Goal: Task Accomplishment & Management: Complete application form

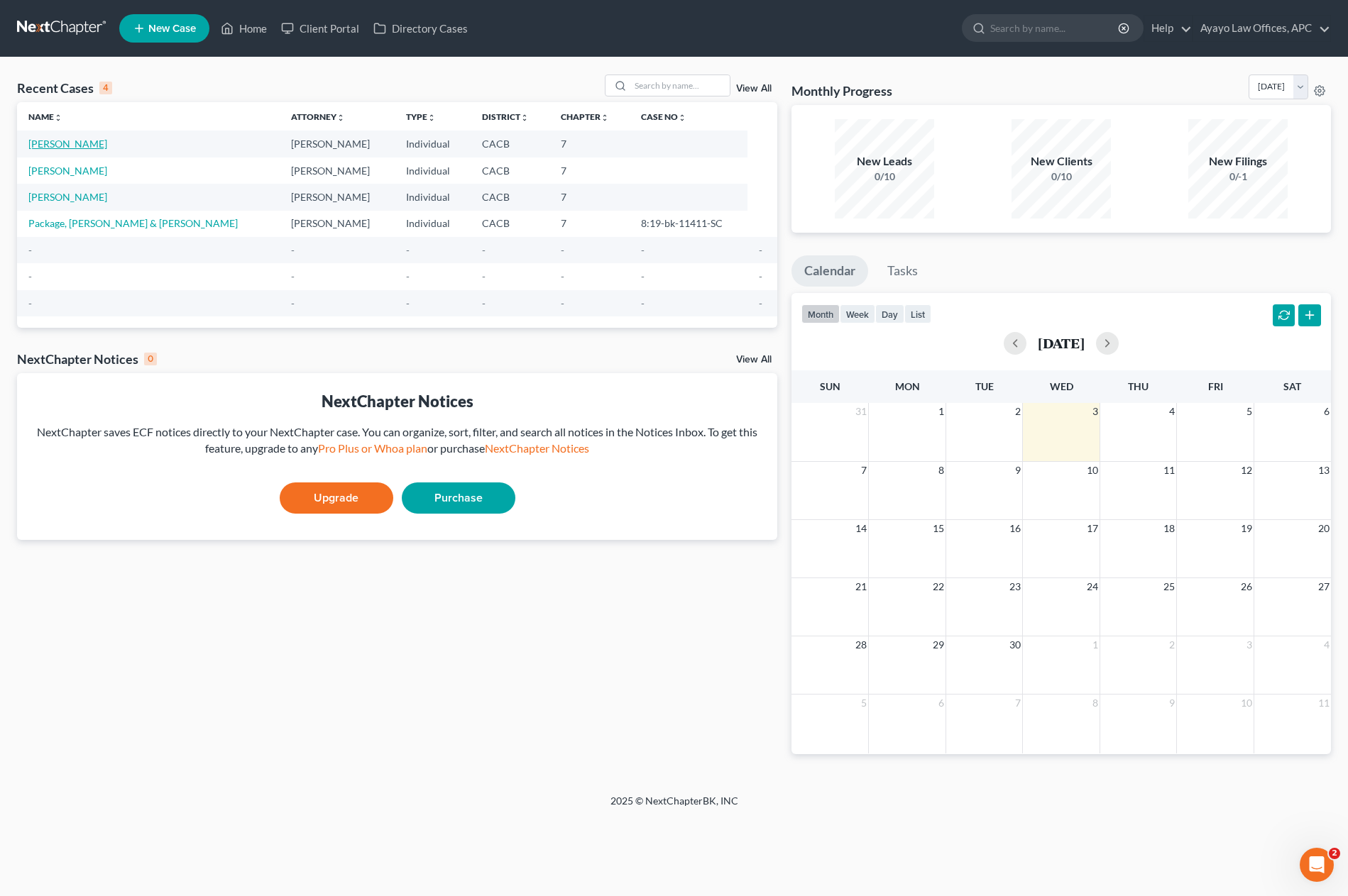
click at [69, 144] on link "[PERSON_NAME]" at bounding box center [68, 143] width 79 height 12
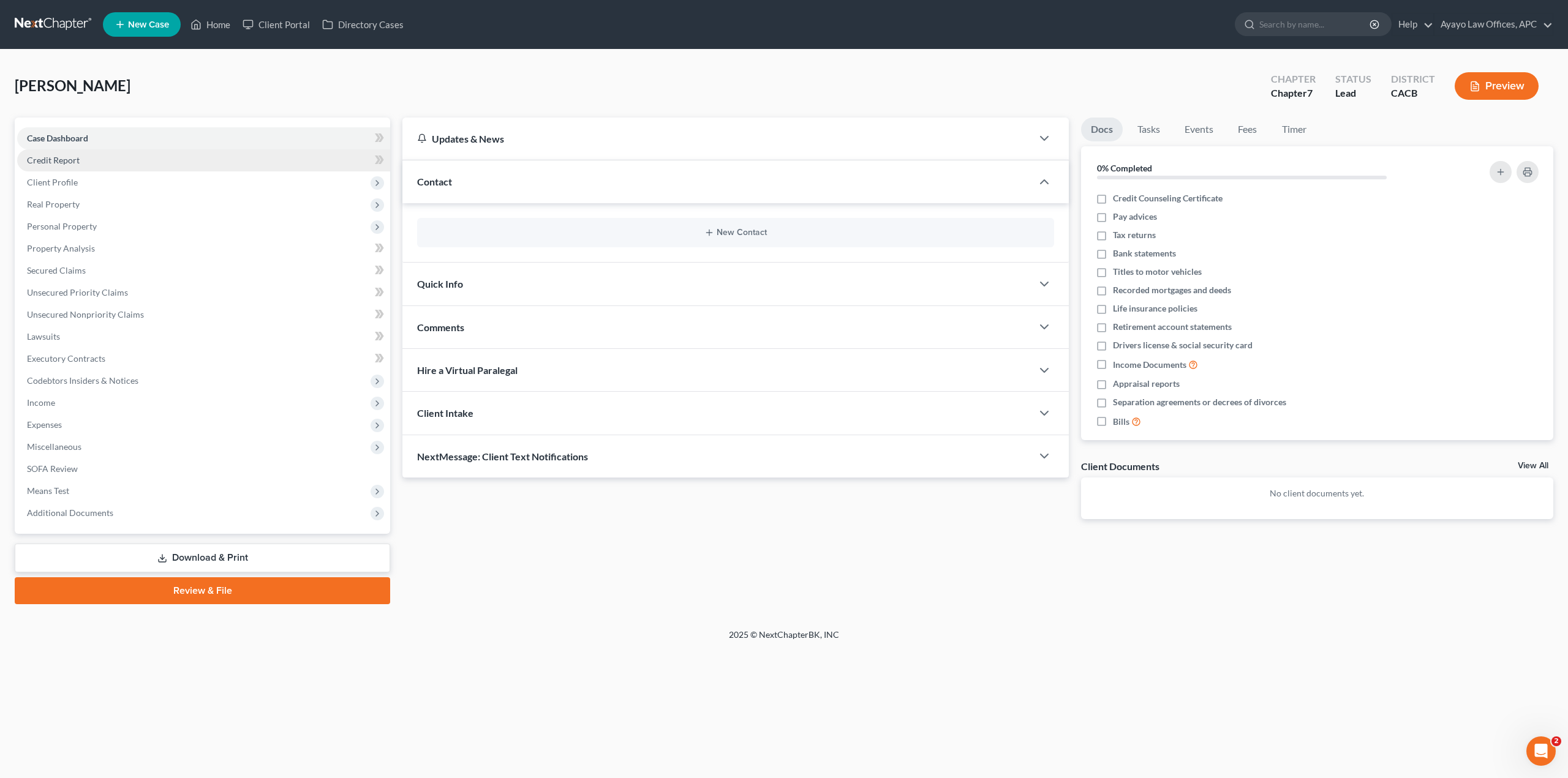
click at [72, 158] on span "Credit Report" at bounding box center [53, 160] width 52 height 10
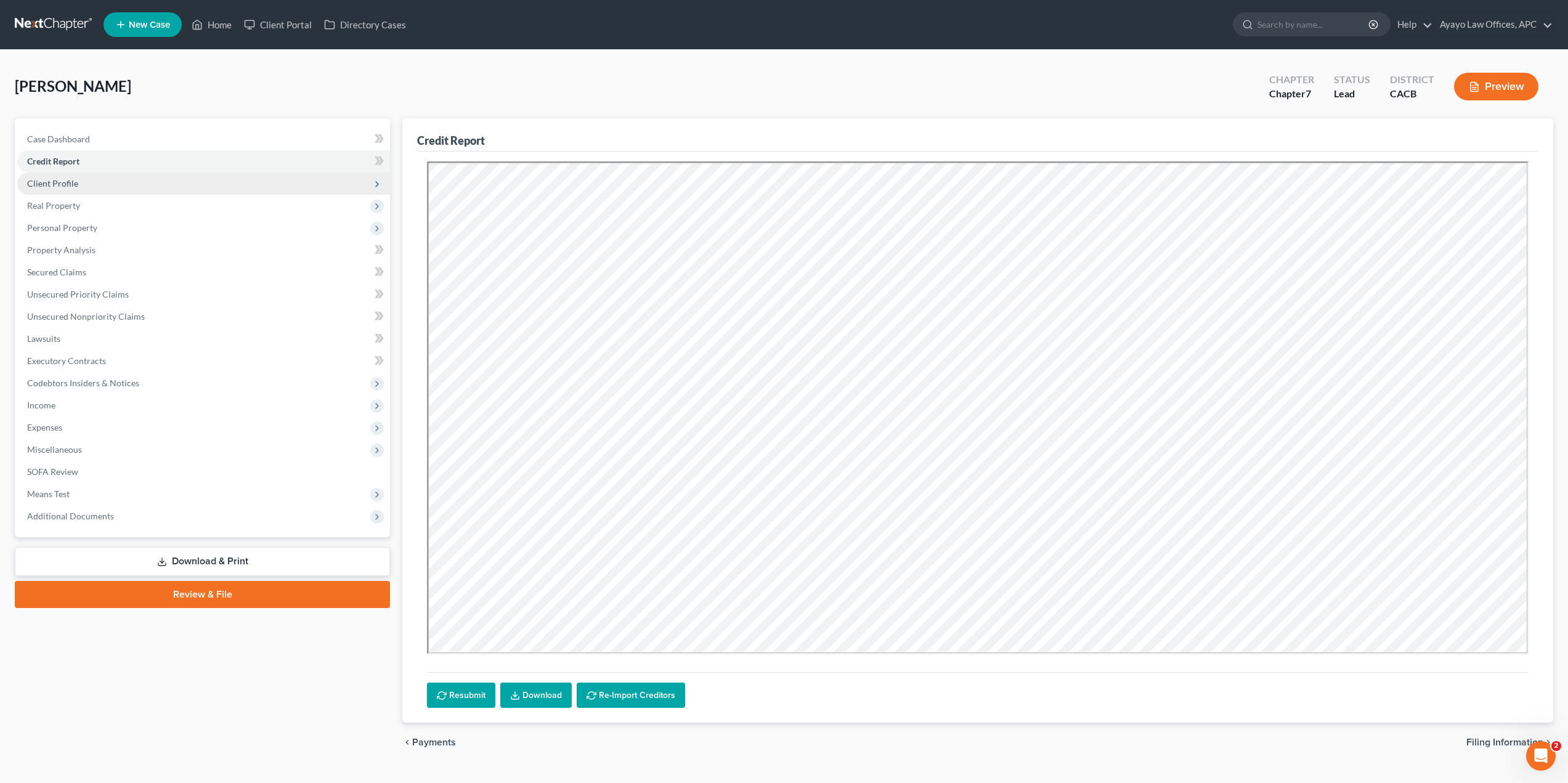
click at [72, 184] on span "Client Profile" at bounding box center [53, 183] width 51 height 11
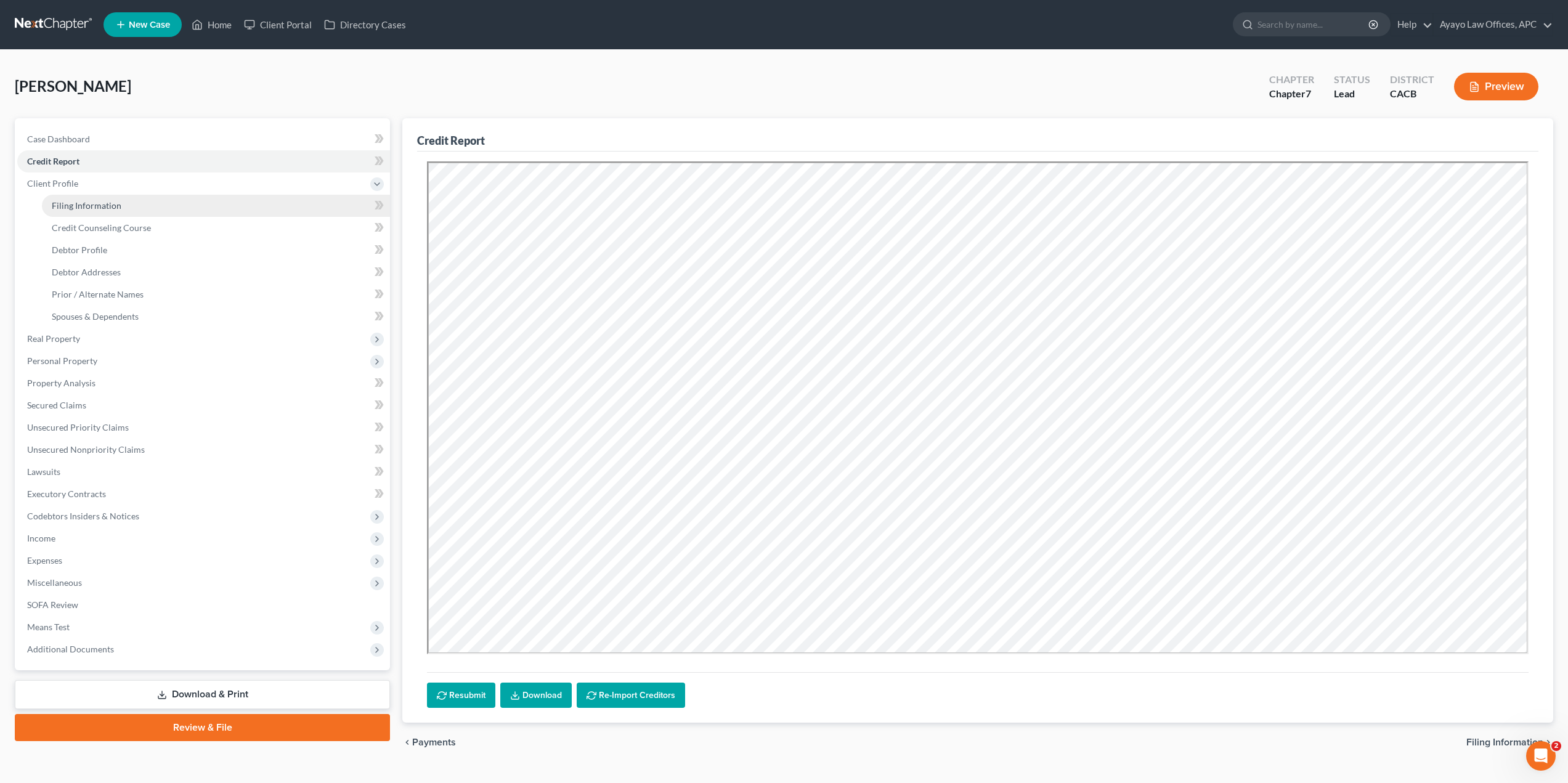
click at [131, 211] on link "Filing Information" at bounding box center [216, 206] width 348 height 22
select select "1"
select select "0"
select select "4"
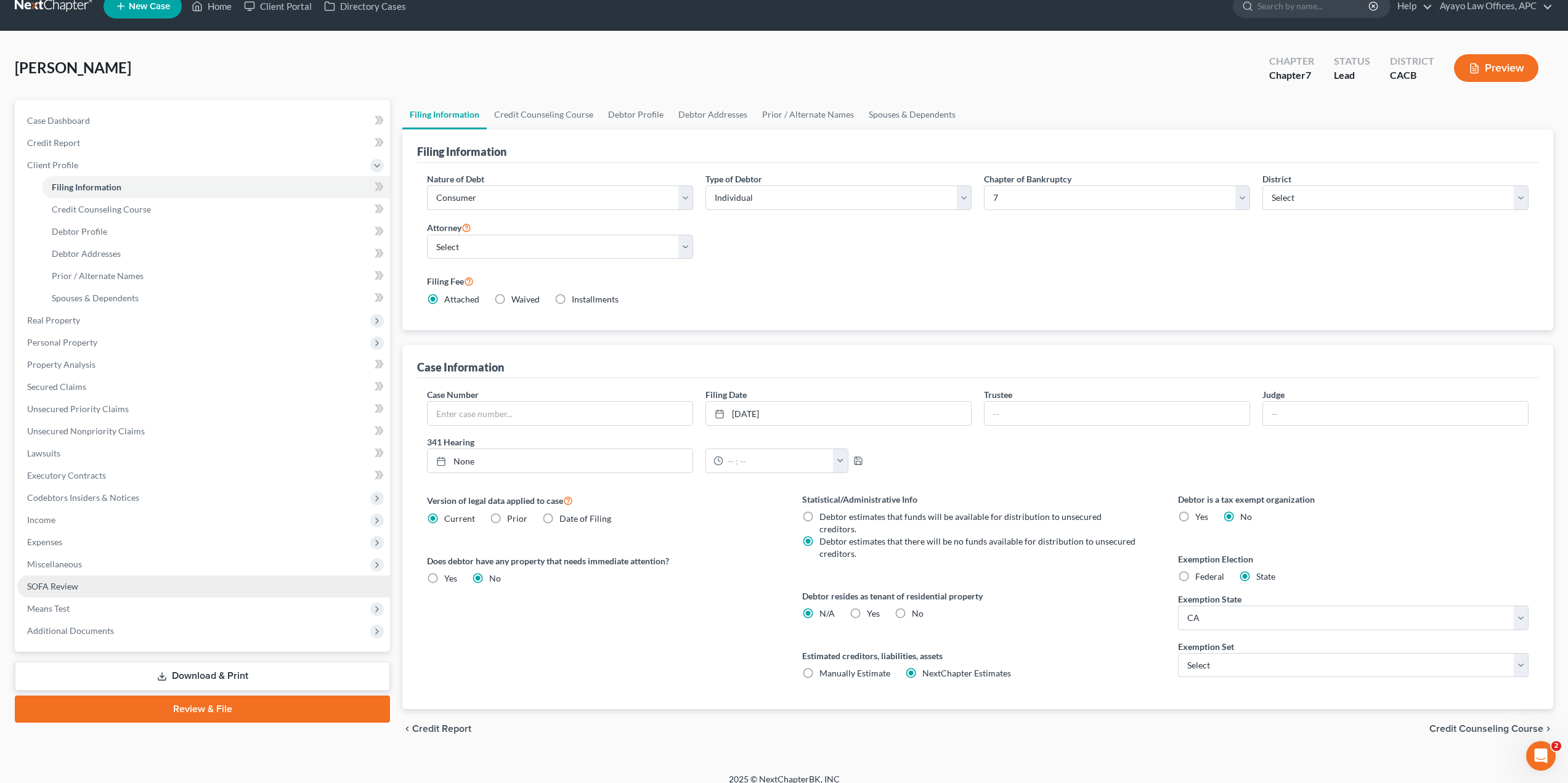
scroll to position [28, 0]
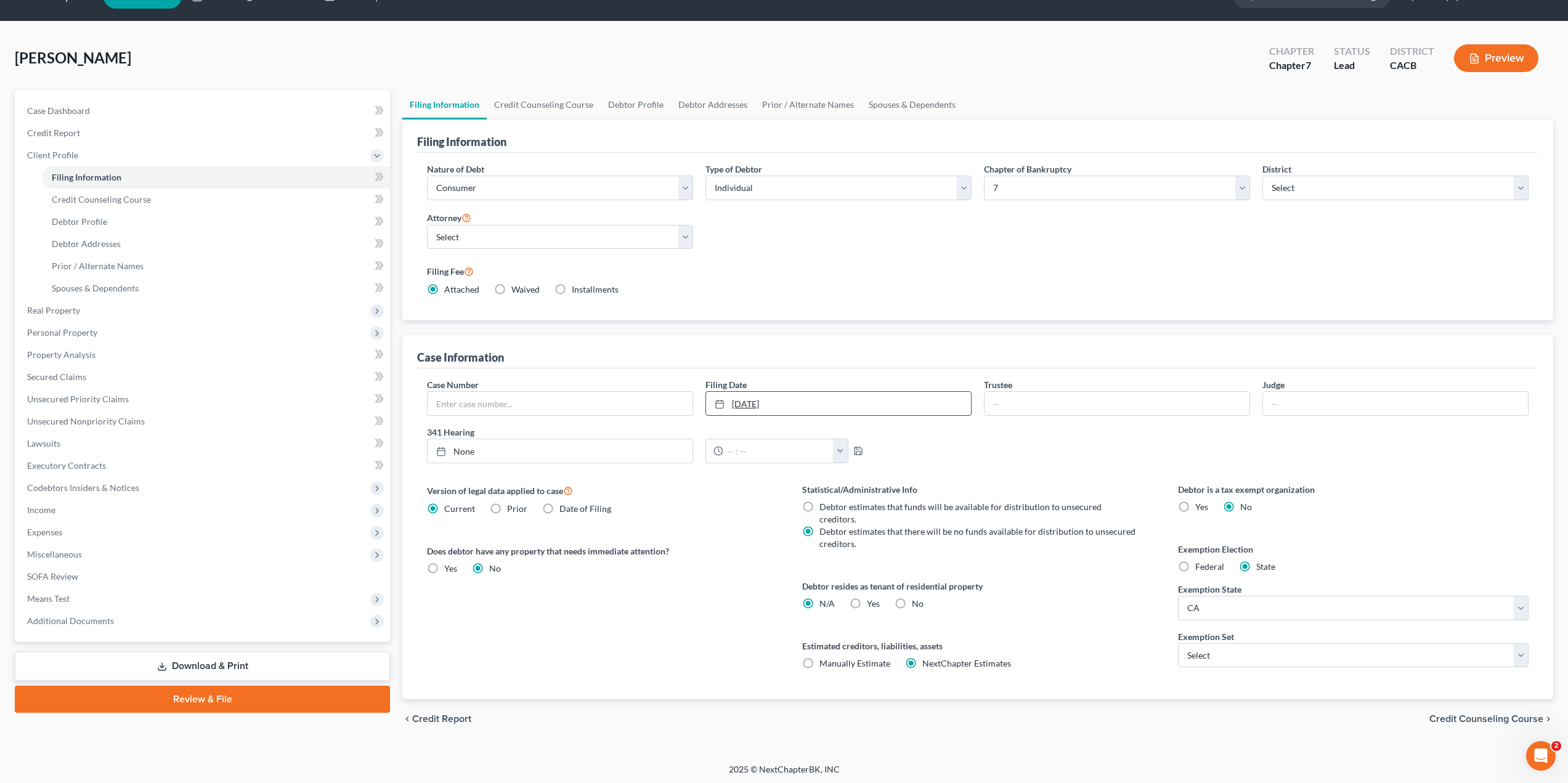
click at [842, 404] on link "4/25/2024" at bounding box center [838, 404] width 265 height 24
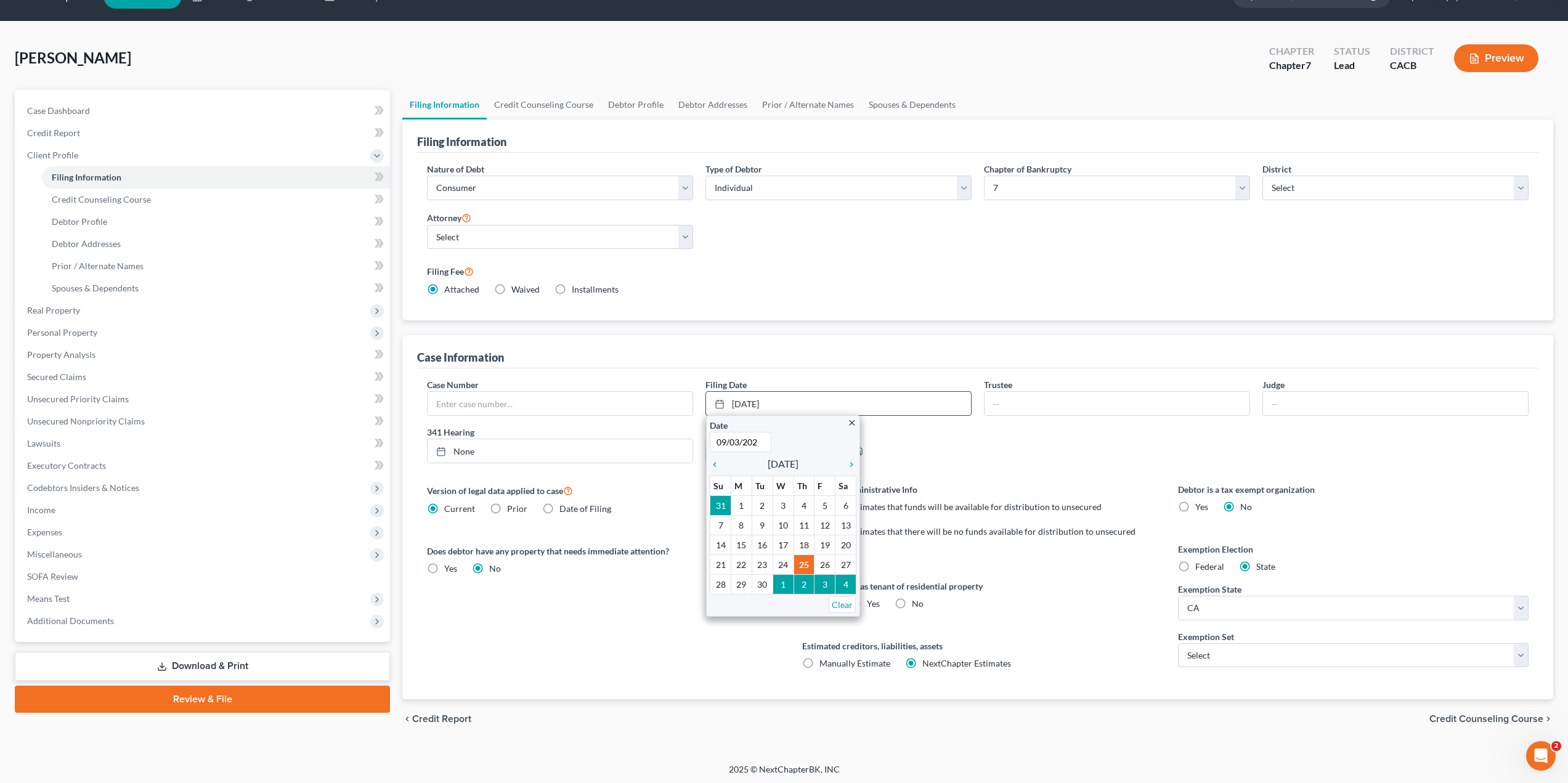
type input "[DATE]"
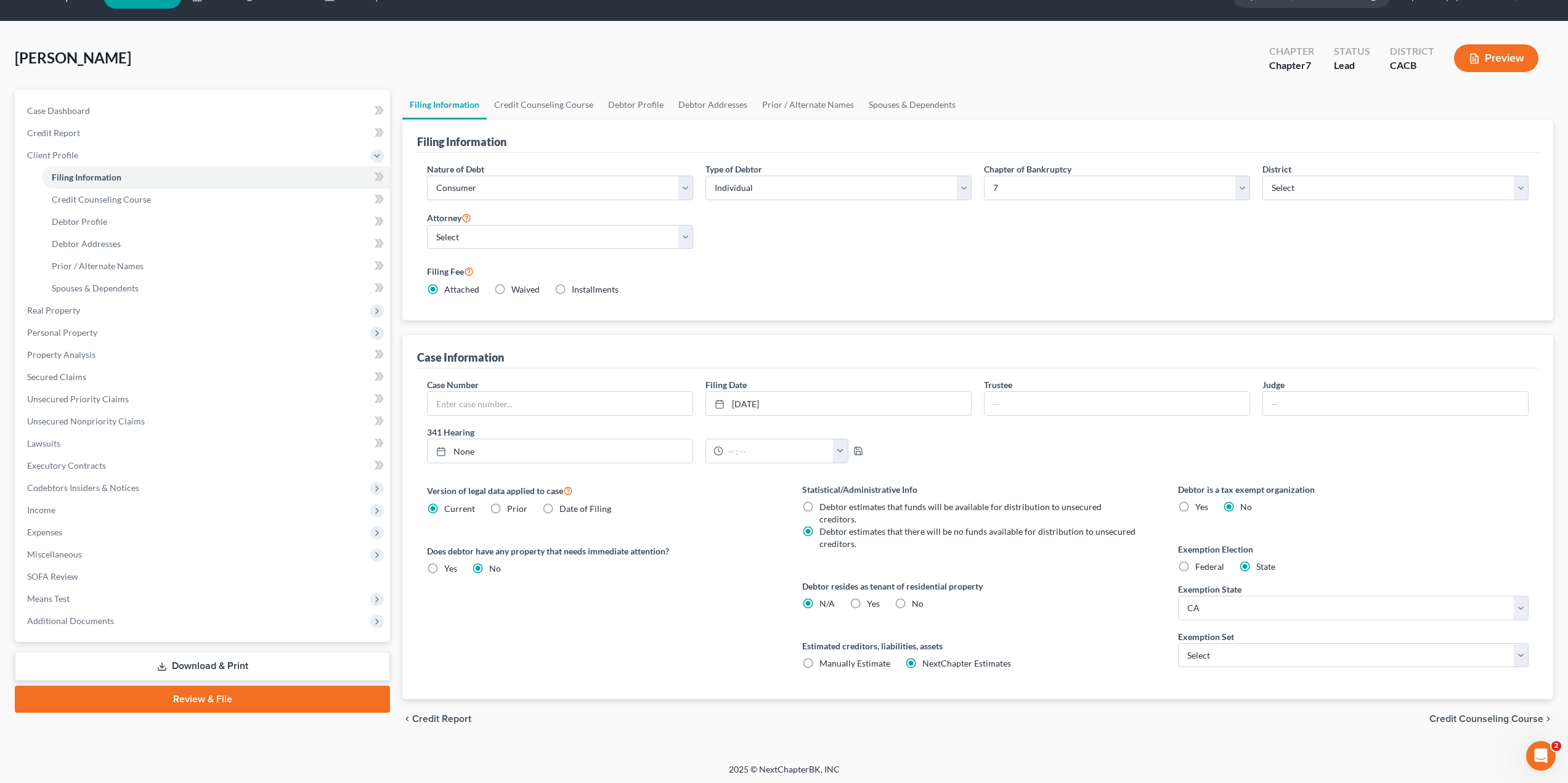
click at [697, 561] on div "Does debtor have any property that needs immediate attention? Yes Yes No" at bounding box center [602, 560] width 350 height 30
click at [840, 406] on link "9/3/2025" at bounding box center [838, 404] width 265 height 24
click at [747, 543] on div "Version of legal data applied to case Current Prior Date of Filing Legal data v…" at bounding box center [603, 591] width 375 height 216
click at [696, 510] on div "Version of legal data applied to case Current Prior Date of Filing" at bounding box center [602, 499] width 350 height 32
click at [117, 192] on link "Credit Counseling Course" at bounding box center [216, 200] width 348 height 22
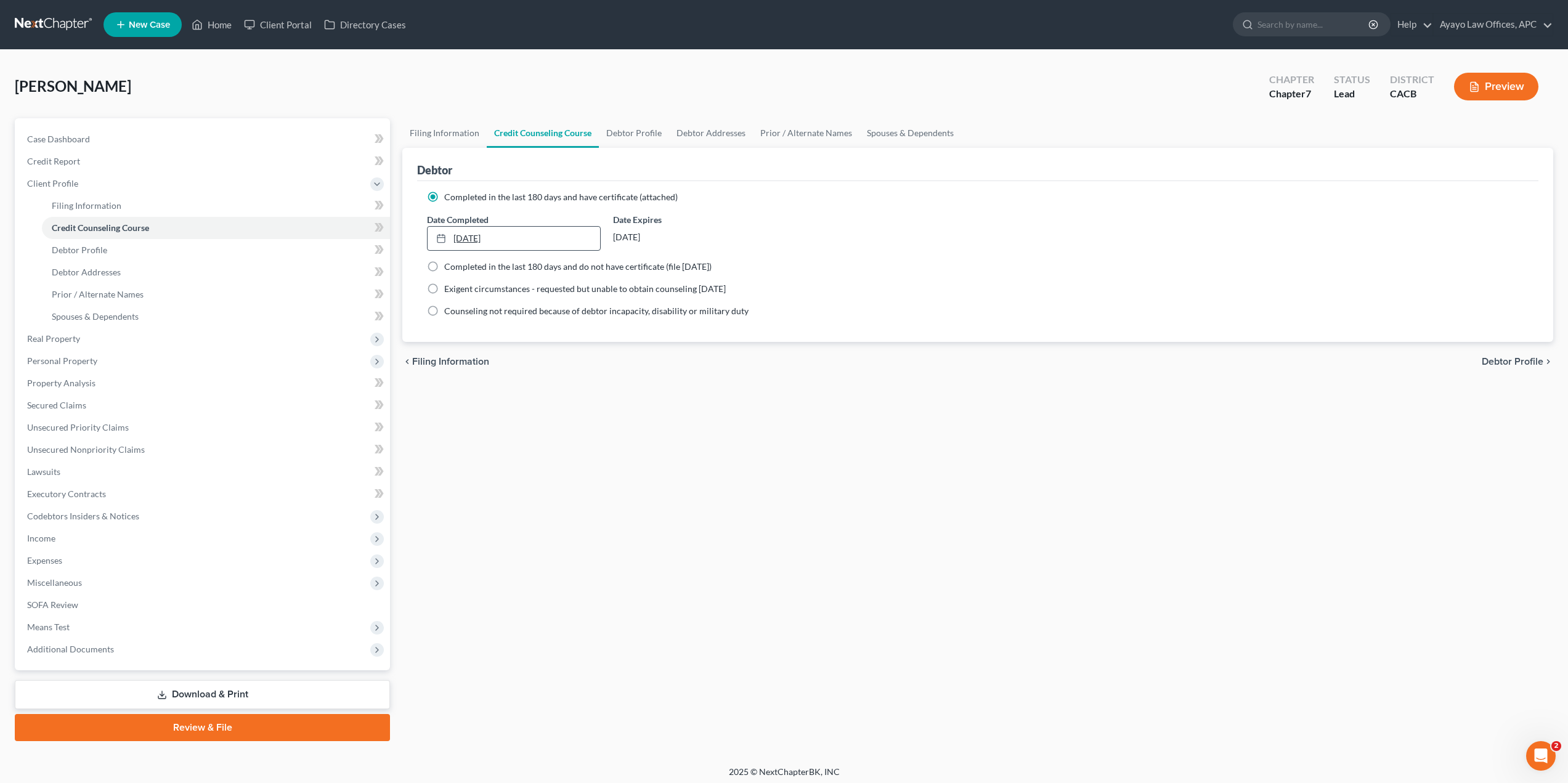
click at [549, 227] on link "3/5/2024" at bounding box center [513, 238] width 172 height 24
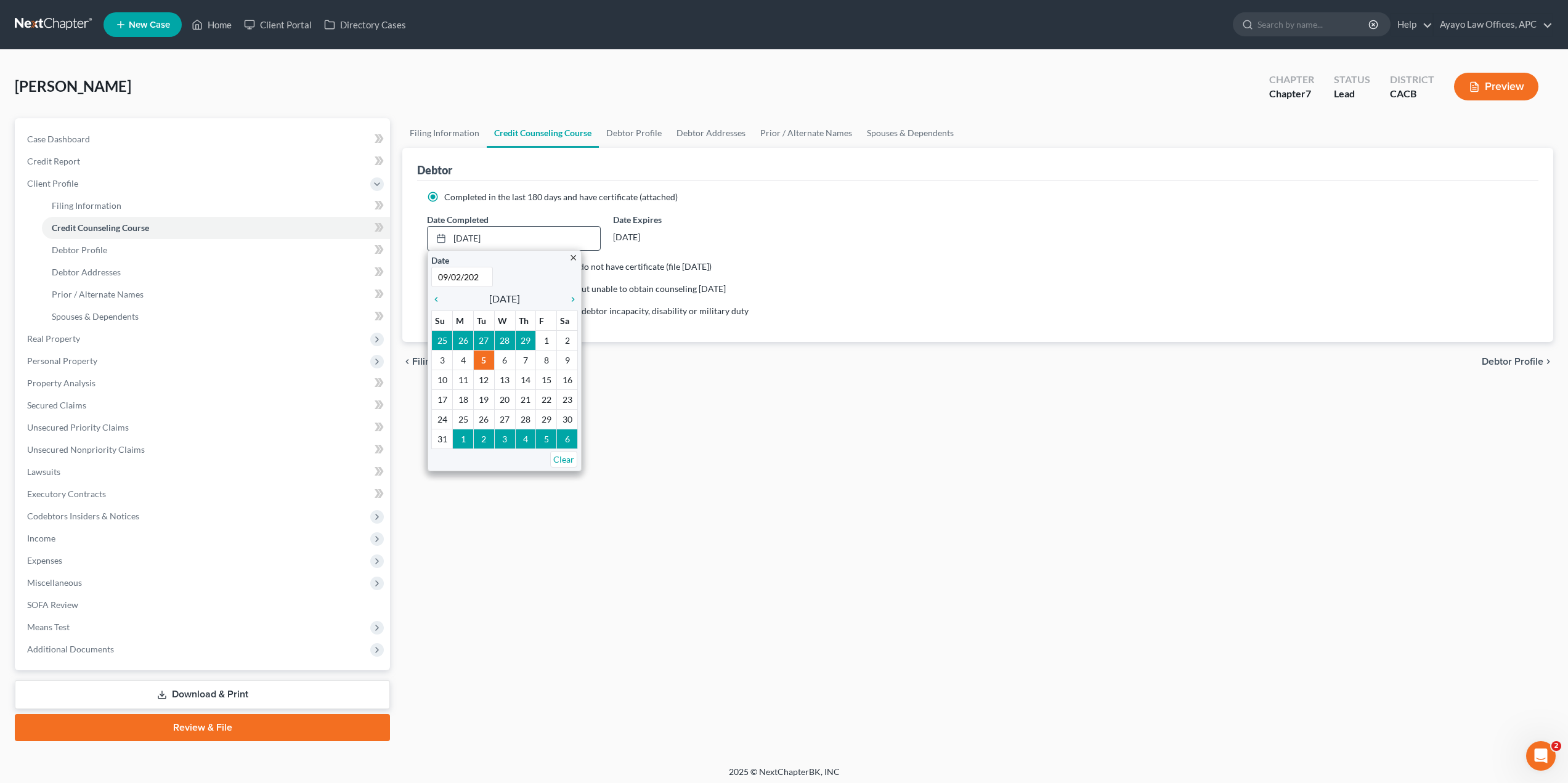
type input "09/02/2025"
click at [703, 475] on div "Filing Information Credit Counseling Course Debtor Profile Debtor Addresses Pri…" at bounding box center [977, 430] width 1163 height 623
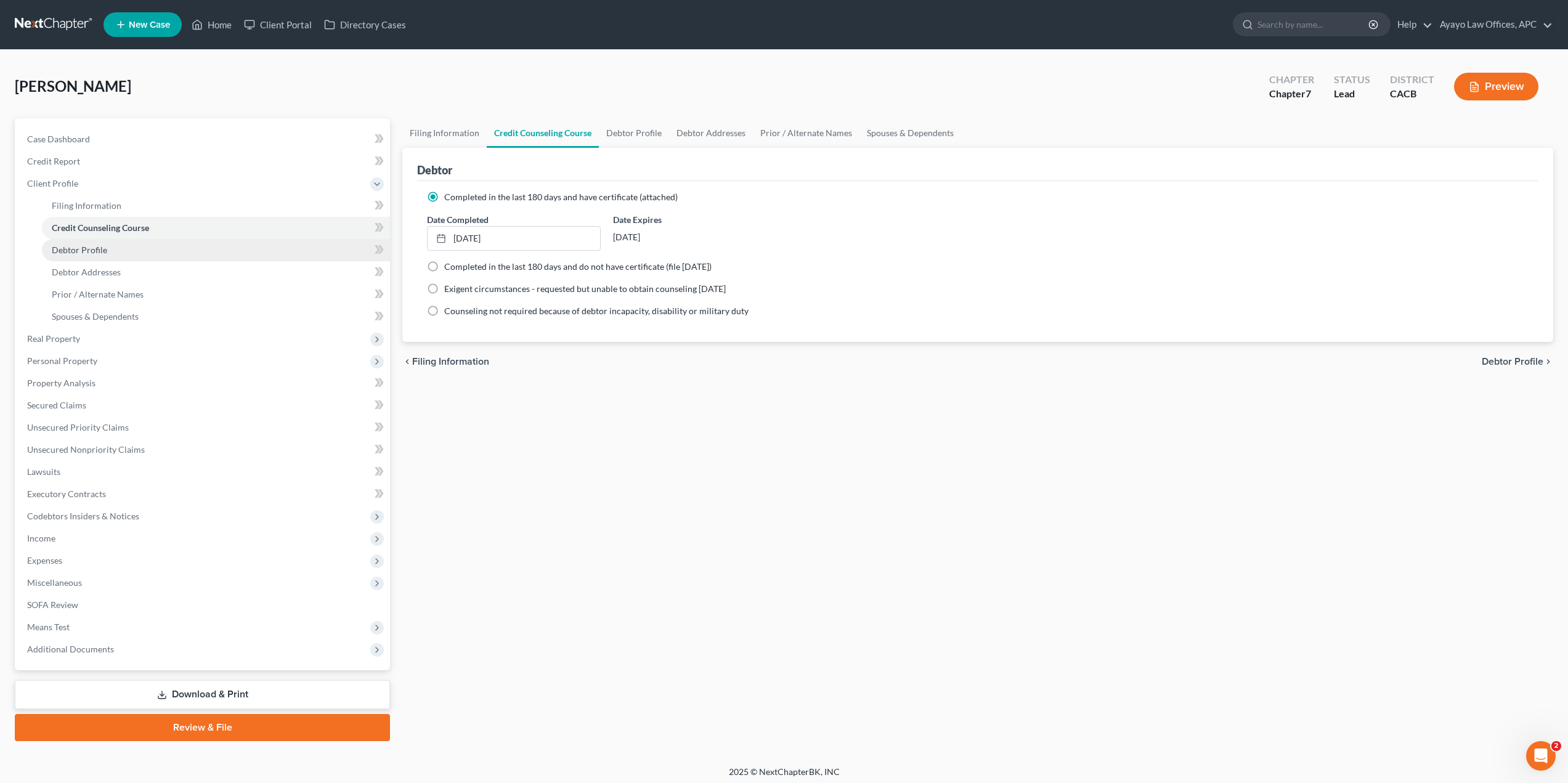
click at [176, 243] on link "Debtor Profile" at bounding box center [216, 250] width 348 height 22
select select "0"
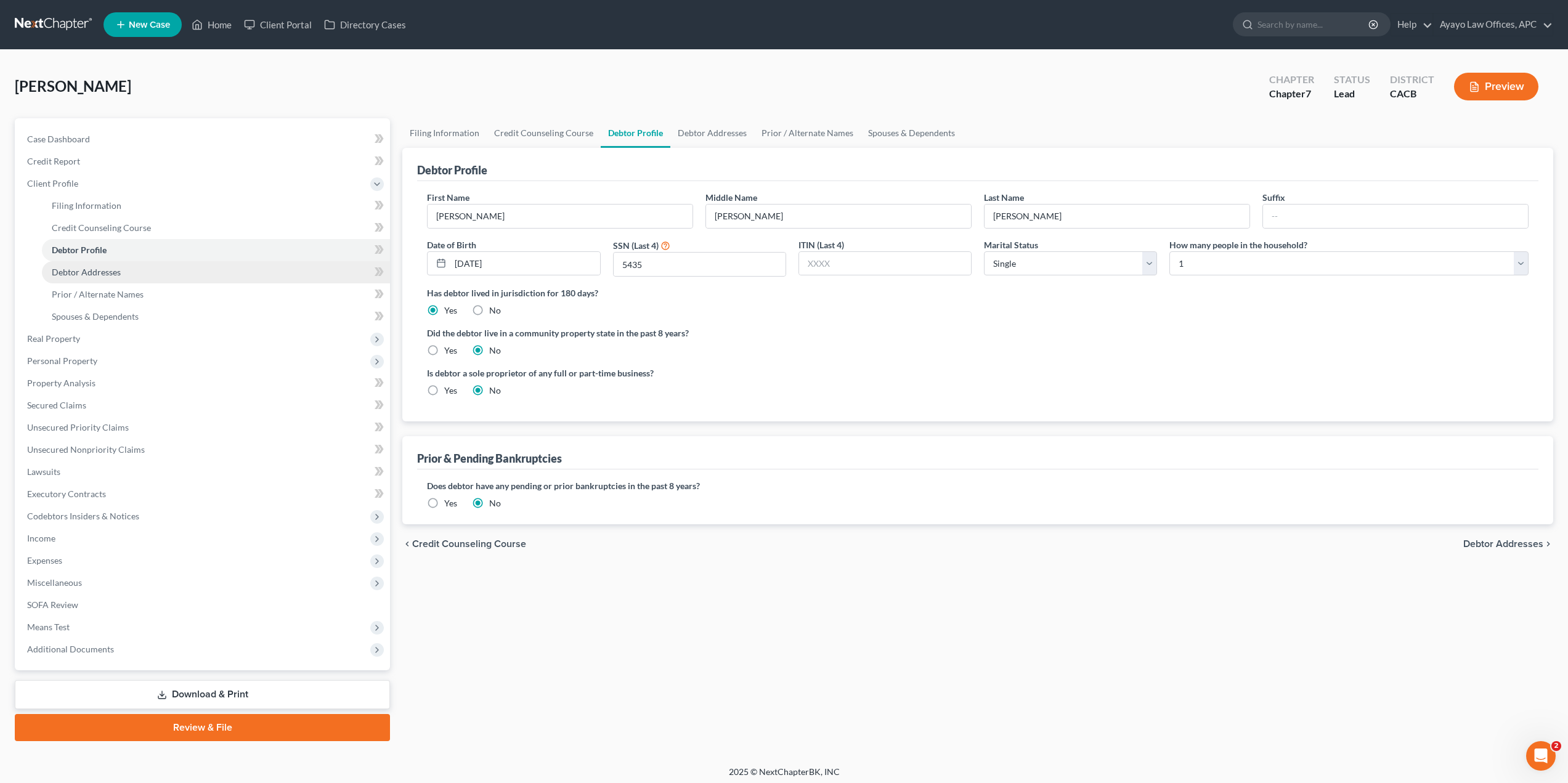
click at [153, 276] on link "Debtor Addresses" at bounding box center [216, 273] width 348 height 22
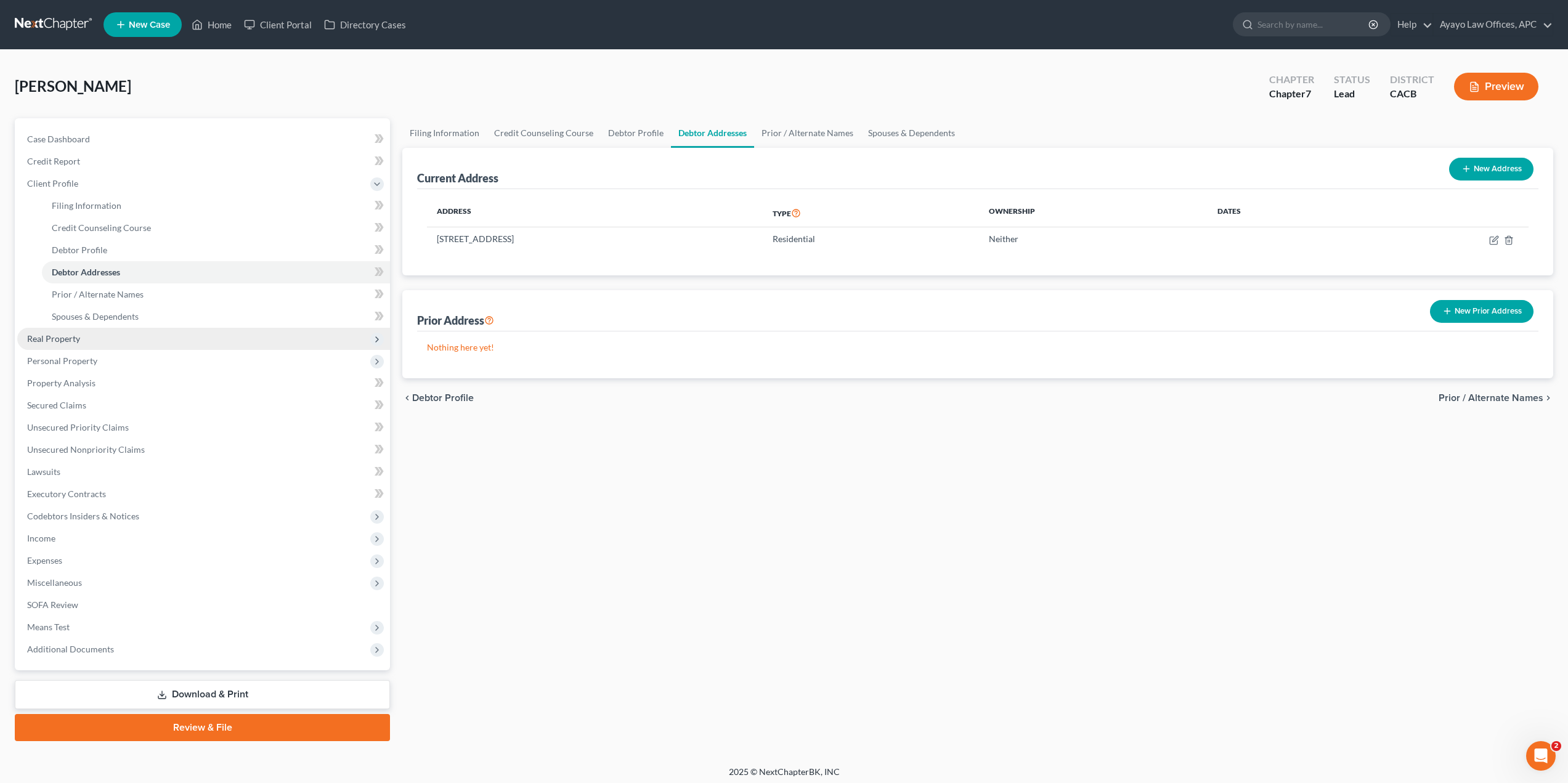
click at [142, 335] on span "Real Property" at bounding box center [203, 339] width 373 height 22
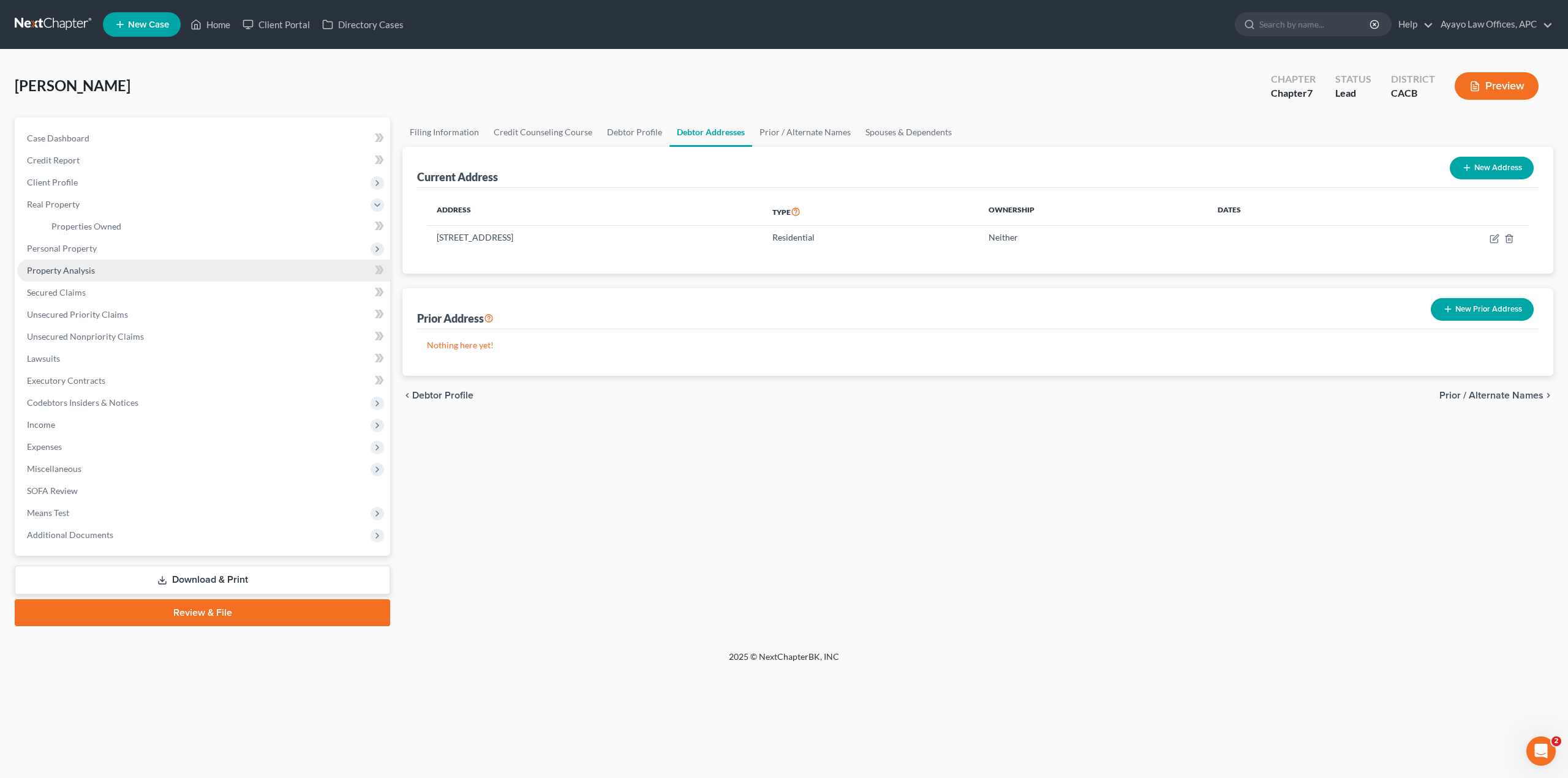
click at [134, 265] on link "Property Analysis" at bounding box center [204, 271] width 373 height 22
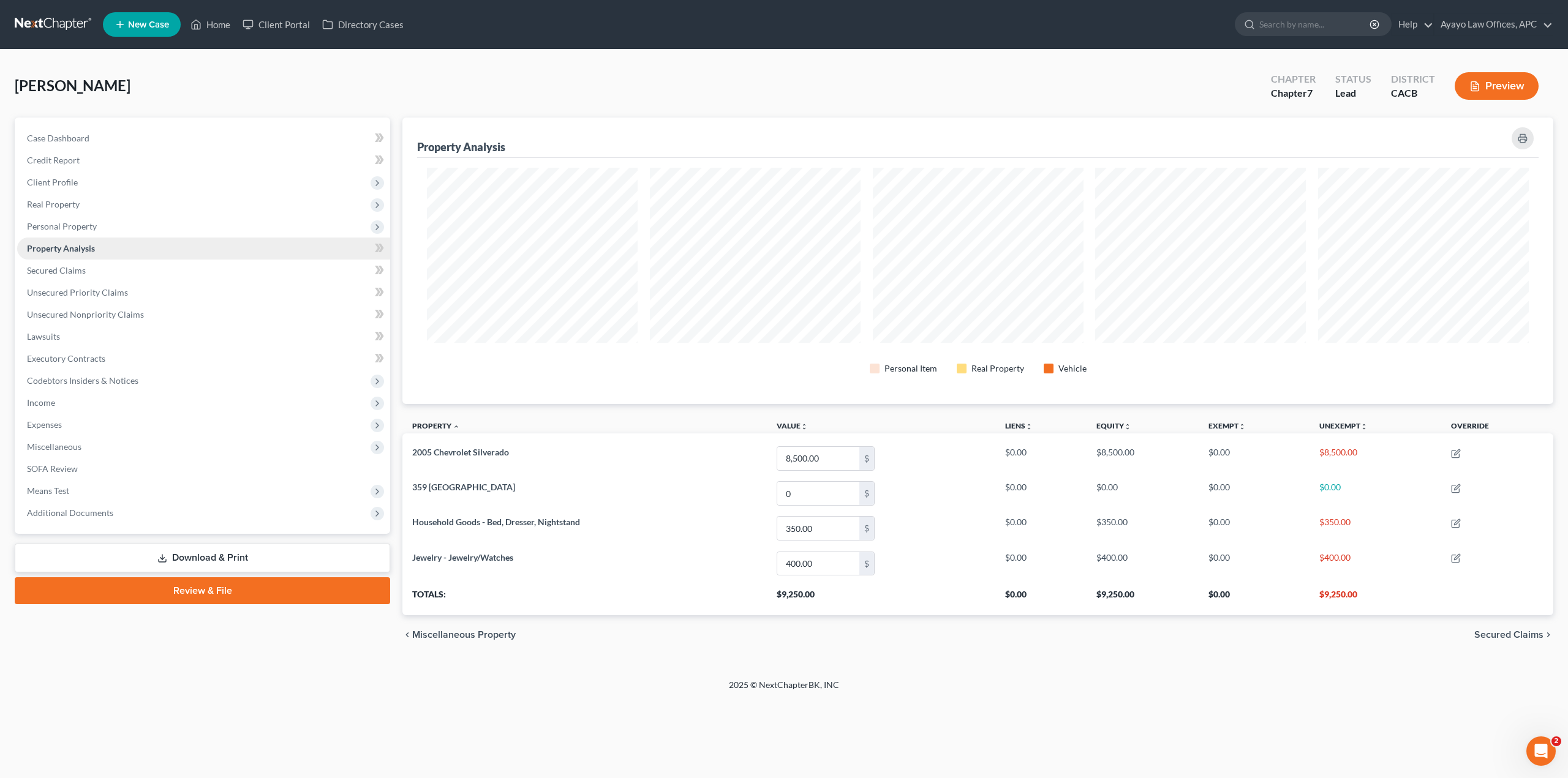
scroll to position [287, 1151]
click at [84, 490] on span "Means Test" at bounding box center [204, 491] width 373 height 22
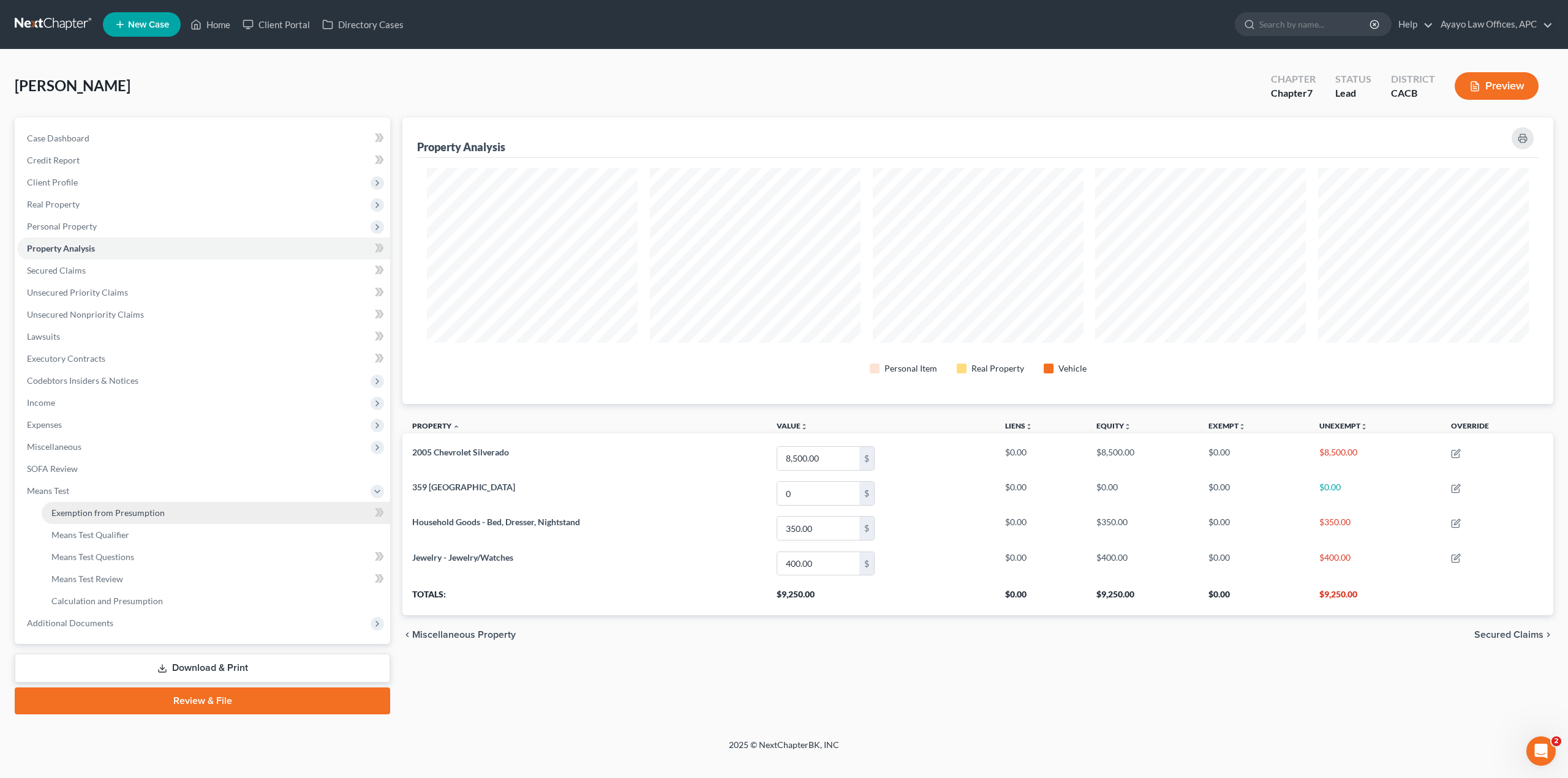
click at [81, 510] on span "Exemption from Presumption" at bounding box center [108, 512] width 113 height 10
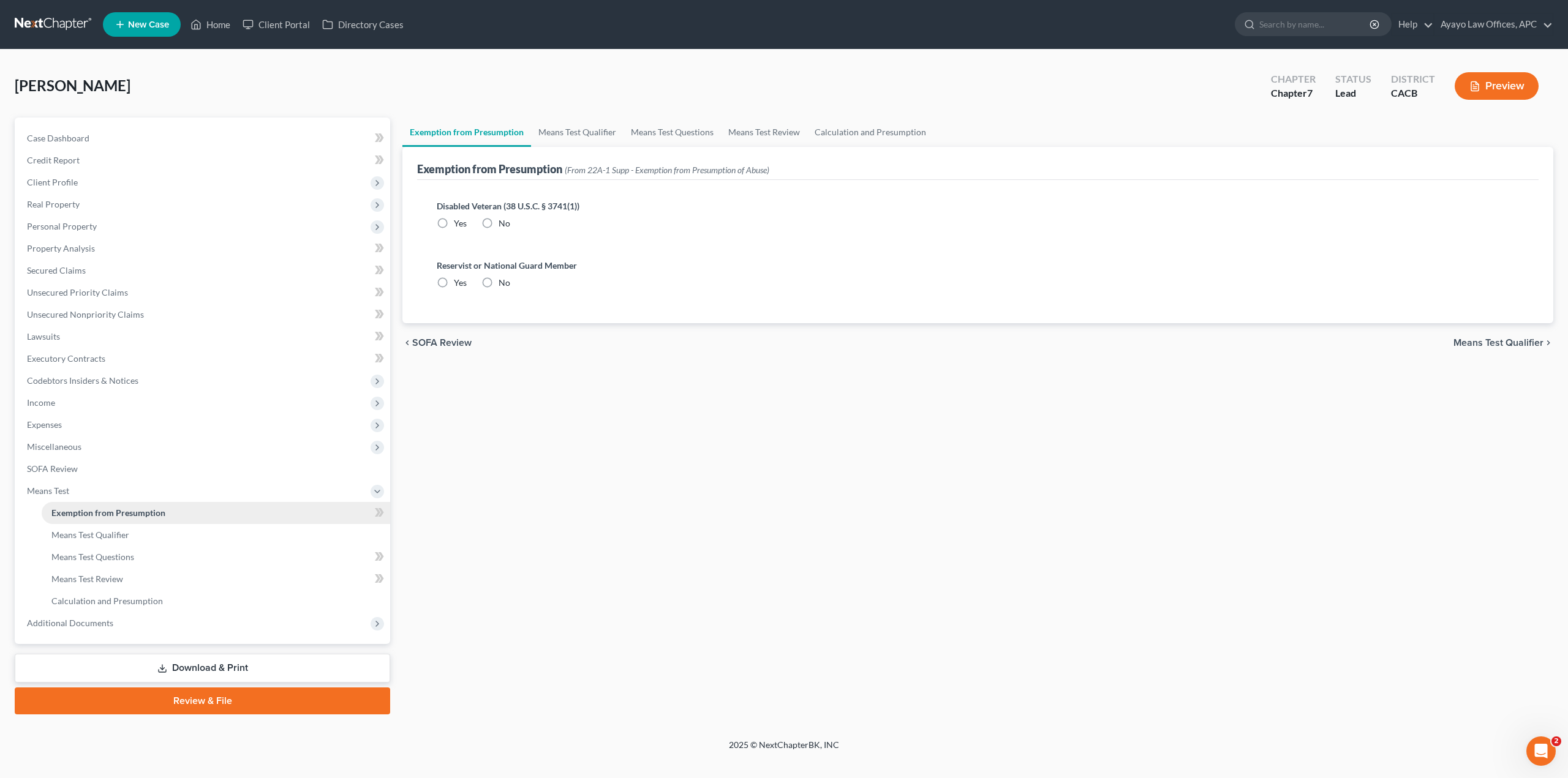
radio input "true"
click at [75, 527] on link "Means Test Qualifier" at bounding box center [216, 535] width 348 height 22
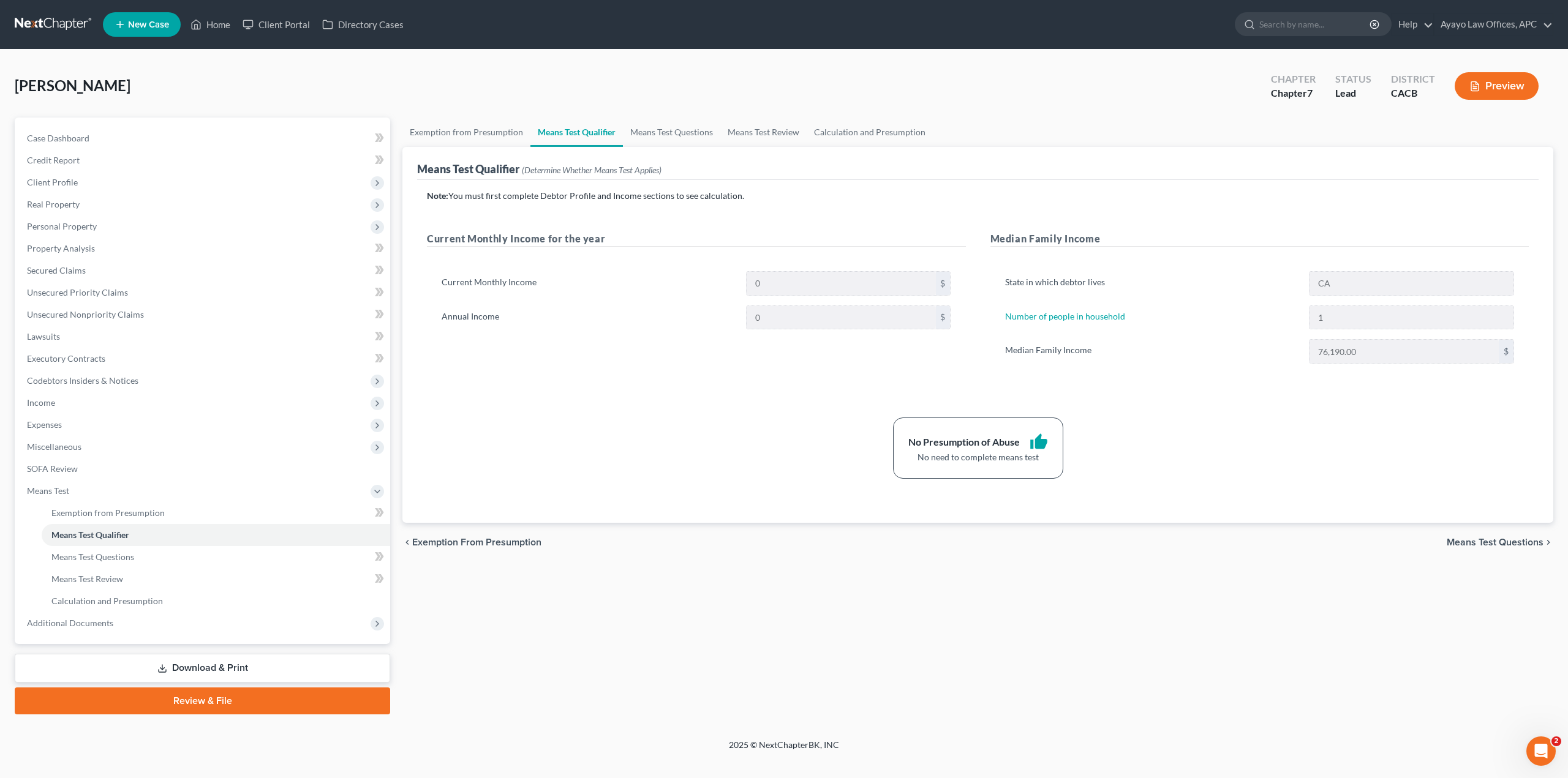
click at [189, 703] on link "Review & File" at bounding box center [202, 700] width 375 height 27
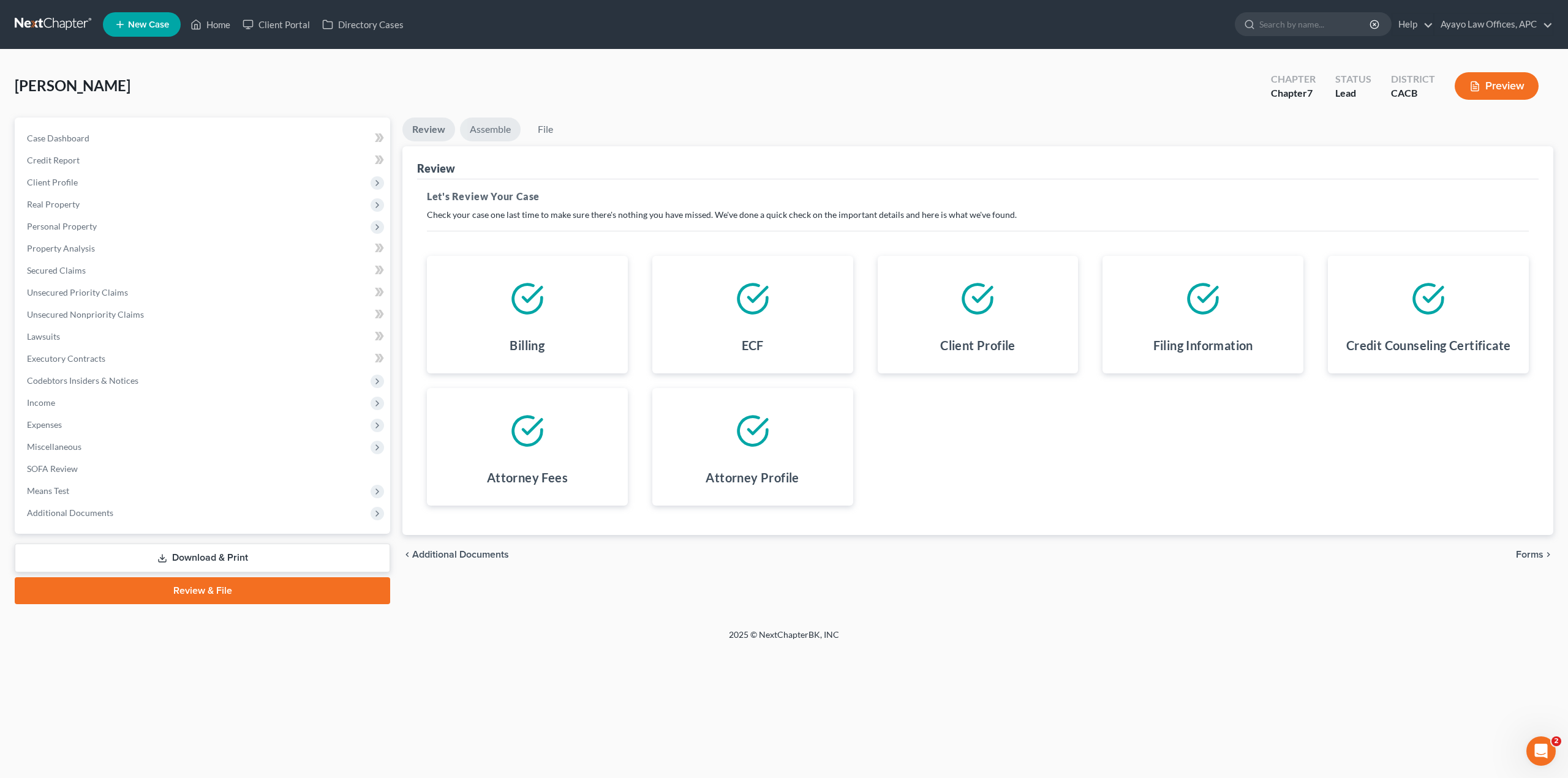
click at [505, 137] on link "Assemble" at bounding box center [490, 130] width 61 height 24
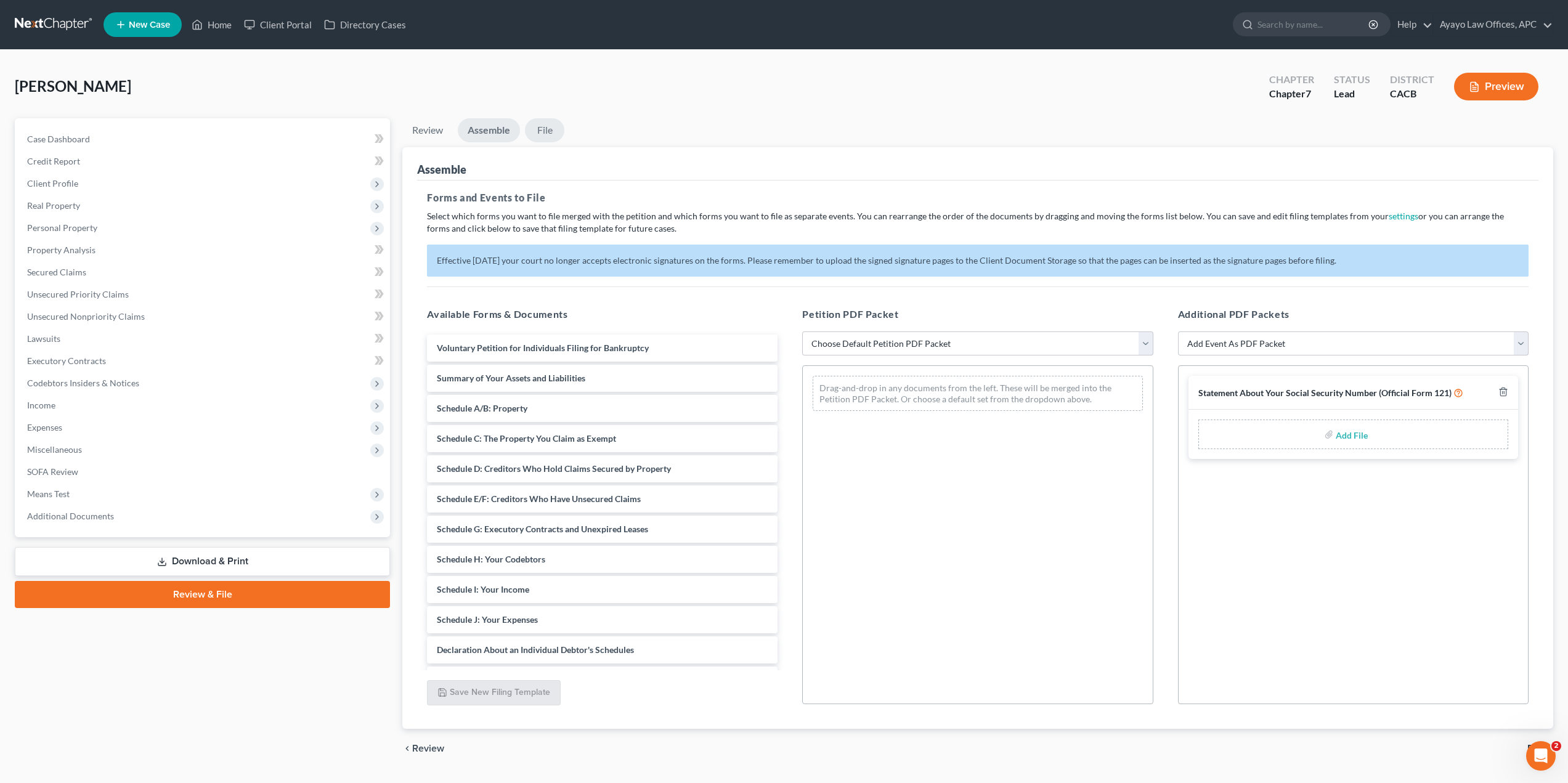
click at [534, 130] on link "File" at bounding box center [545, 130] width 40 height 24
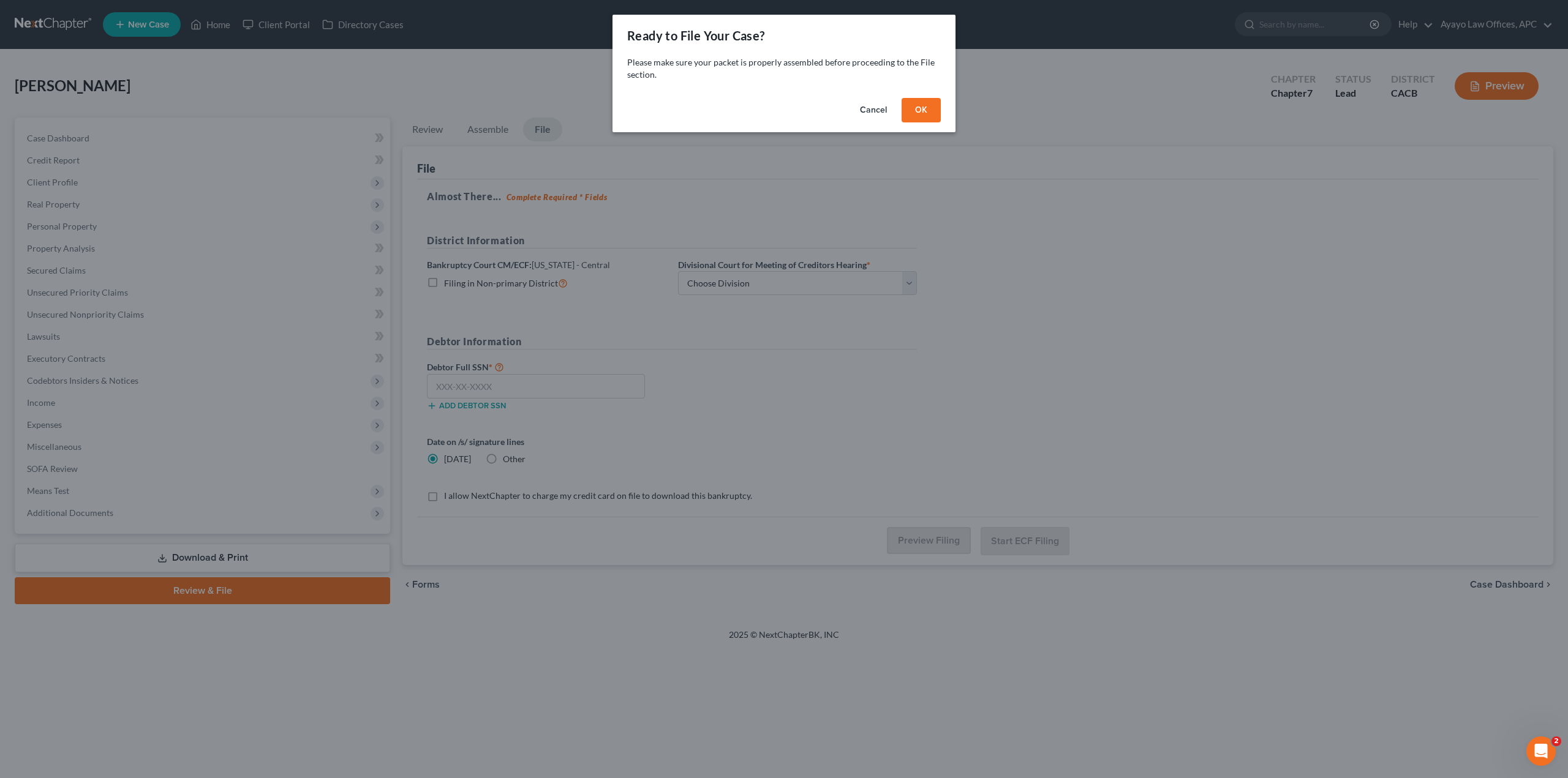
click at [862, 106] on button "Cancel" at bounding box center [873, 110] width 46 height 24
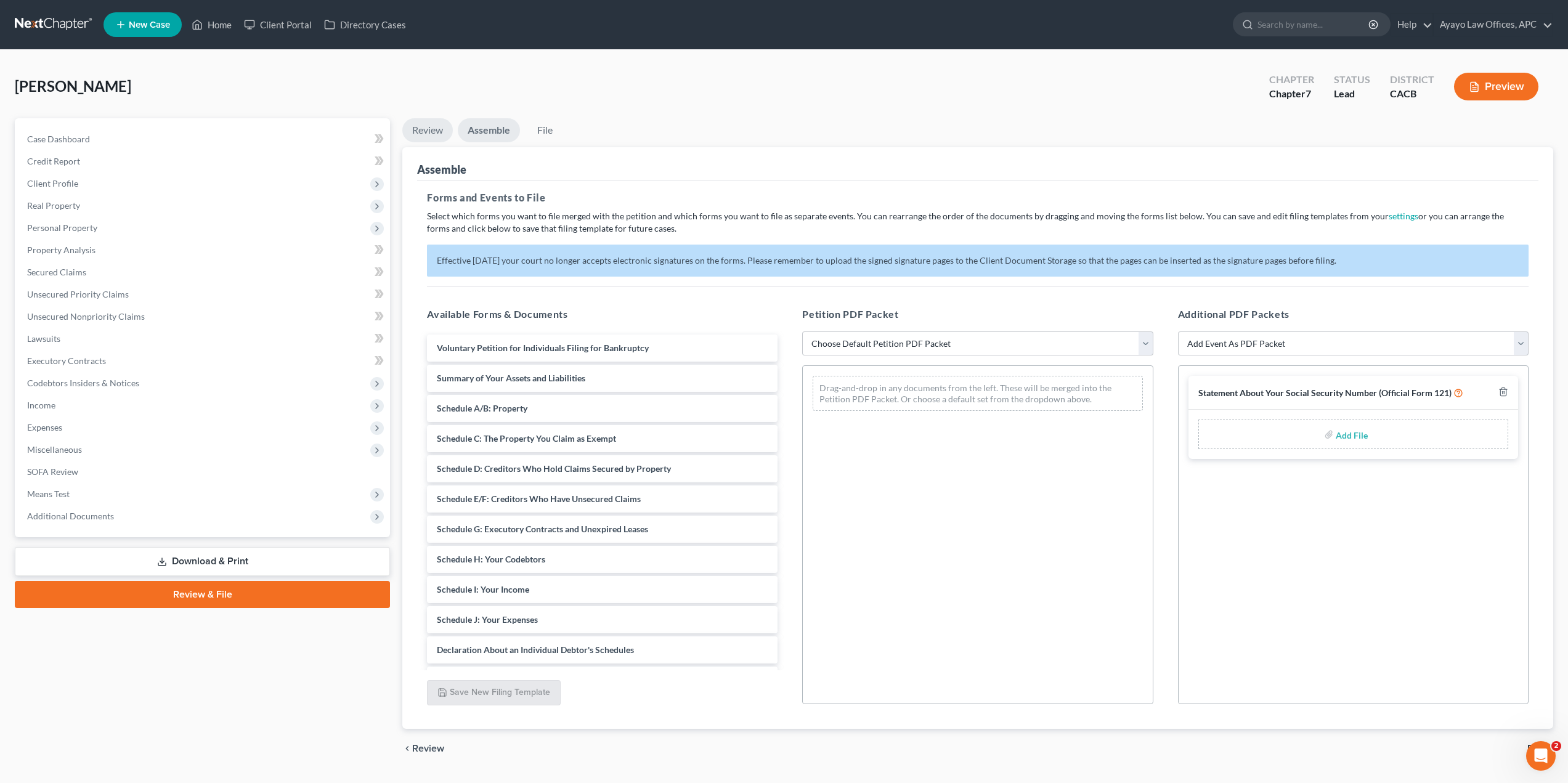
click at [427, 129] on link "Review" at bounding box center [427, 130] width 51 height 24
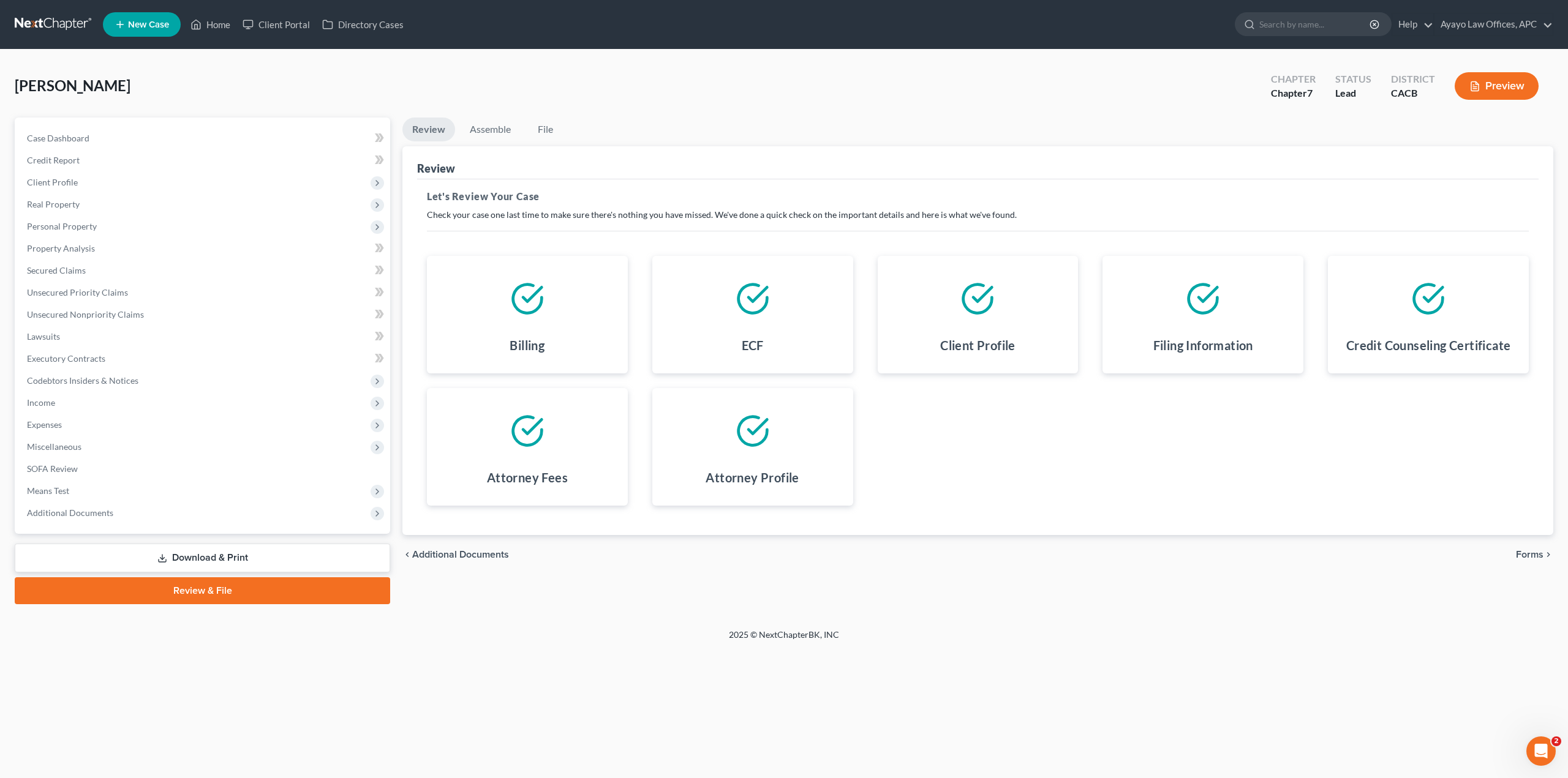
click at [230, 563] on link "Download & Print" at bounding box center [202, 558] width 375 height 29
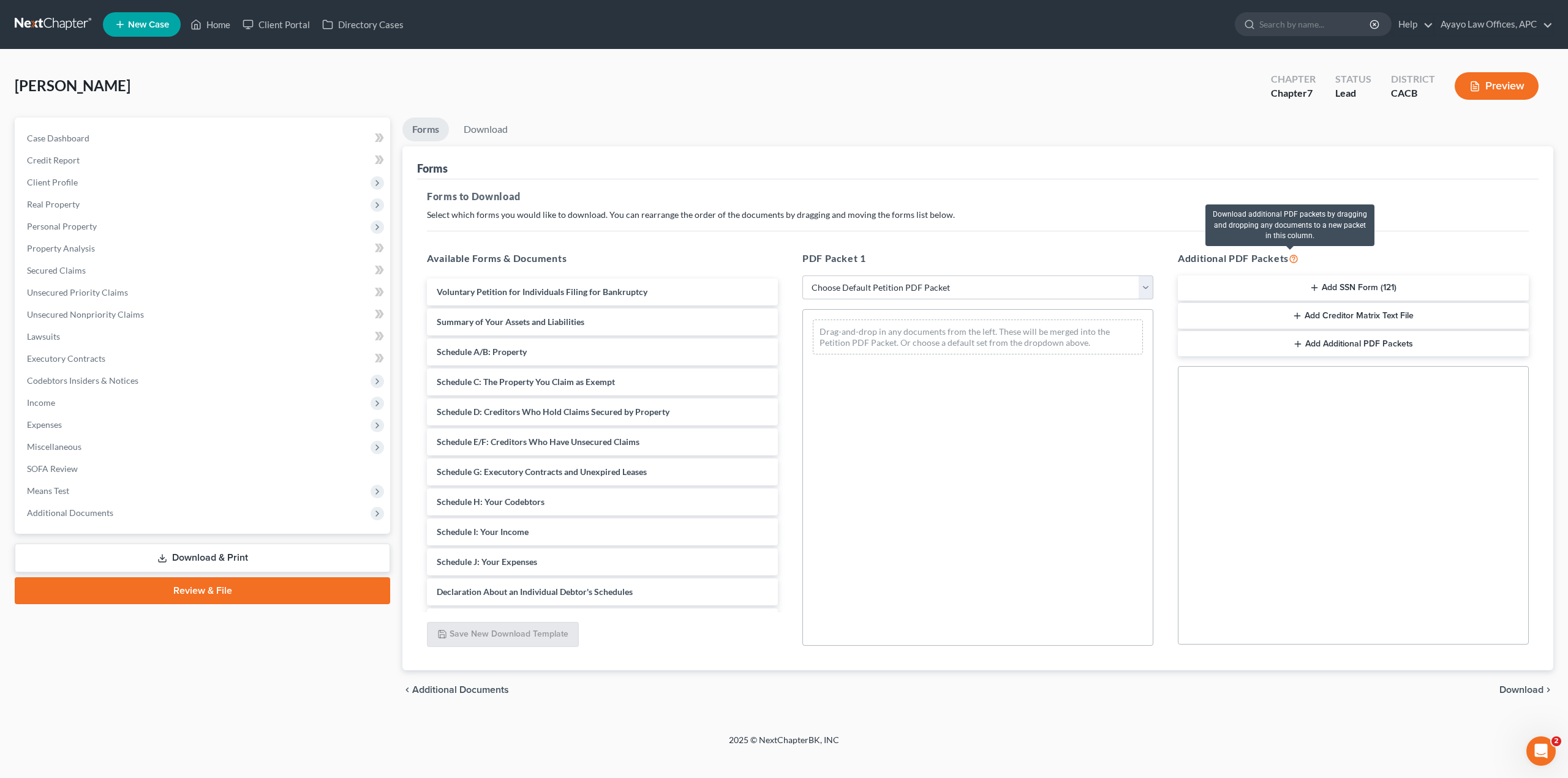
click at [1162, 258] on icon at bounding box center [1293, 258] width 10 height 12
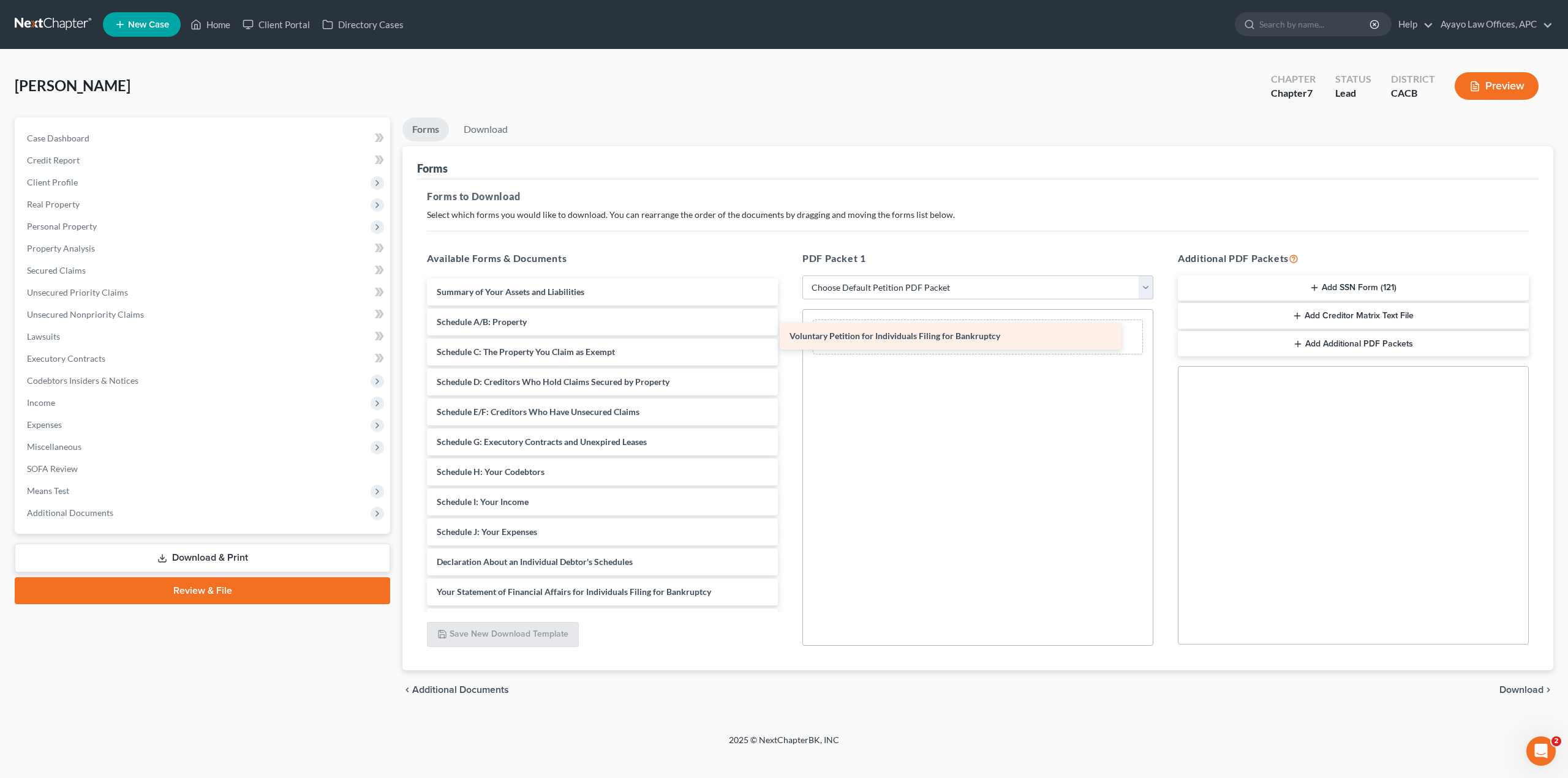
drag, startPoint x: 701, startPoint y: 285, endPoint x: 1062, endPoint y: 327, distance: 363.4
click at [788, 327] on div "Voluntary Petition for Individuals Filing for Bankruptcy Voluntary Petition for…" at bounding box center [602, 532] width 371 height 507
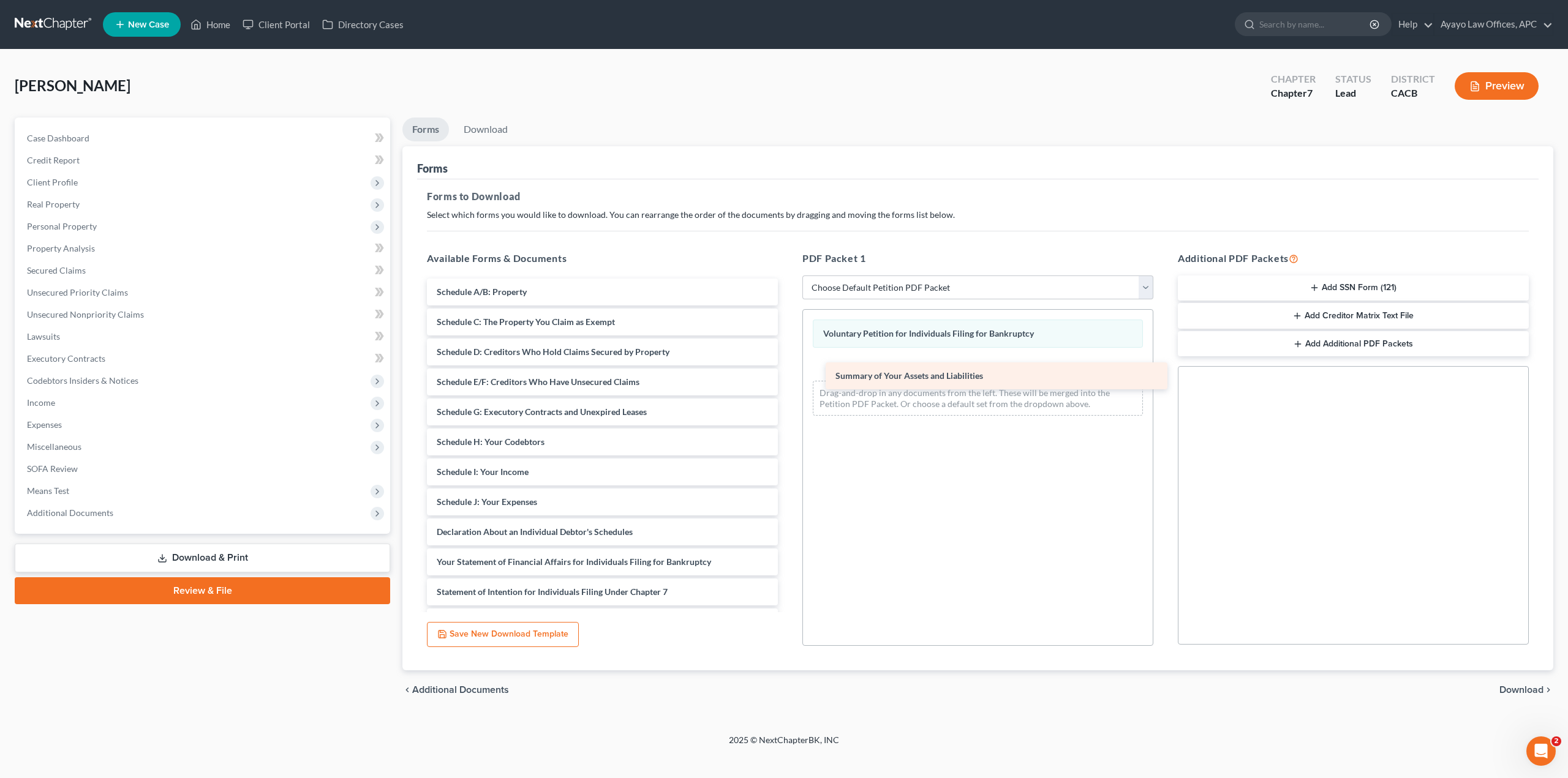
drag, startPoint x: 606, startPoint y: 294, endPoint x: 1005, endPoint y: 378, distance: 407.7
click at [788, 378] on div "Summary of Your Assets and Liabilities Summary of Your Assets and Liabilities S…" at bounding box center [602, 517] width 371 height 477
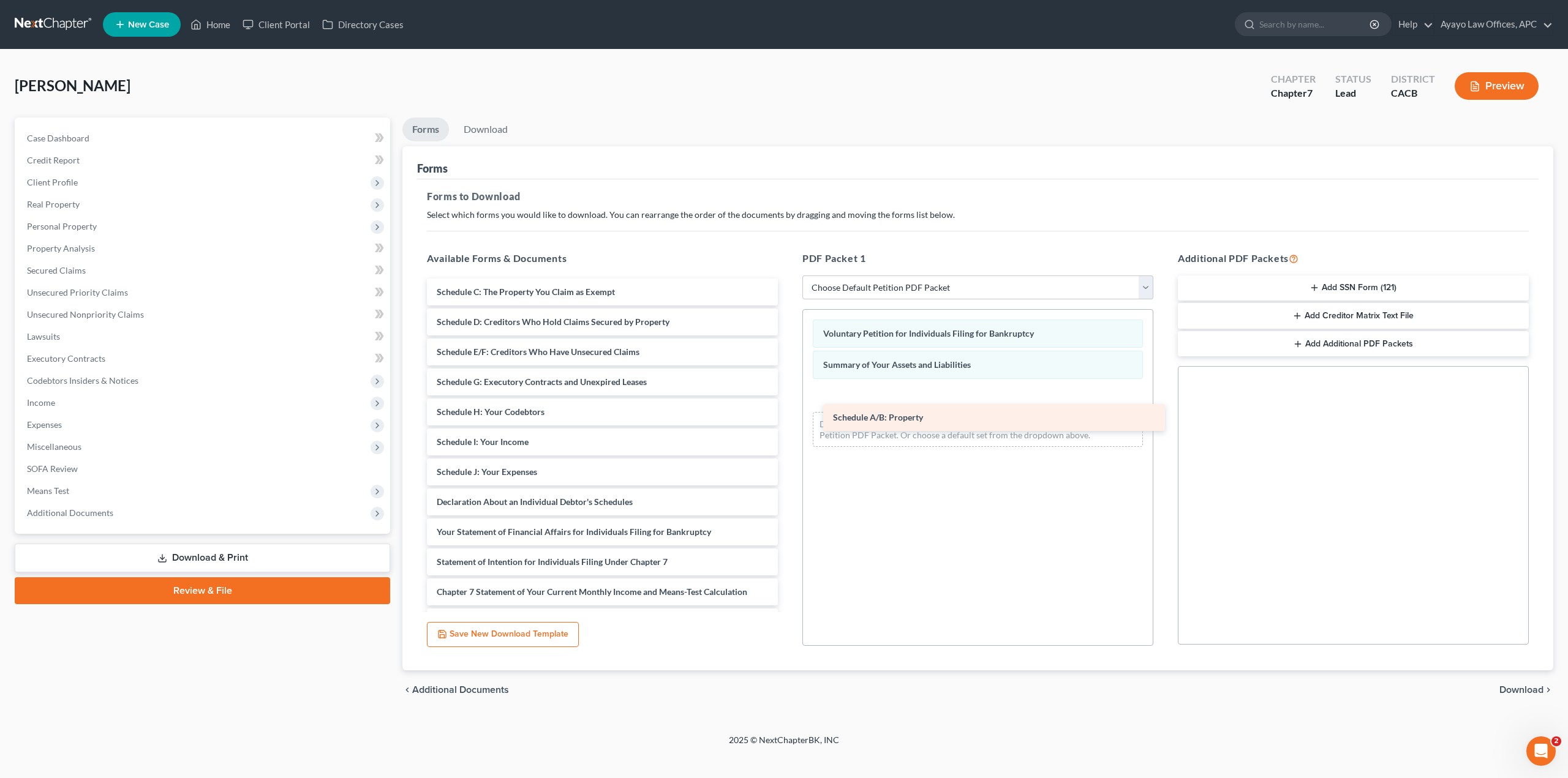
drag, startPoint x: 591, startPoint y: 295, endPoint x: 984, endPoint y: 413, distance: 410.3
click at [788, 414] on div "Schedule A/B: Property Schedule A/B: Property Schedule C: The Property You Clai…" at bounding box center [602, 502] width 371 height 447
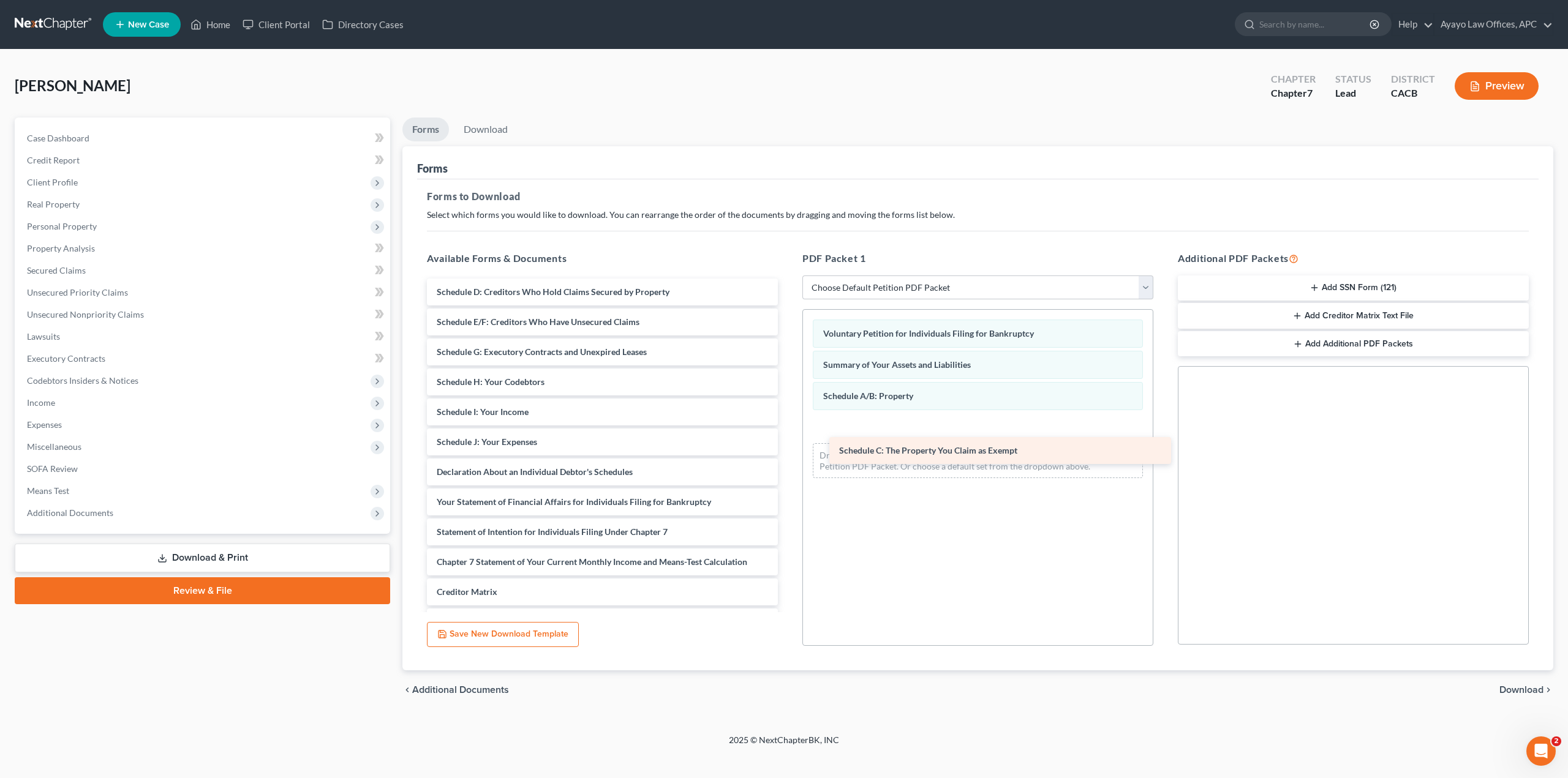
drag, startPoint x: 627, startPoint y: 290, endPoint x: 1025, endPoint y: 436, distance: 423.9
click at [788, 436] on div "Schedule C: The Property You Claim as Exempt Schedule C: The Property You Claim…" at bounding box center [602, 487] width 371 height 417
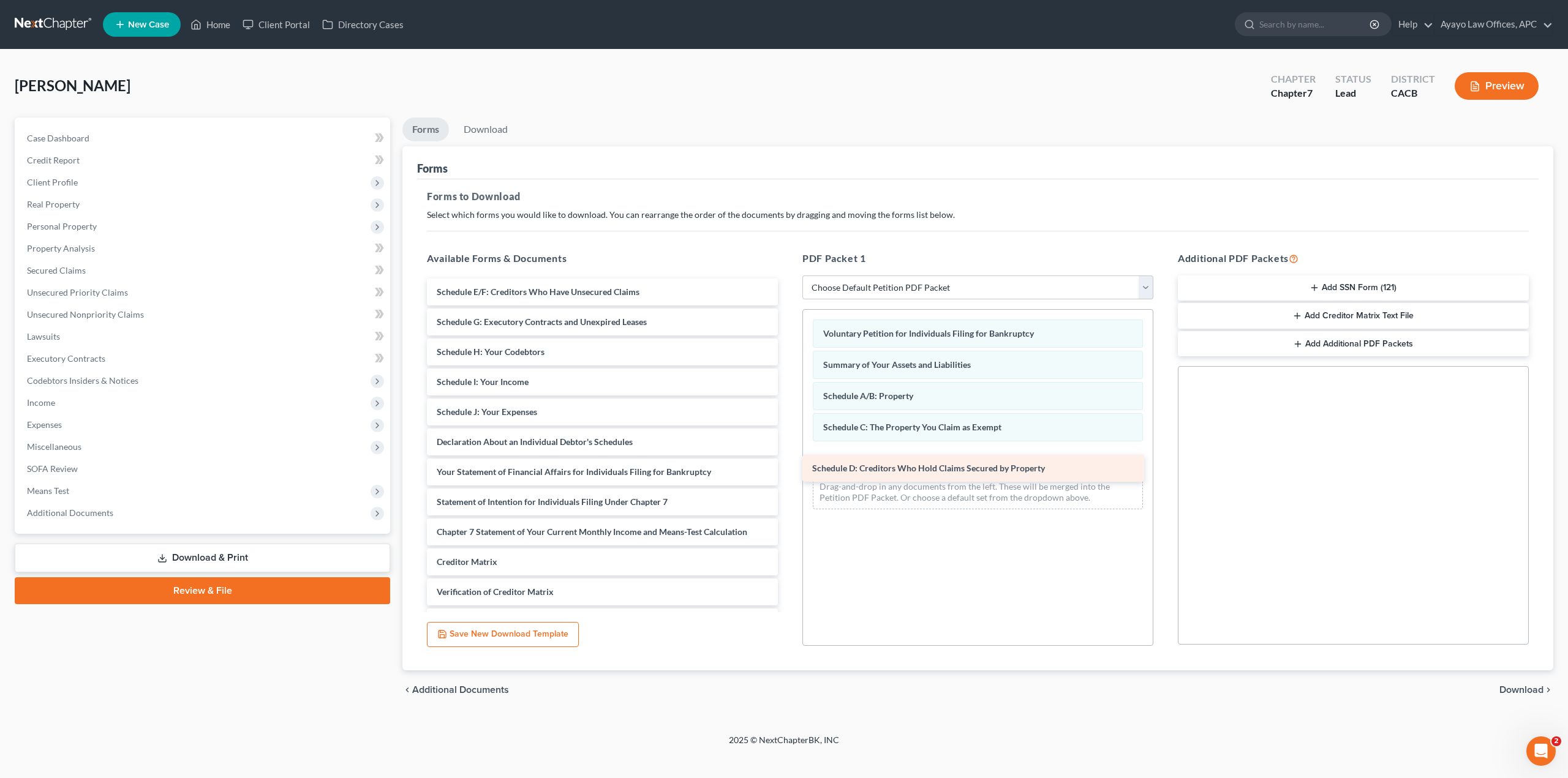
drag, startPoint x: 697, startPoint y: 290, endPoint x: 1075, endPoint y: 454, distance: 412.0
click at [788, 454] on div "Schedule D: Creditors Who Hold Claims Secured by Property Schedule D: Creditors…" at bounding box center [602, 472] width 371 height 387
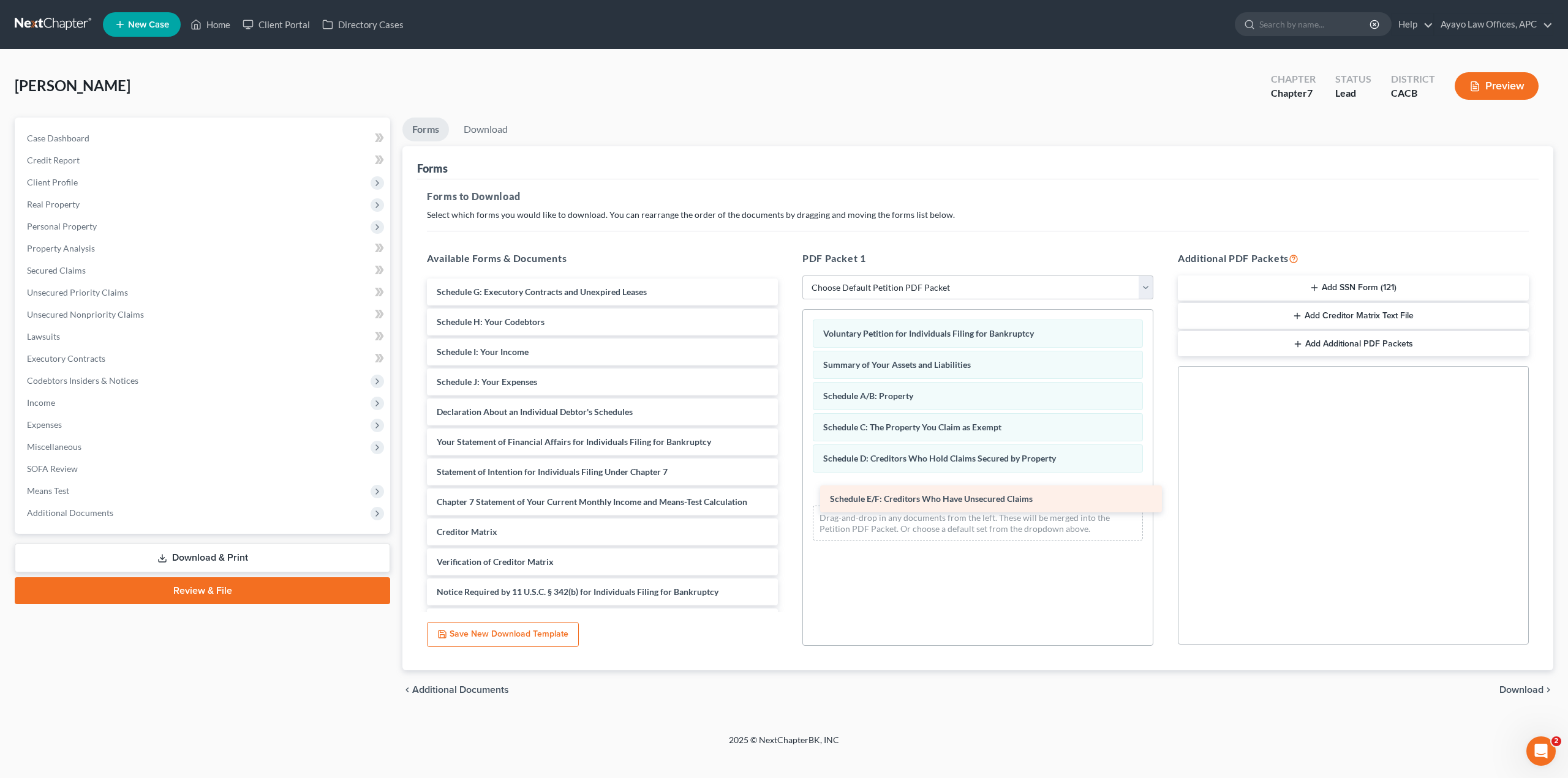
drag, startPoint x: 536, startPoint y: 286, endPoint x: 922, endPoint y: 488, distance: 435.7
click at [788, 491] on div "Schedule E/F: Creditors Who Have Unsecured Claims Schedule E/F: Creditors Who H…" at bounding box center [602, 457] width 371 height 357
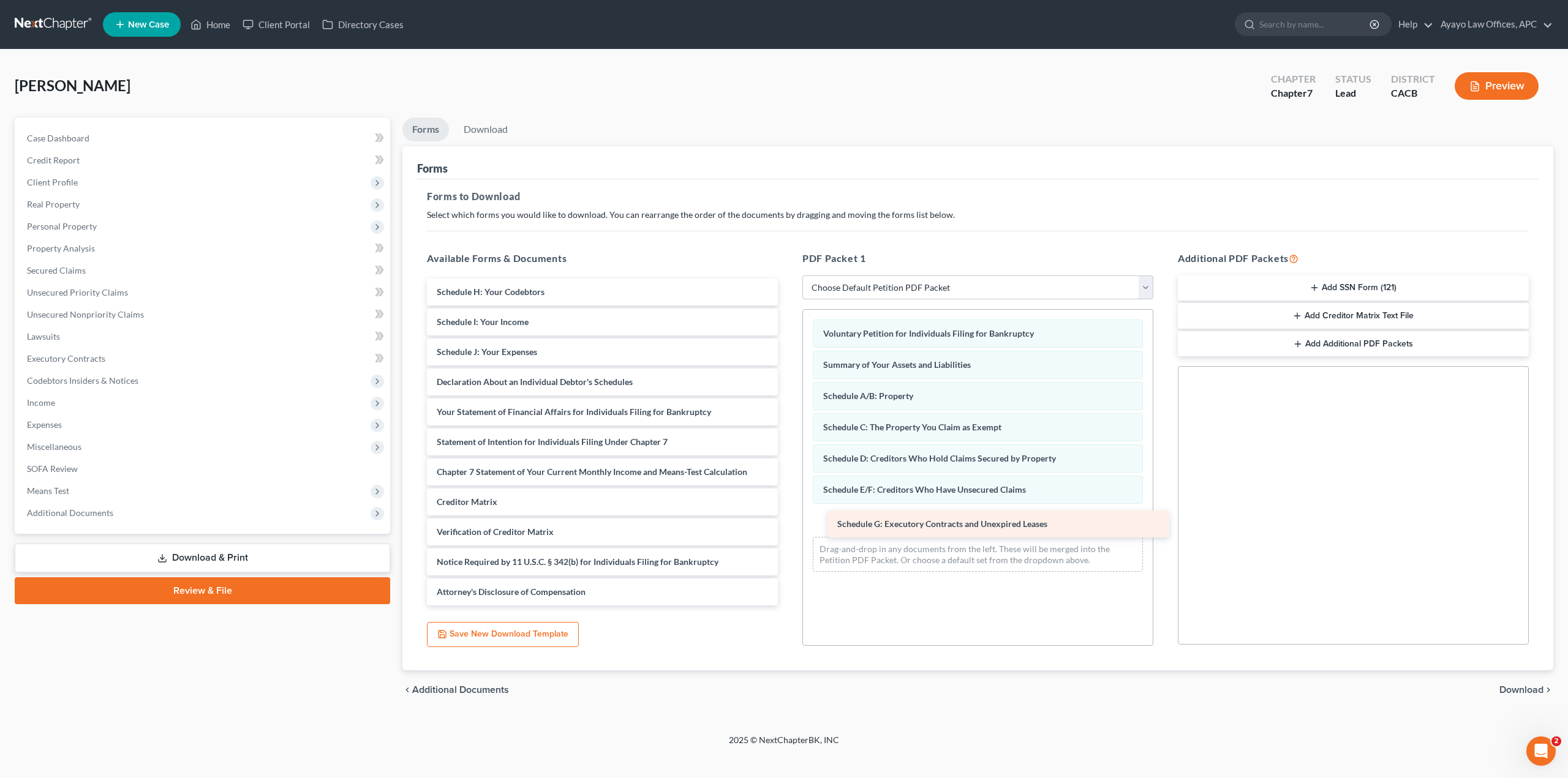
drag, startPoint x: 523, startPoint y: 286, endPoint x: 923, endPoint y: 518, distance: 462.4
click at [788, 518] on div "Schedule G: Executory Contracts and Unexpired Leases Schedule G: Executory Cont…" at bounding box center [602, 442] width 371 height 327
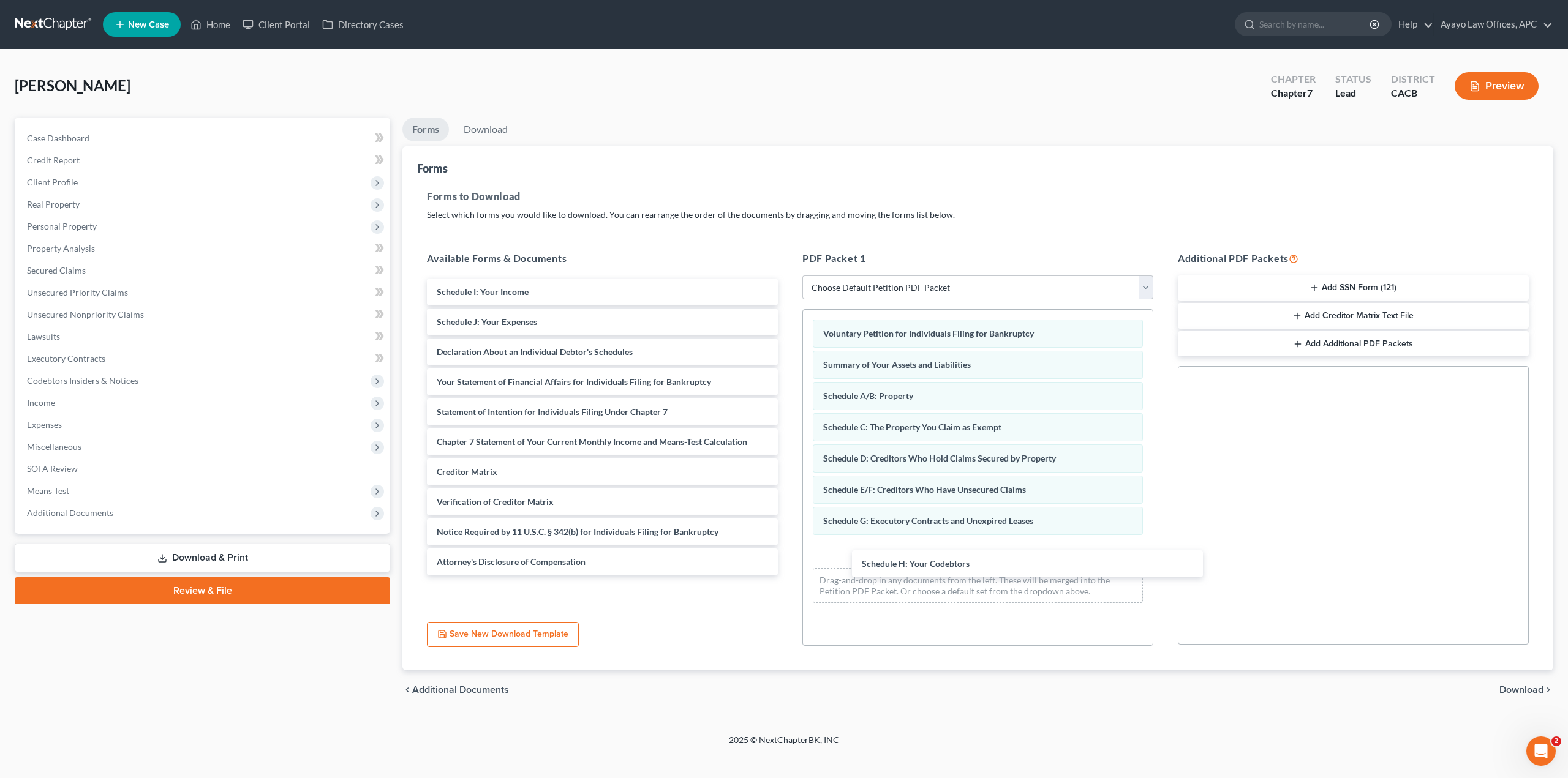
drag, startPoint x: 577, startPoint y: 298, endPoint x: 965, endPoint y: 567, distance: 472.1
click at [788, 569] on div "Schedule H: Your Codebtors Schedule H: Your Codebtors Schedule I: Your Income S…" at bounding box center [602, 427] width 371 height 297
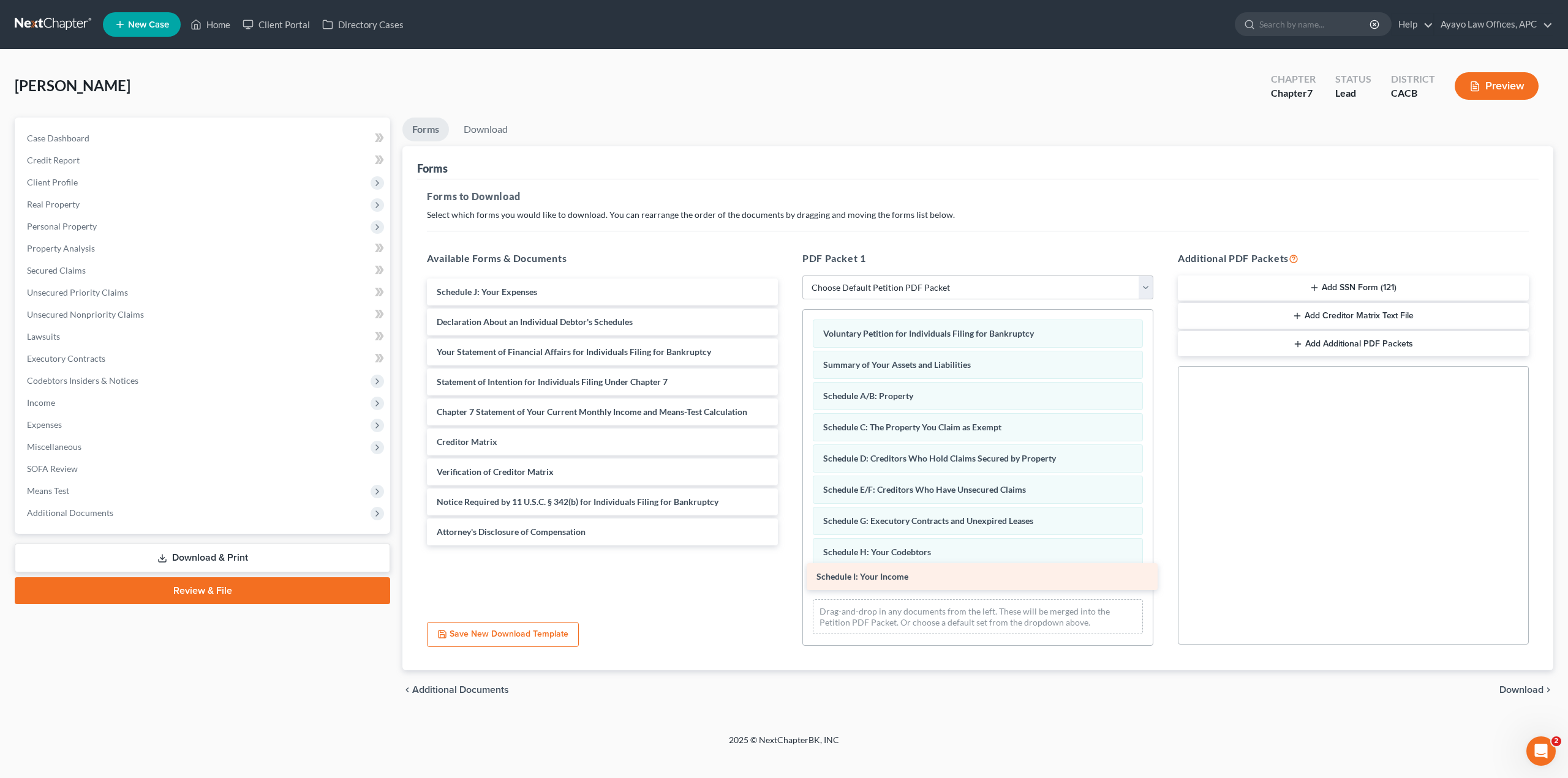
drag, startPoint x: 583, startPoint y: 296, endPoint x: 963, endPoint y: 581, distance: 475.0
click at [788, 545] on div "Schedule I: Your Income Schedule I: Your Income Schedule J: Your Expenses Decla…" at bounding box center [602, 412] width 371 height 267
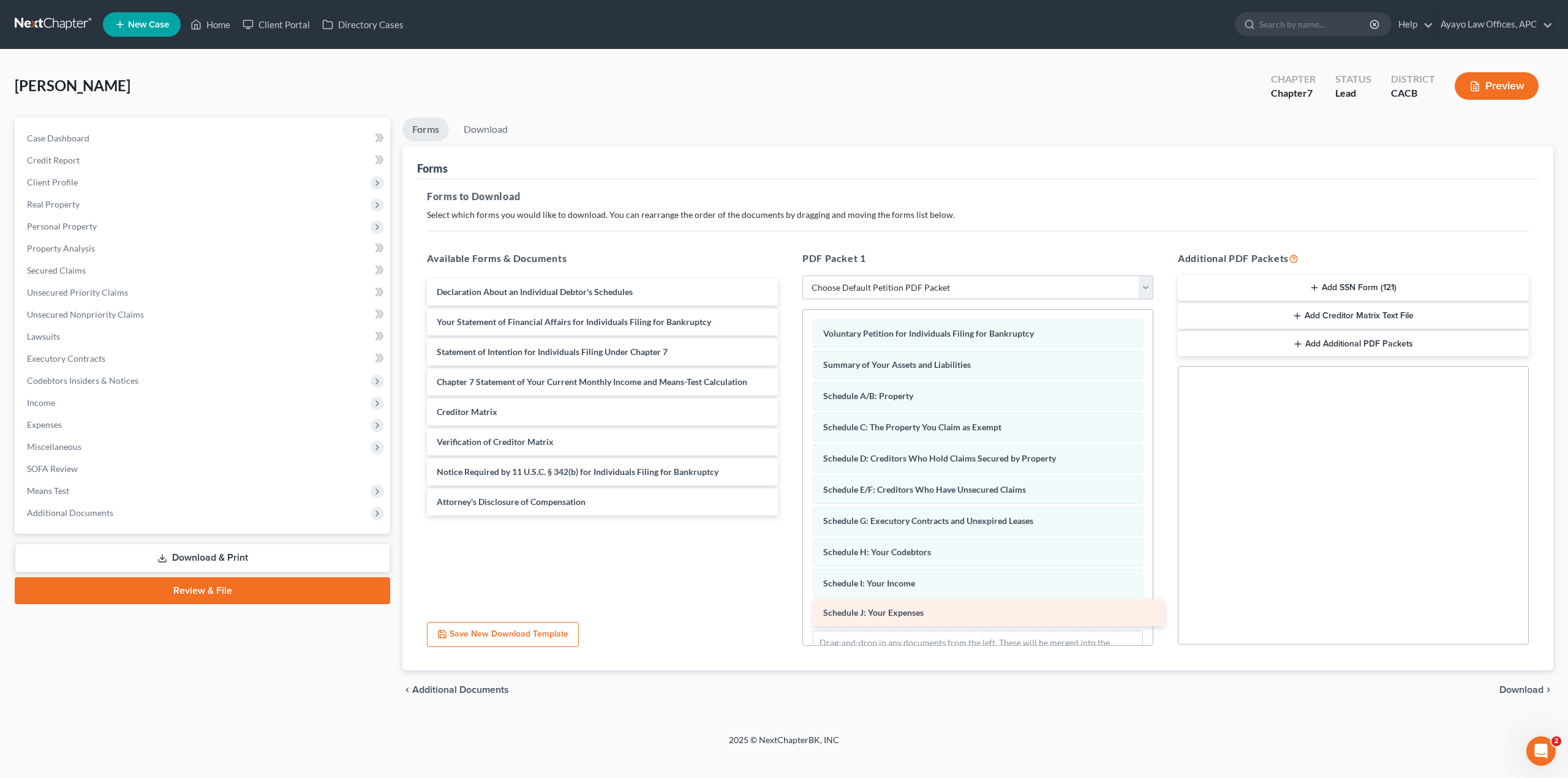
drag, startPoint x: 651, startPoint y: 296, endPoint x: 1038, endPoint y: 616, distance: 502.2
click at [788, 516] on div "Schedule J: Your Expenses Schedule J: Your Expenses Declaration About an Indivi…" at bounding box center [602, 397] width 371 height 237
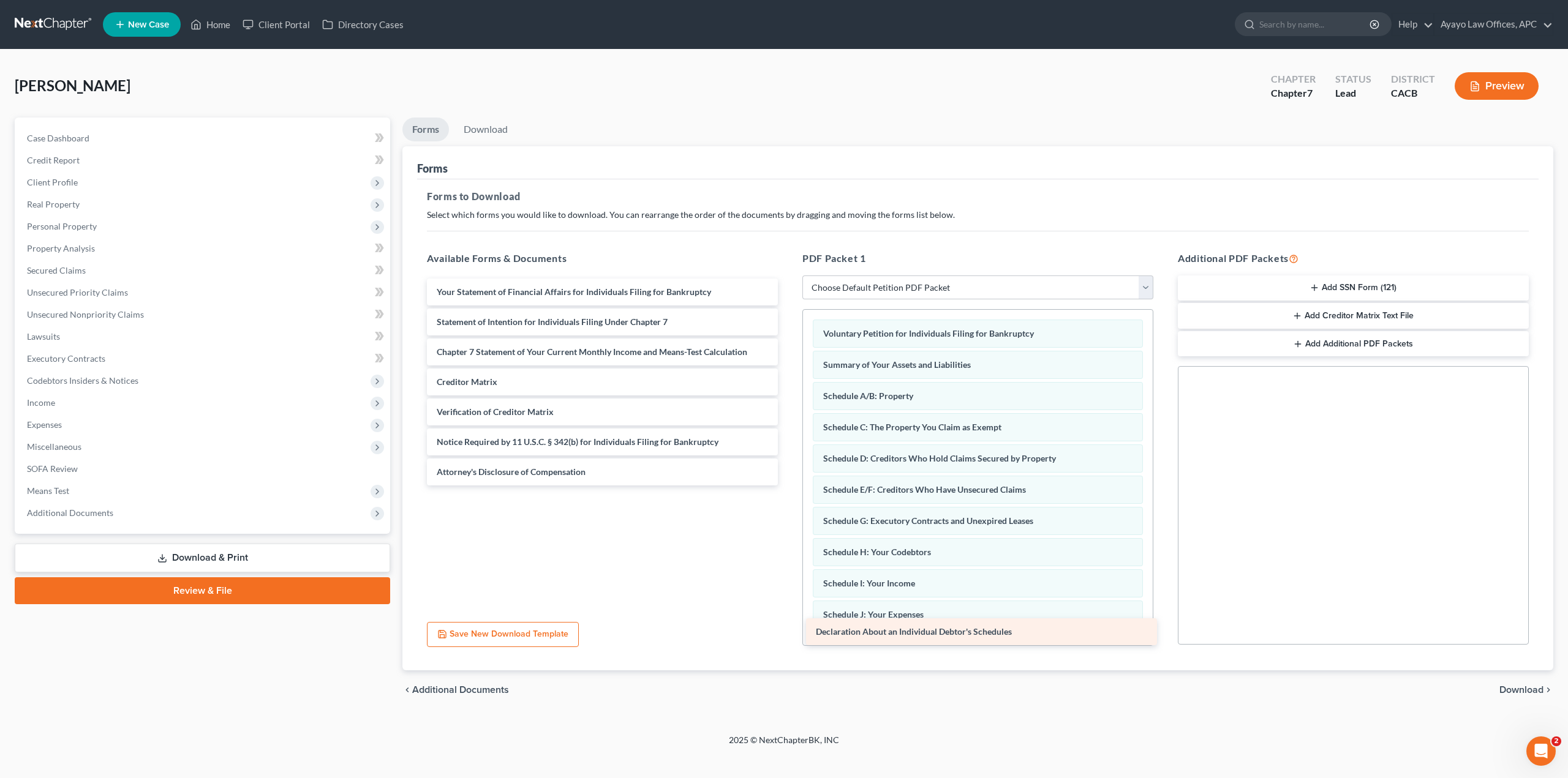
drag, startPoint x: 583, startPoint y: 289, endPoint x: 962, endPoint y: 629, distance: 509.2
click at [788, 486] on div "Declaration About an Individual Debtor's Schedules Declaration About an Individ…" at bounding box center [602, 382] width 371 height 207
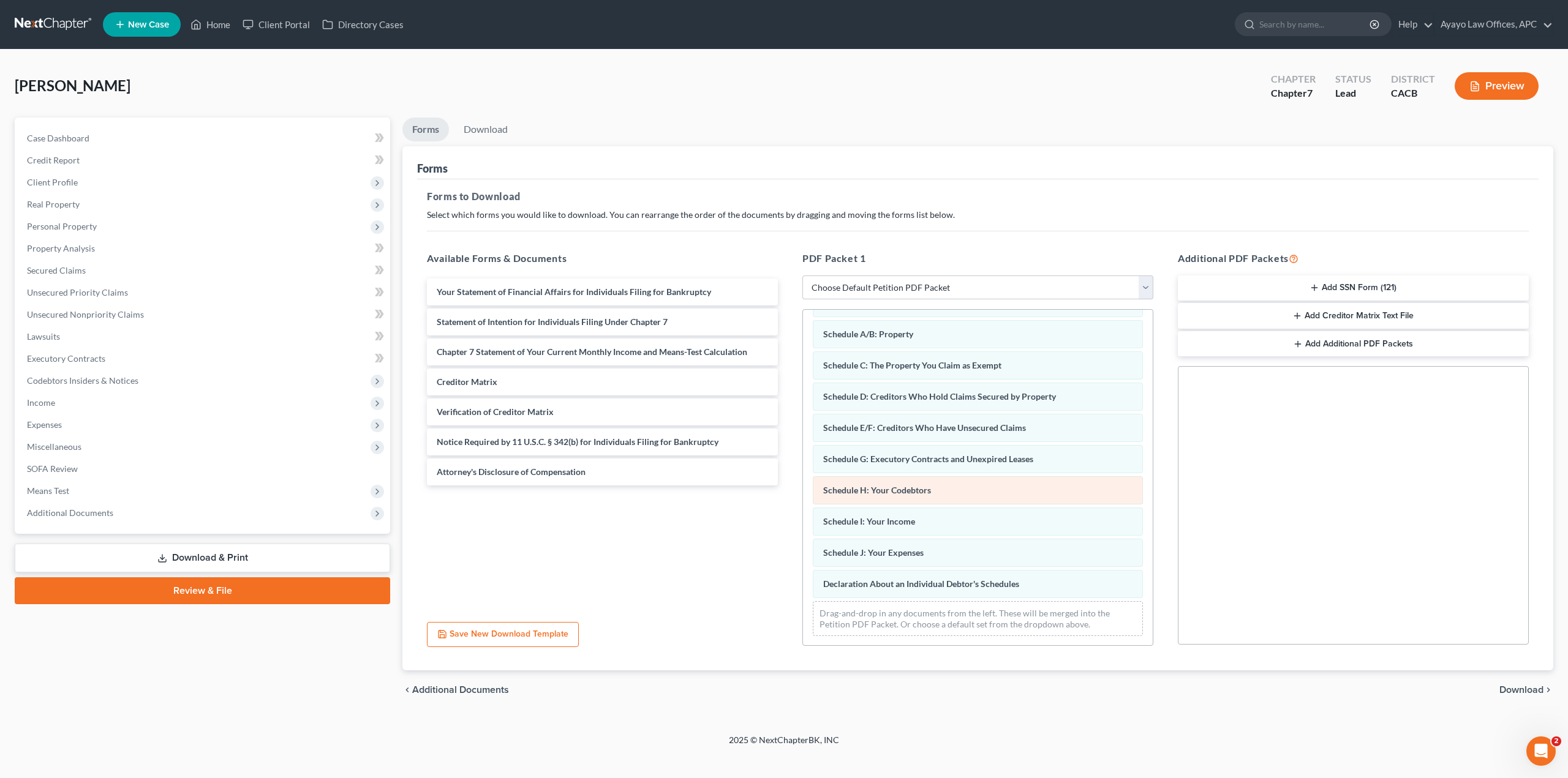
scroll to position [62, 0]
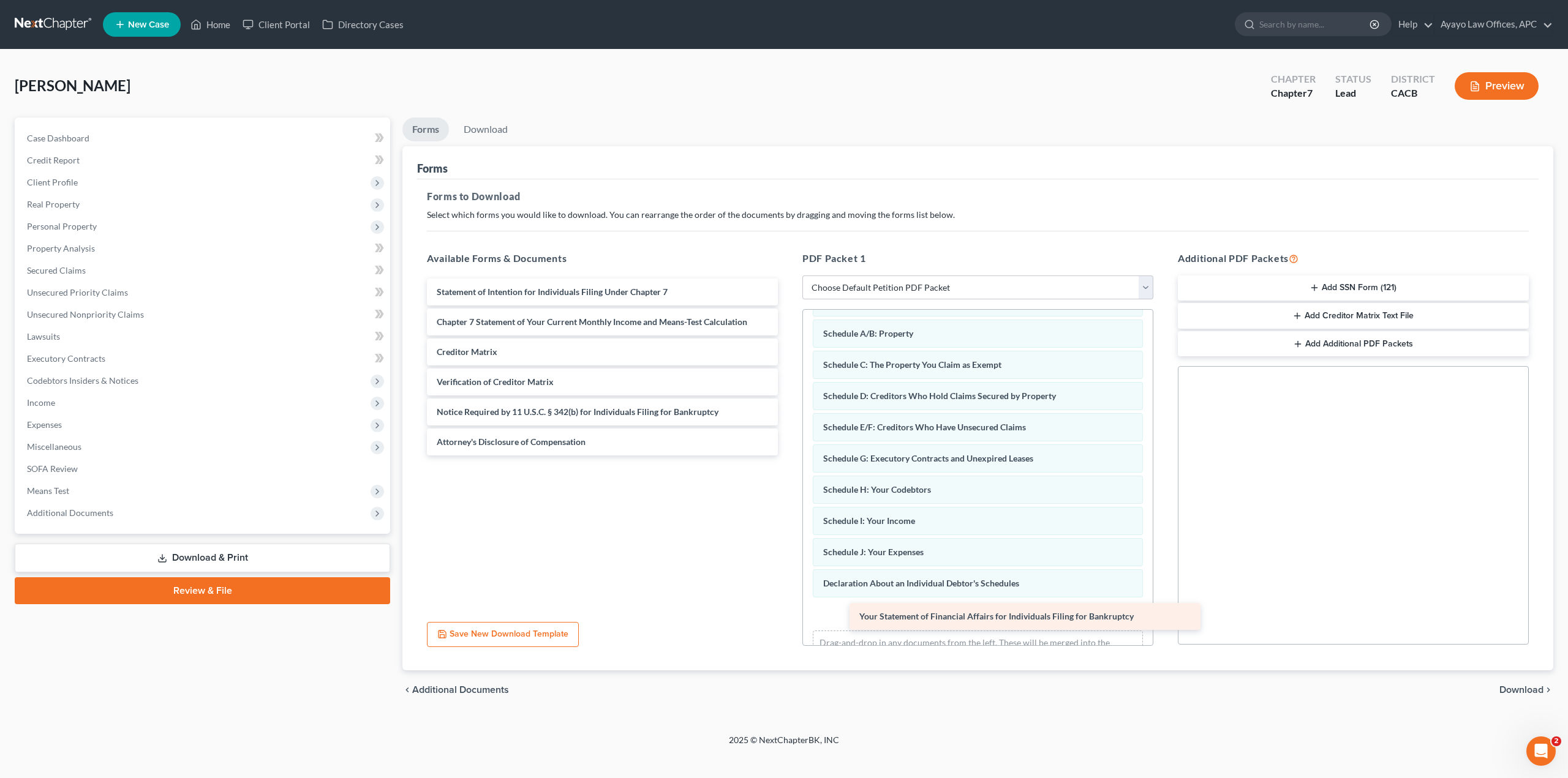
drag, startPoint x: 576, startPoint y: 298, endPoint x: 970, endPoint y: 621, distance: 509.5
click at [788, 455] on div "Your Statement of Financial Affairs for Individuals Filing for Bankruptcy Your …" at bounding box center [602, 367] width 371 height 177
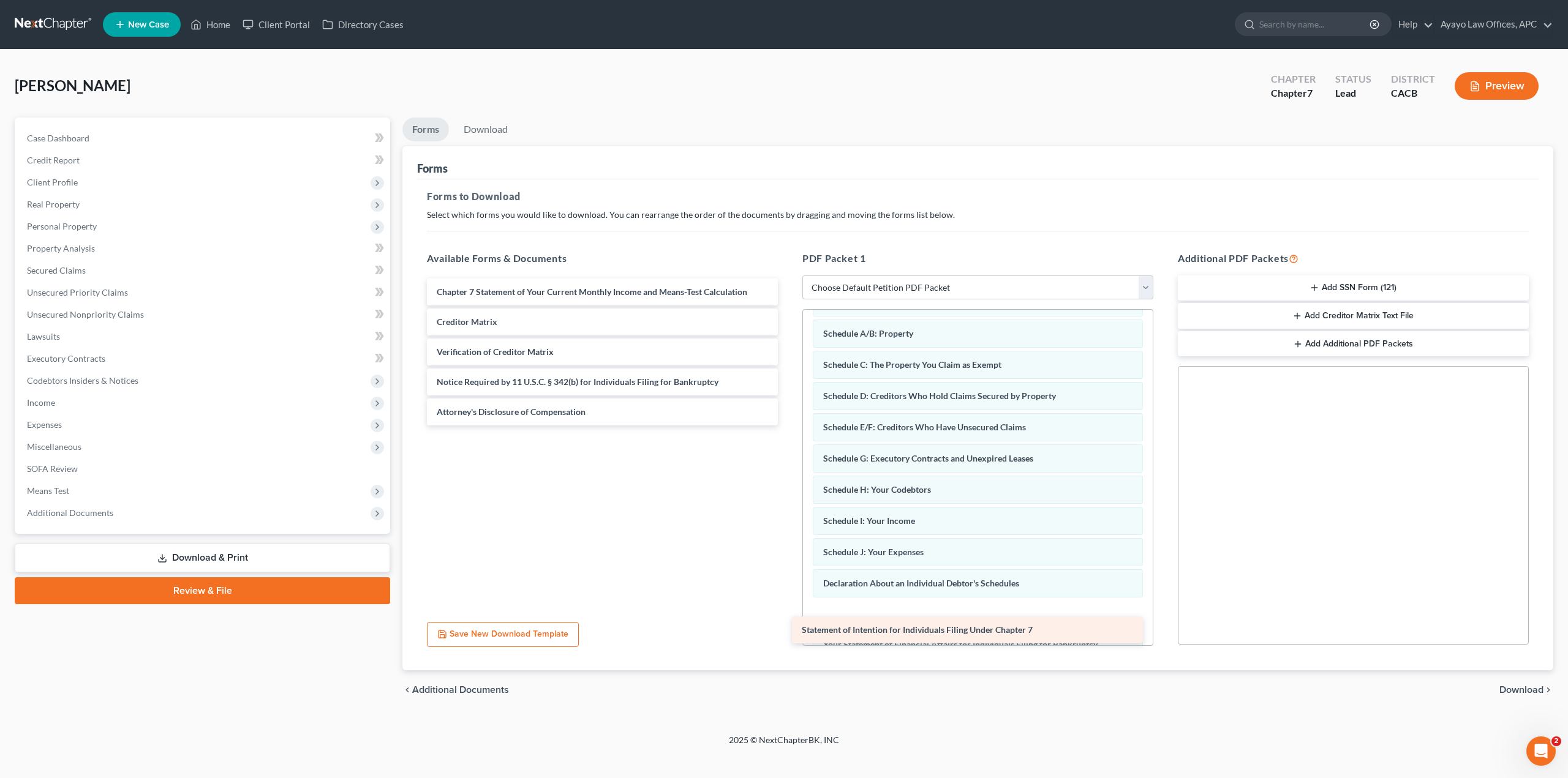
drag, startPoint x: 657, startPoint y: 300, endPoint x: 1021, endPoint y: 632, distance: 492.7
click at [788, 425] on div "Statement of Intention for Individuals Filing Under Chapter 7 Statement of Inte…" at bounding box center [602, 352] width 371 height 147
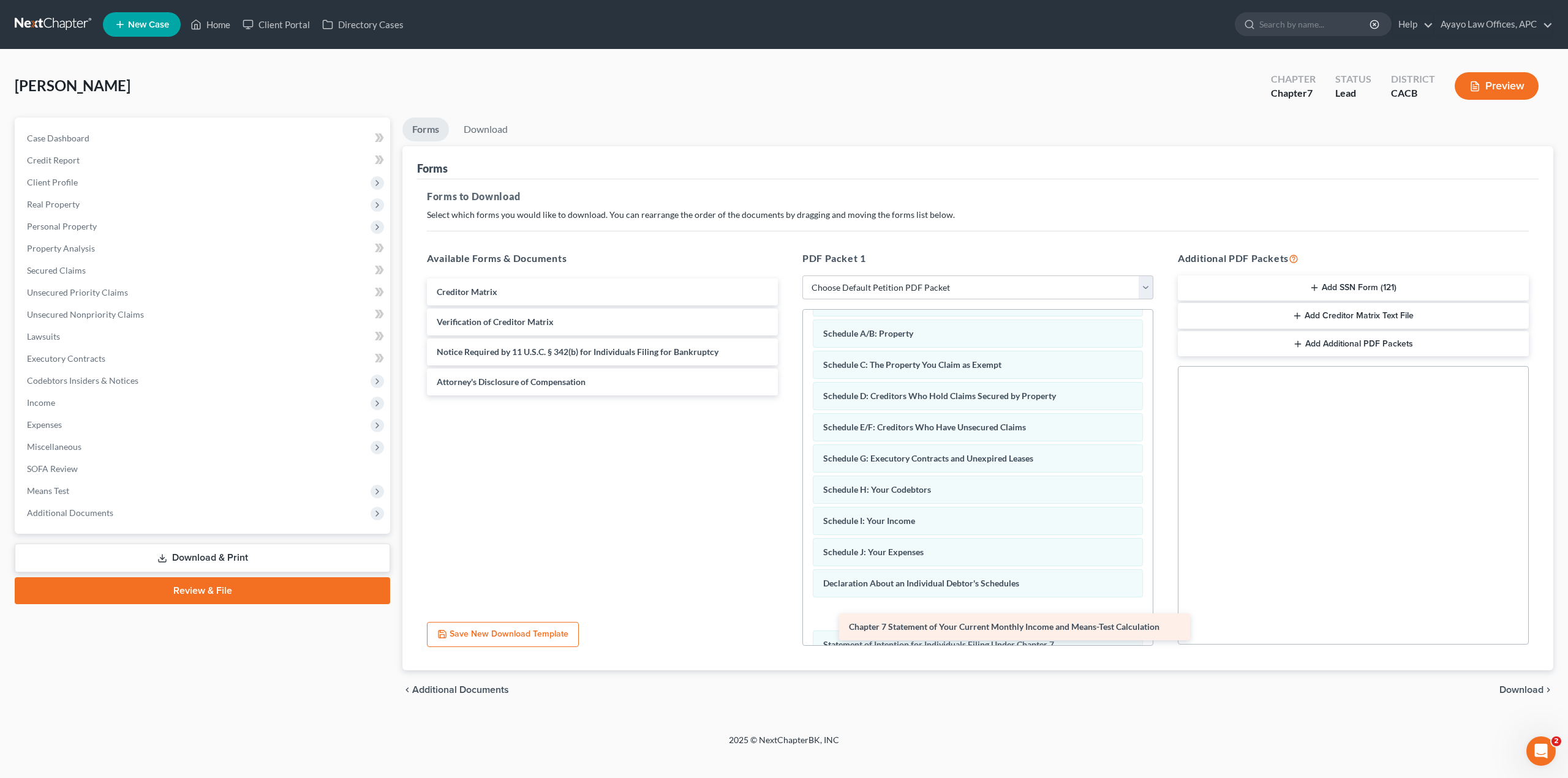
drag, startPoint x: 628, startPoint y: 290, endPoint x: 1036, endPoint y: 618, distance: 523.5
click at [788, 395] on div "Chapter 7 Statement of Your Current Monthly Income and Means-Test Calculation C…" at bounding box center [602, 337] width 371 height 117
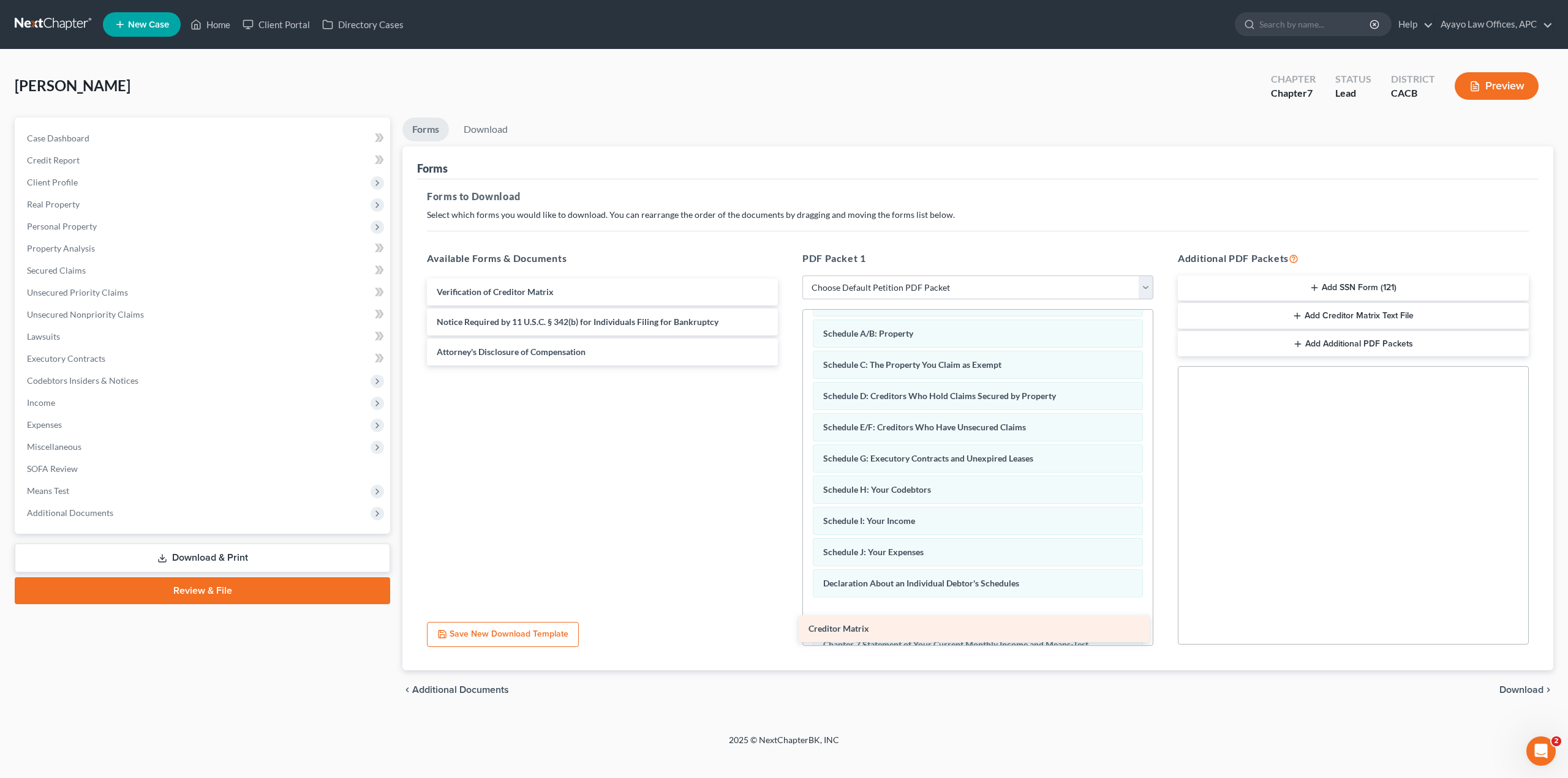
drag, startPoint x: 673, startPoint y: 301, endPoint x: 1045, endPoint y: 638, distance: 501.9
click at [788, 365] on div "Creditor Matrix Creditor Matrix Verification of Creditor Matrix Notice Required…" at bounding box center [602, 322] width 371 height 87
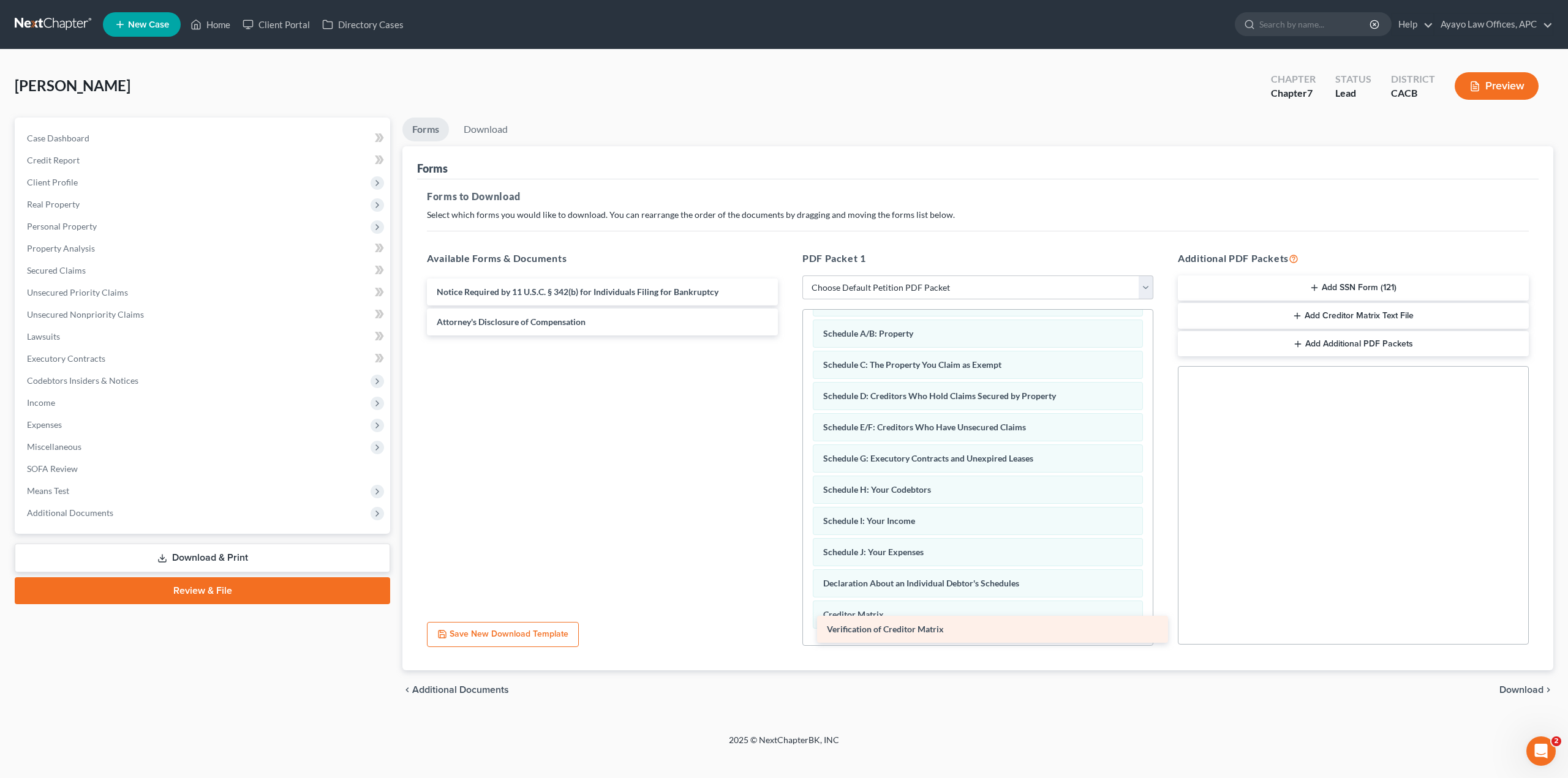
drag, startPoint x: 635, startPoint y: 299, endPoint x: 1025, endPoint y: 637, distance: 516.1
click at [788, 336] on div "Verification of Creditor Matrix Verification of Creditor Matrix Notice Required…" at bounding box center [602, 307] width 371 height 57
drag, startPoint x: 574, startPoint y: 297, endPoint x: 964, endPoint y: 643, distance: 521.4
click at [788, 306] on div "Notice Required by 11 U.S.C. § 342(b) for Individuals Filing for Bankruptcy Not…" at bounding box center [602, 292] width 371 height 27
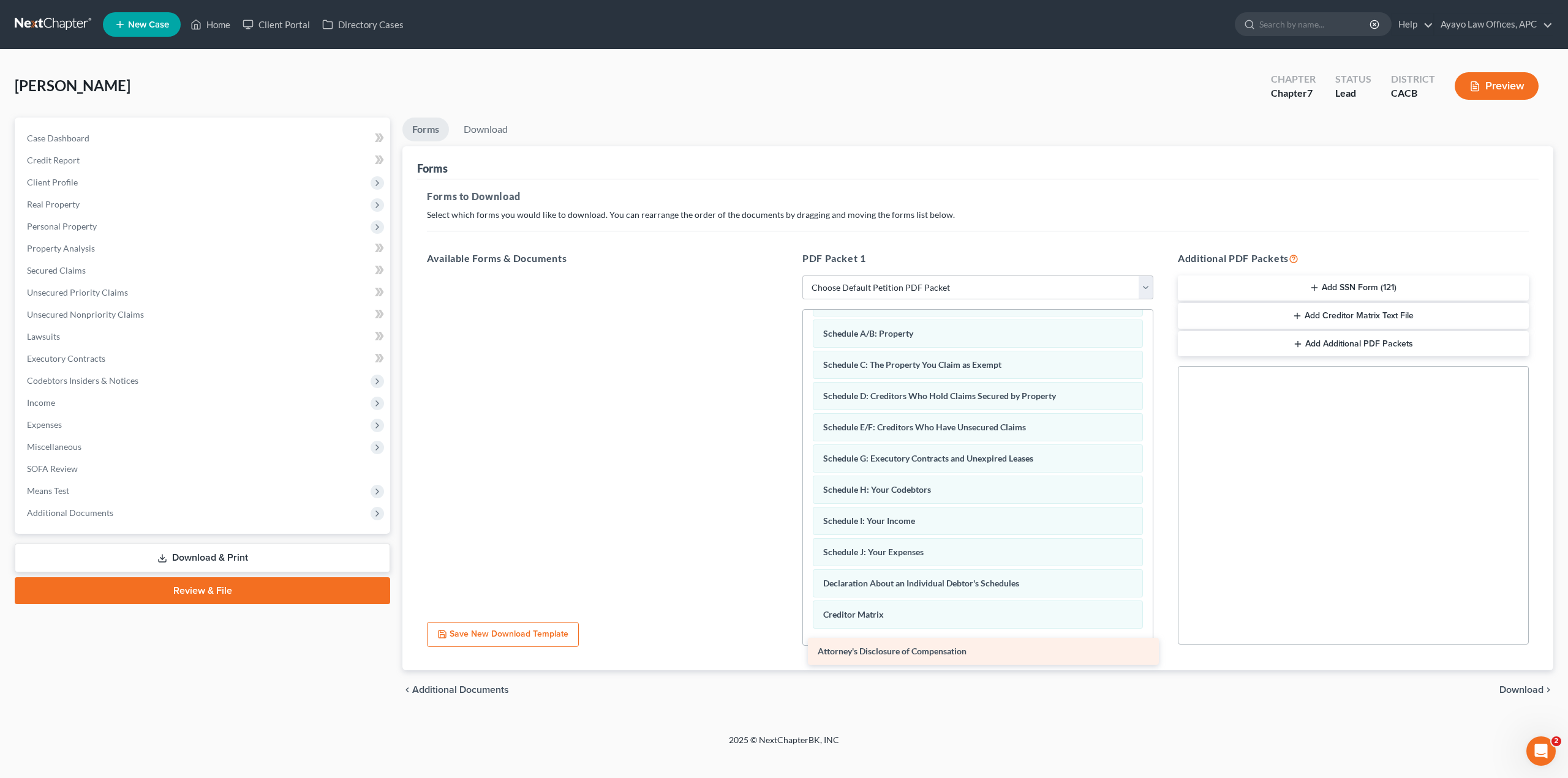
drag, startPoint x: 610, startPoint y: 287, endPoint x: 991, endPoint y: 646, distance: 523.5
click at [788, 275] on div "Attorney's Disclosure of Compensation Attorney's Disclosure of Compensation" at bounding box center [602, 275] width 371 height 0
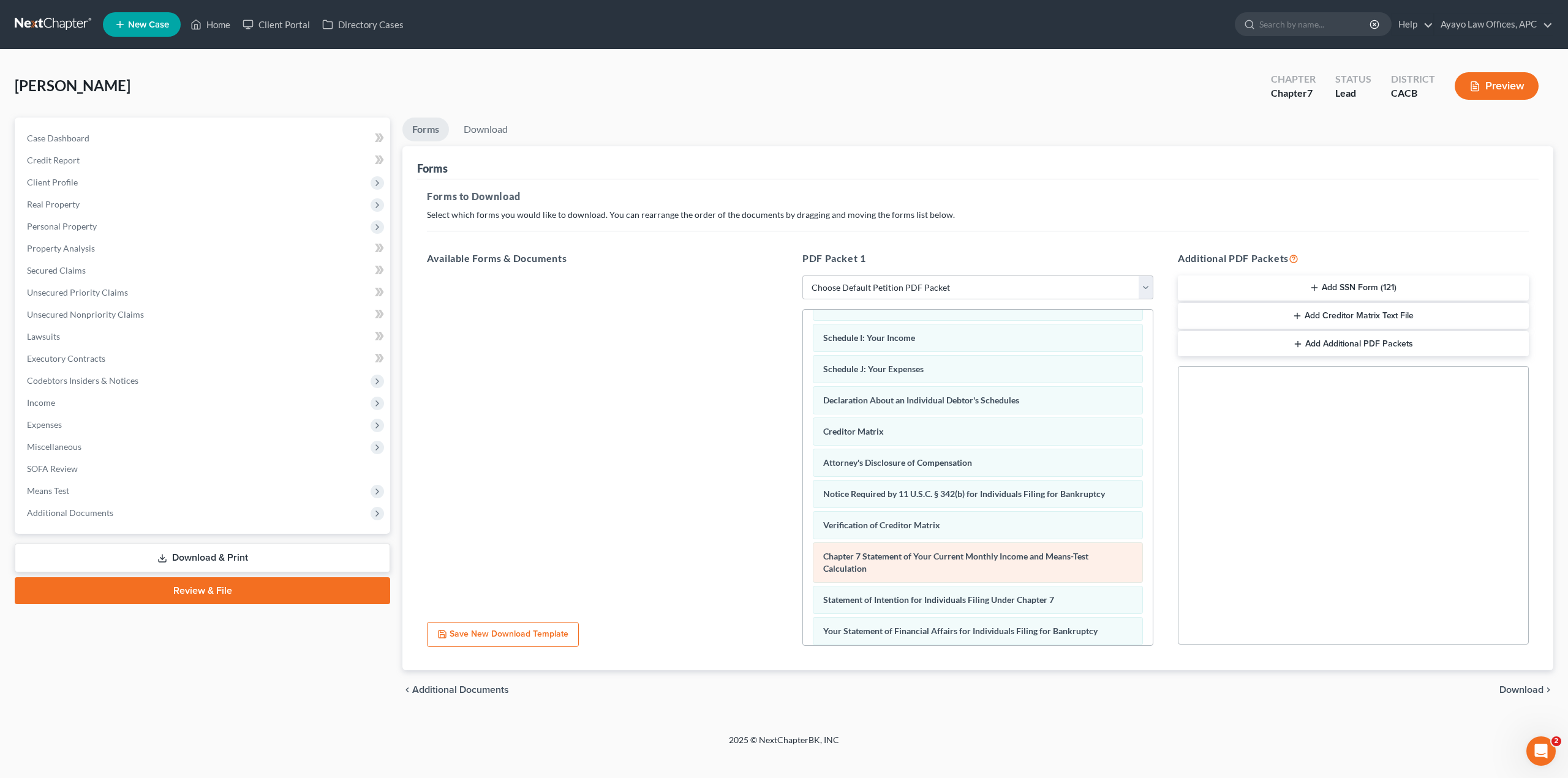
scroll to position [293, 0]
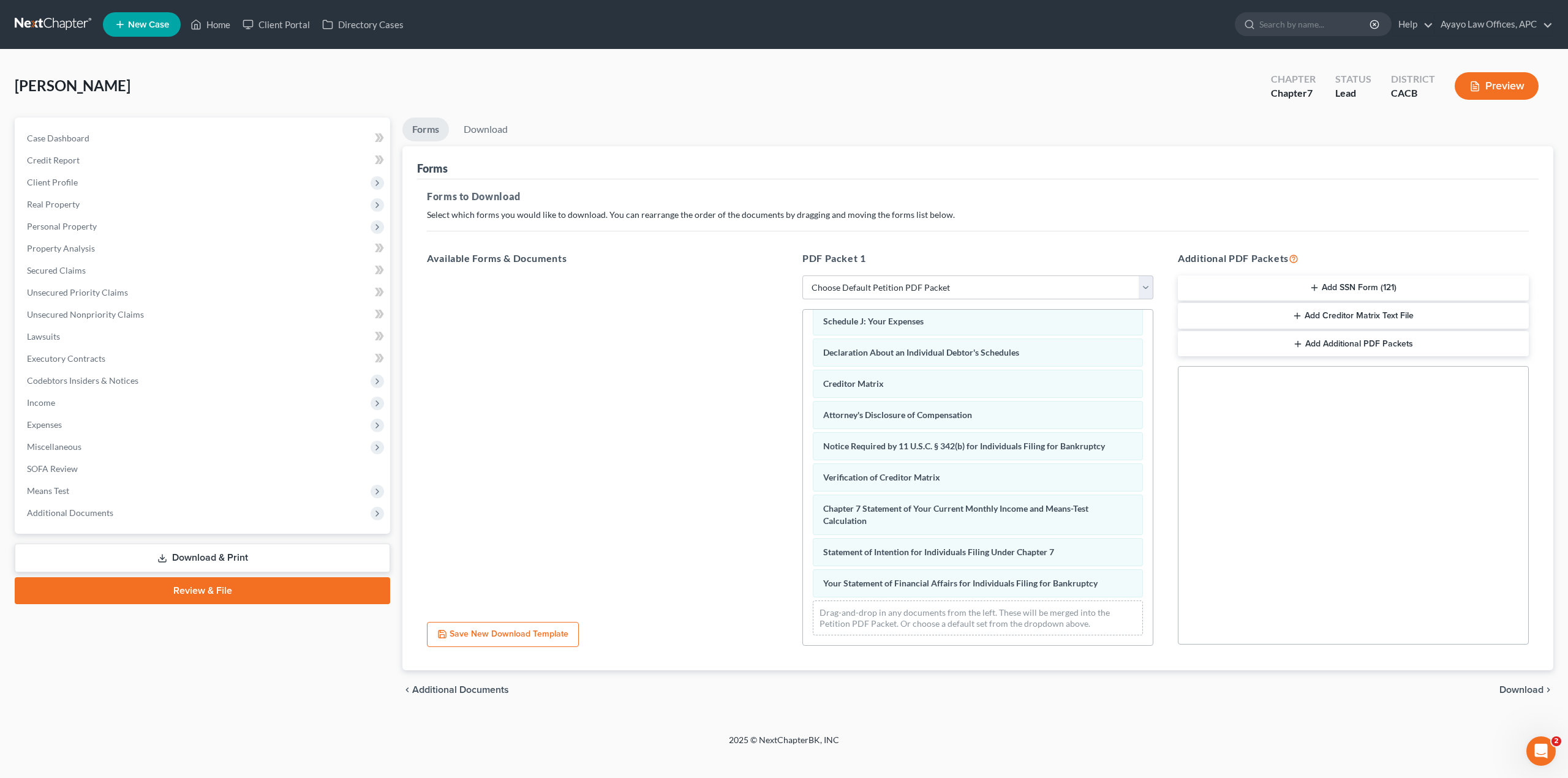
click at [1162, 686] on span "Download" at bounding box center [1521, 690] width 44 height 10
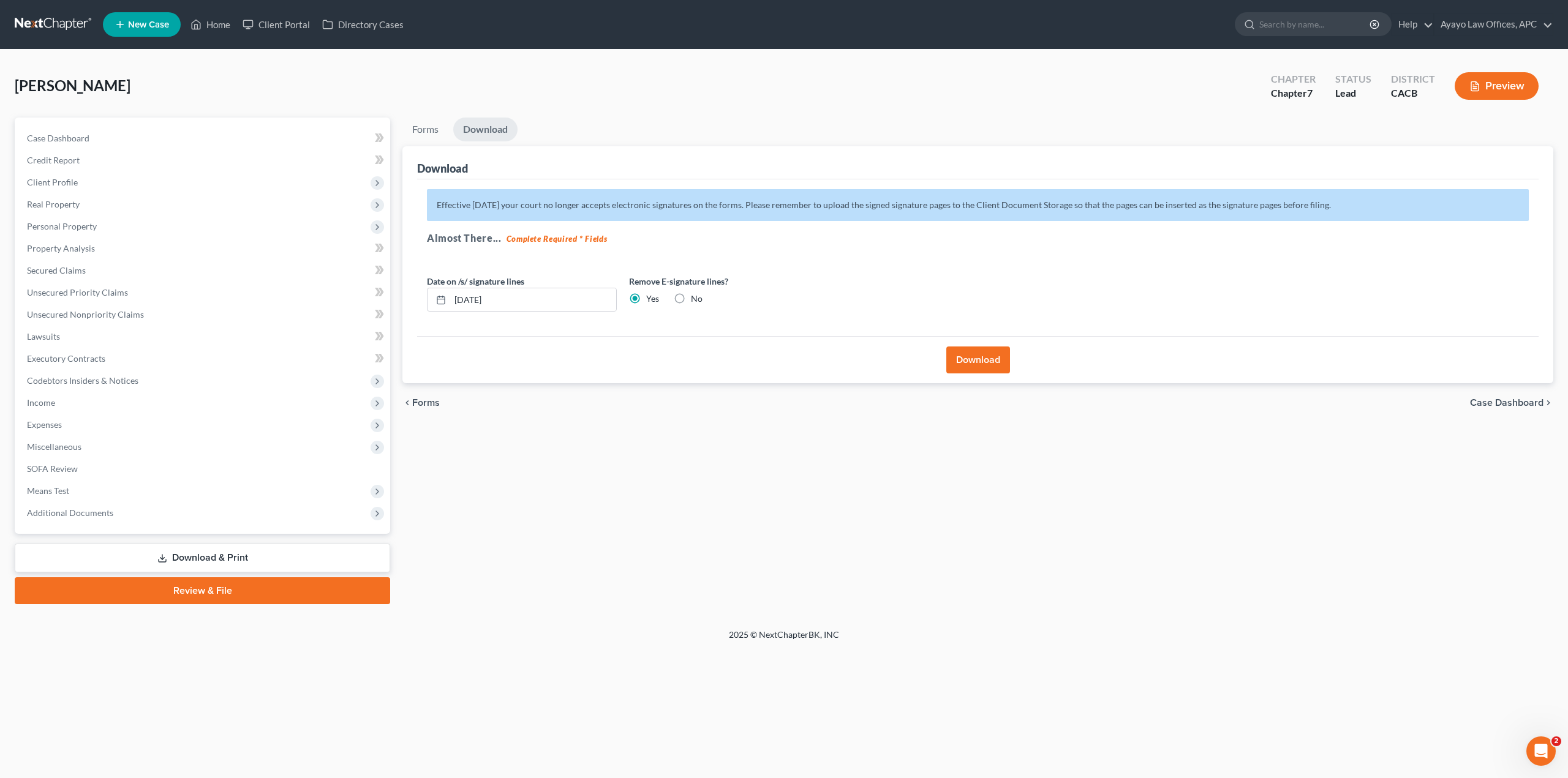
click at [977, 361] on button "Download" at bounding box center [977, 359] width 64 height 27
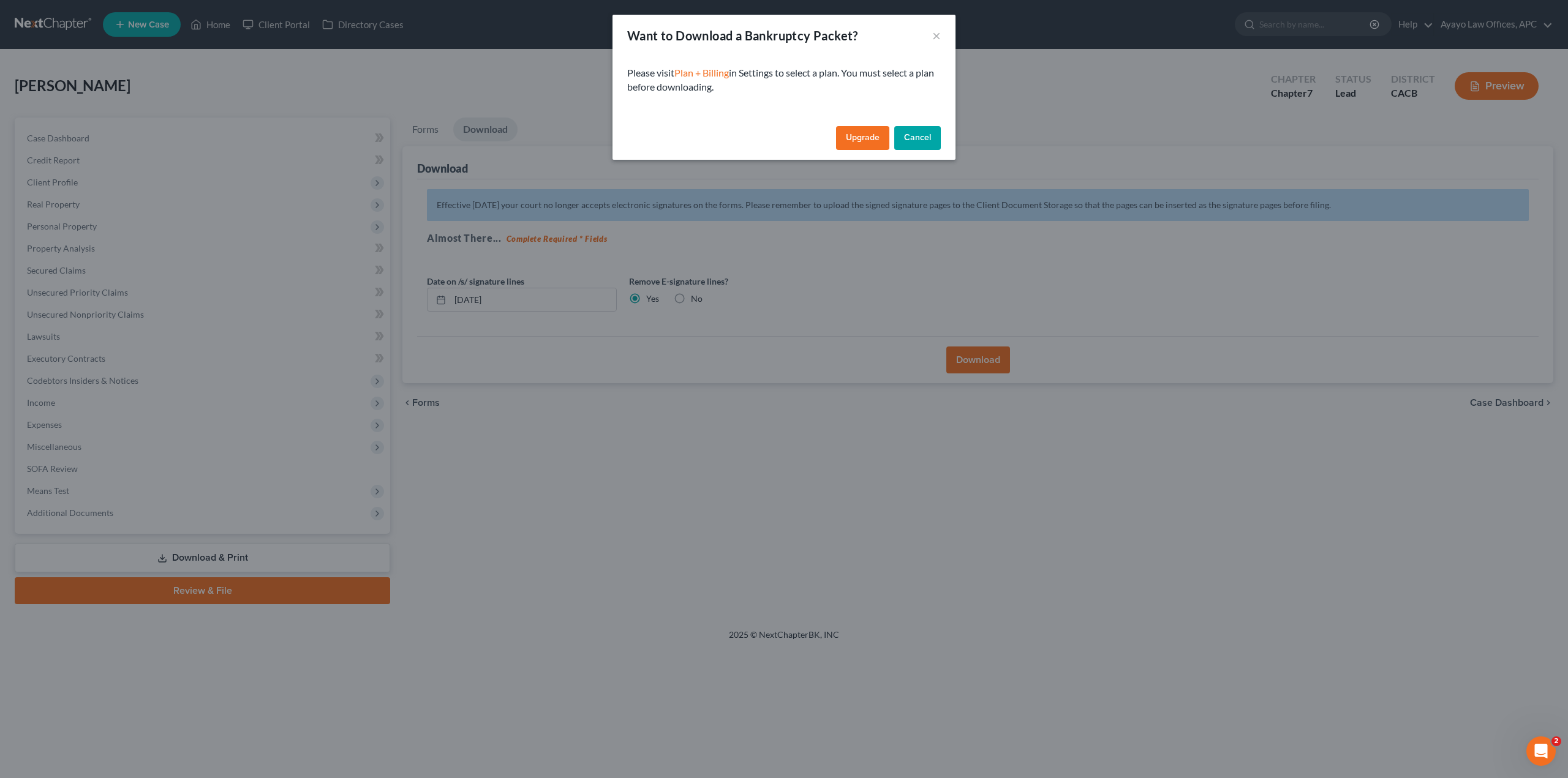
click at [932, 133] on button "Cancel" at bounding box center [917, 138] width 46 height 24
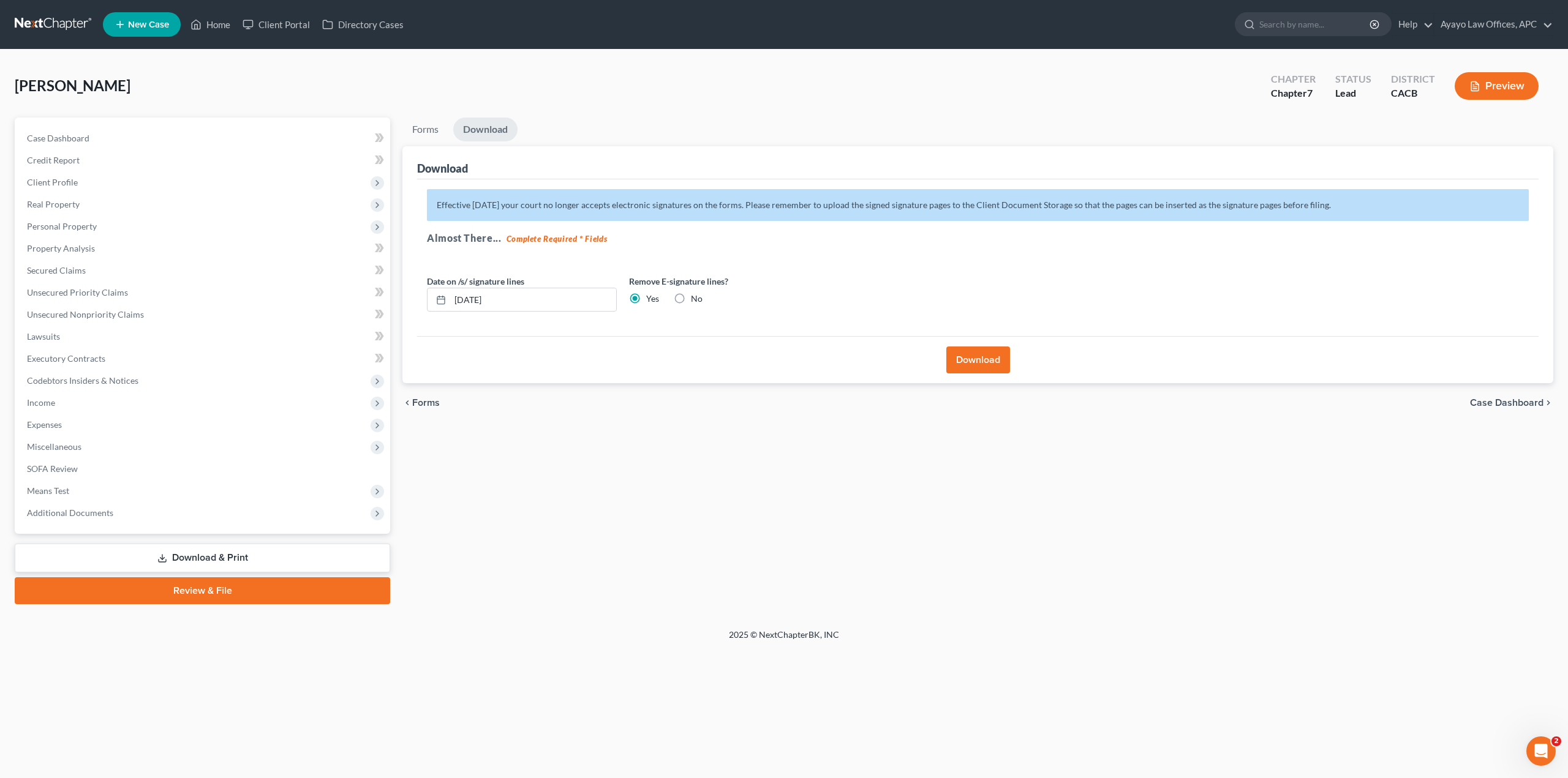
click at [435, 406] on span "Forms" at bounding box center [426, 402] width 27 height 10
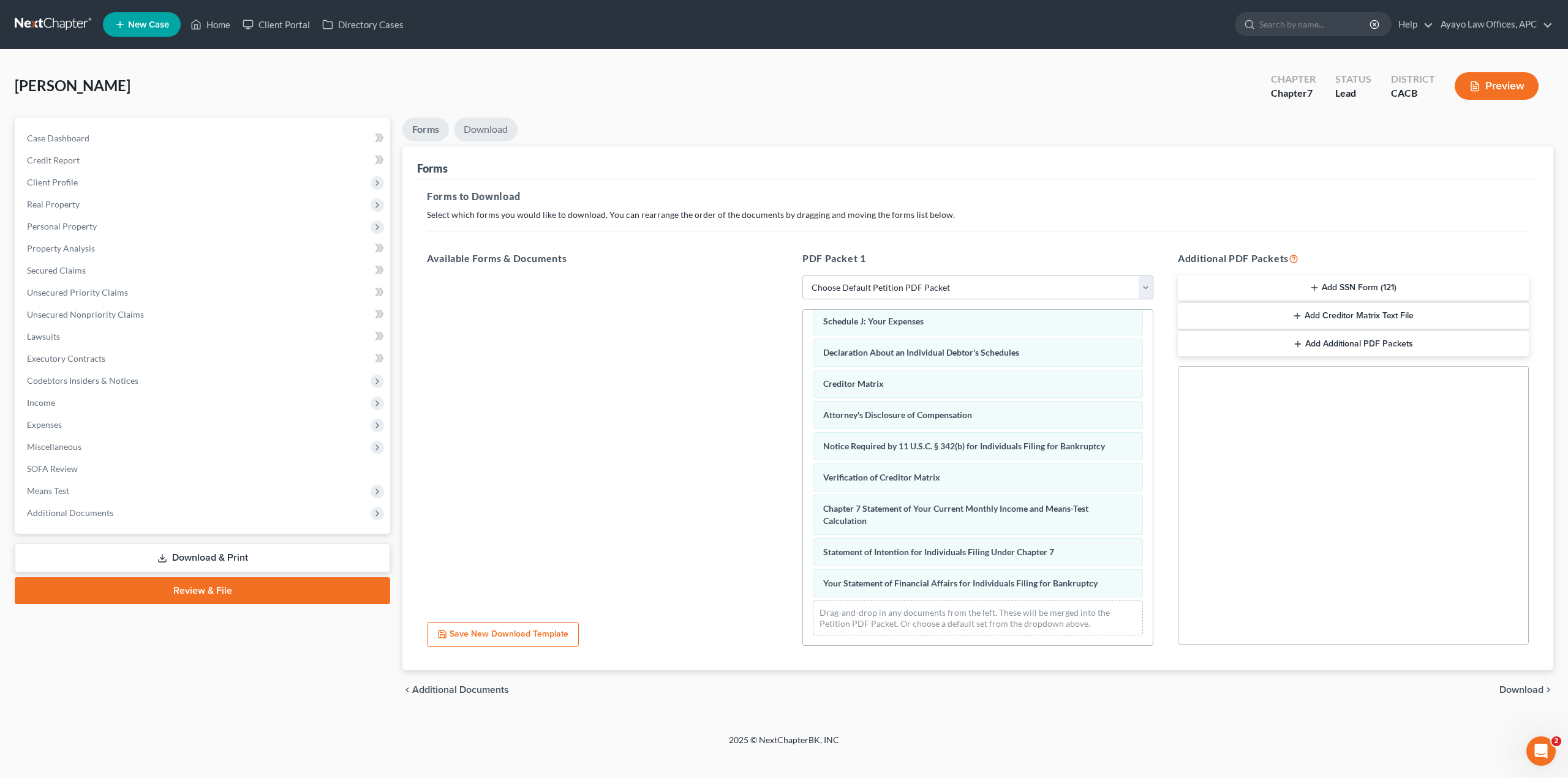
click at [496, 127] on link "Download" at bounding box center [485, 130] width 64 height 24
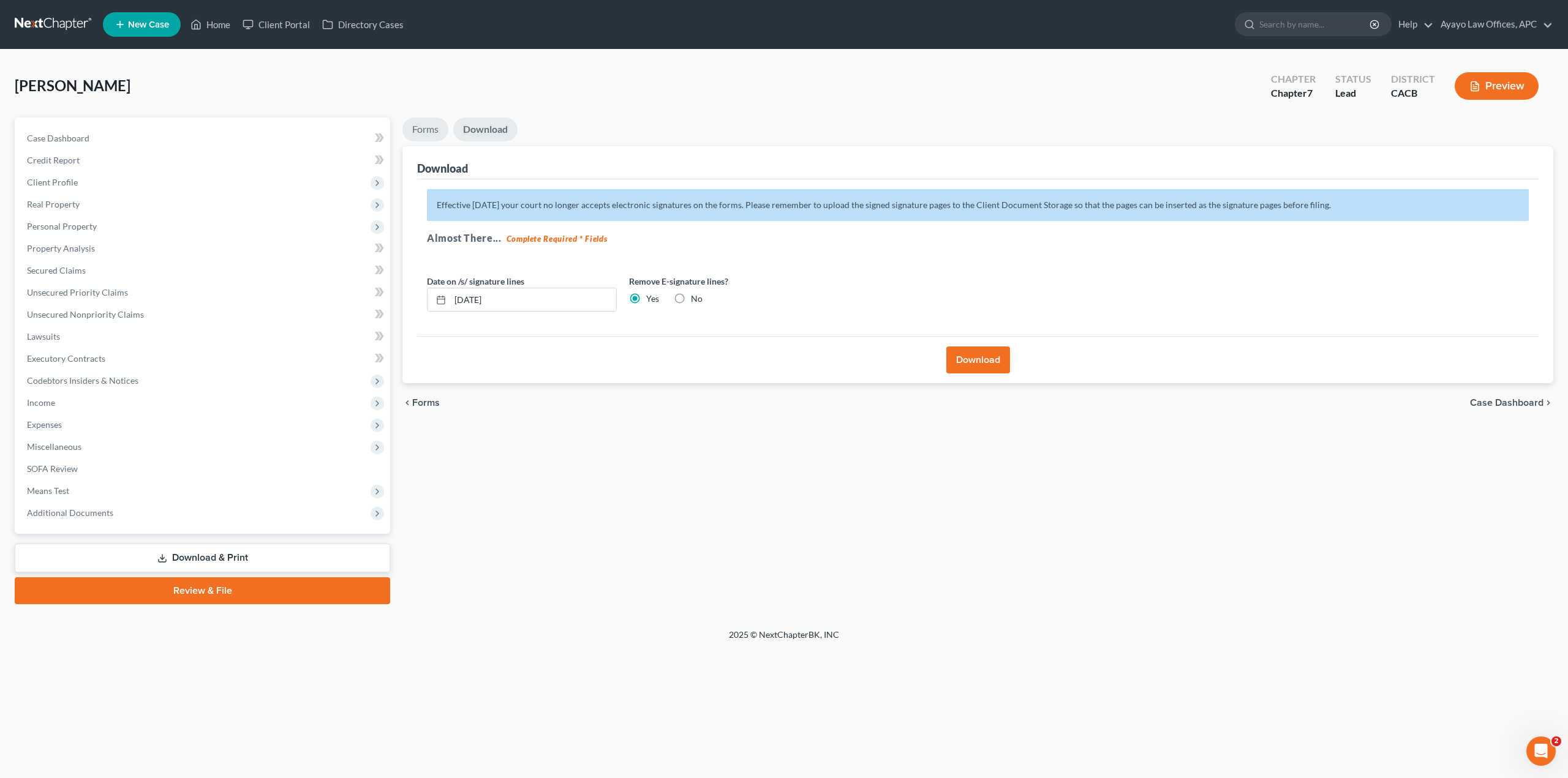
click at [434, 136] on link "Forms" at bounding box center [426, 130] width 46 height 24
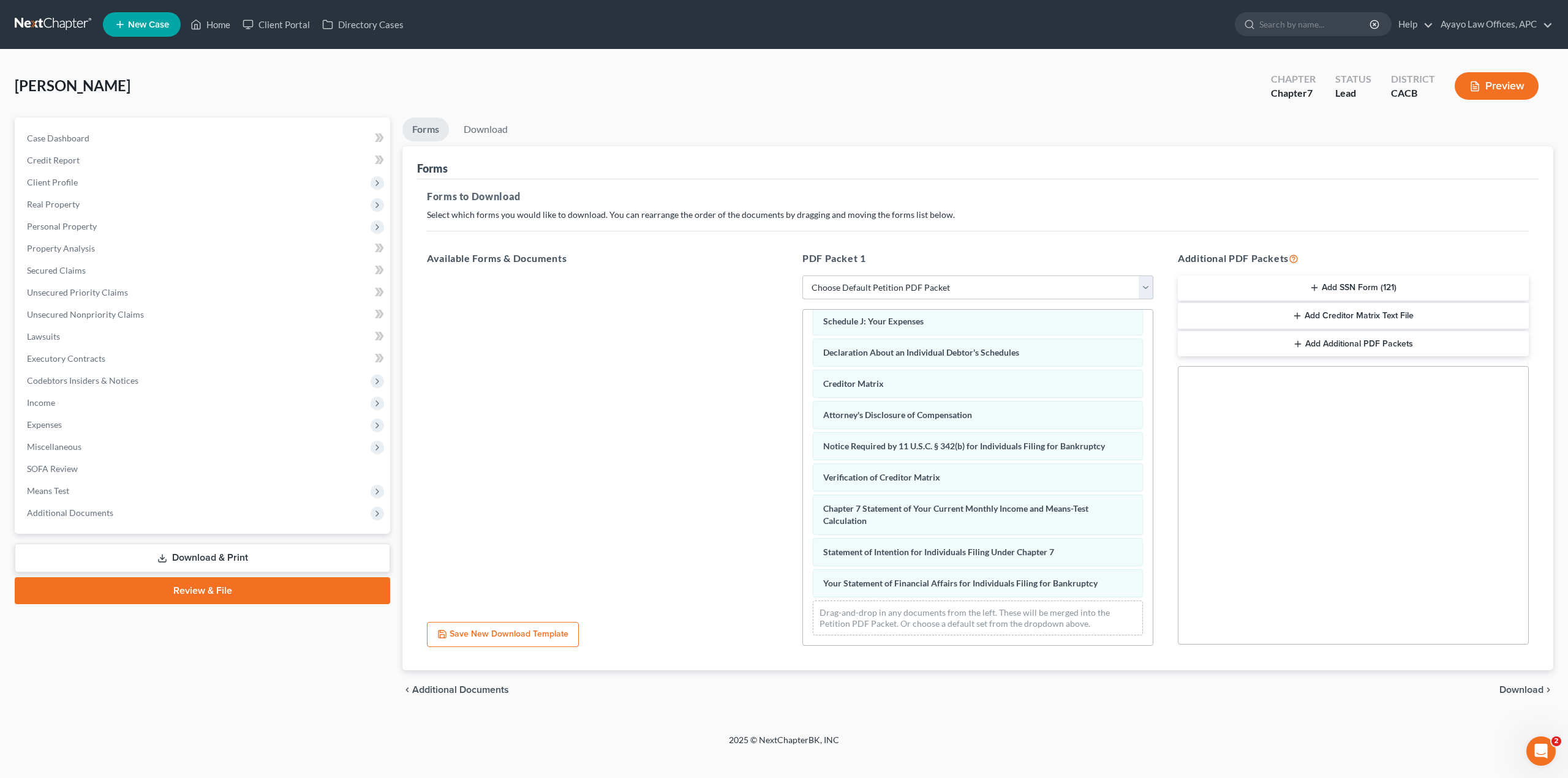
click at [934, 285] on select "Choose Default Petition PDF Packet Complete Bankruptcy Petition (all forms and …" at bounding box center [977, 287] width 351 height 24
click at [802, 275] on select "Choose Default Petition PDF Packet Complete Bankruptcy Petition (all forms and …" at bounding box center [977, 287] width 351 height 24
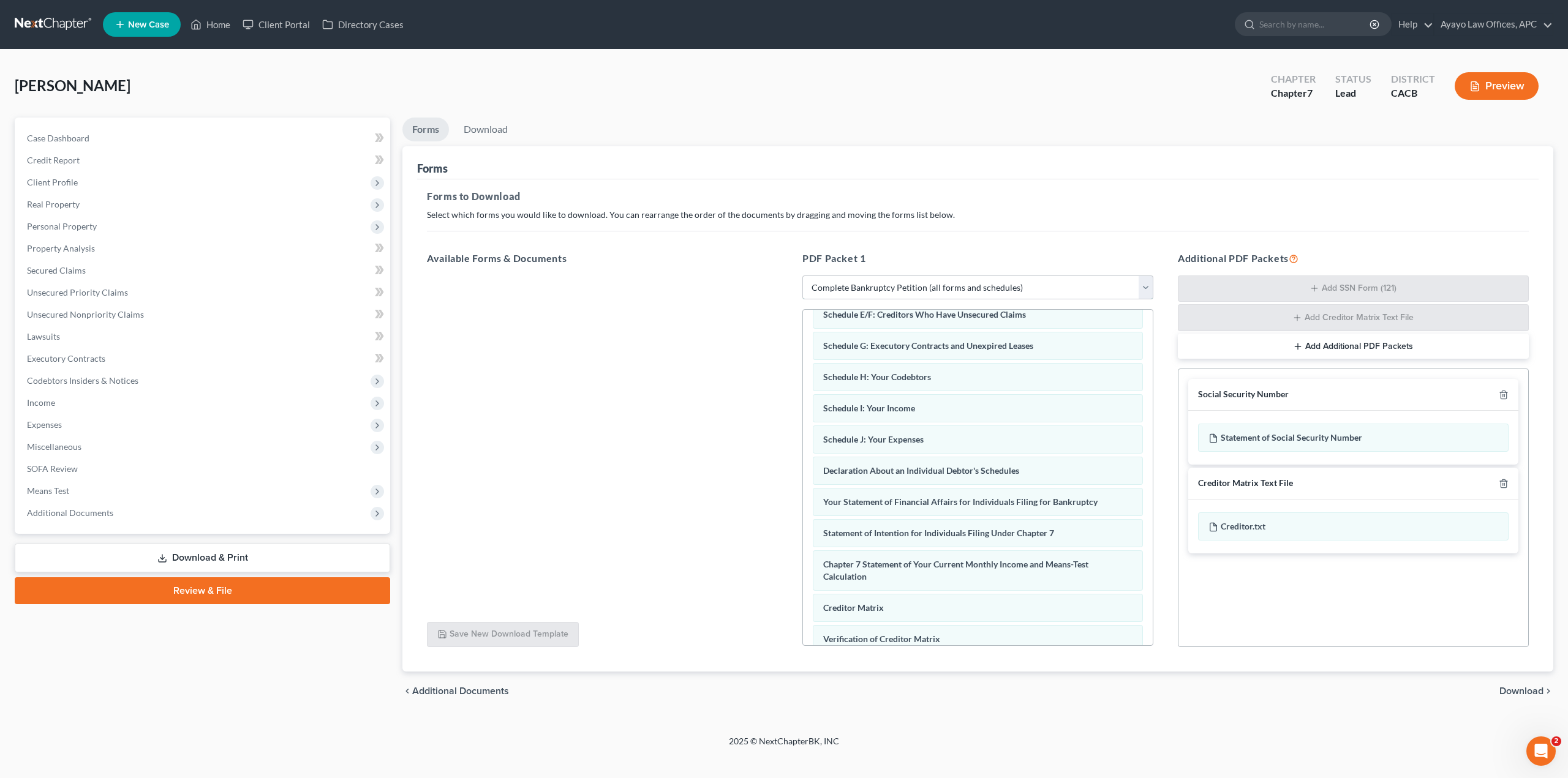
scroll to position [0, 0]
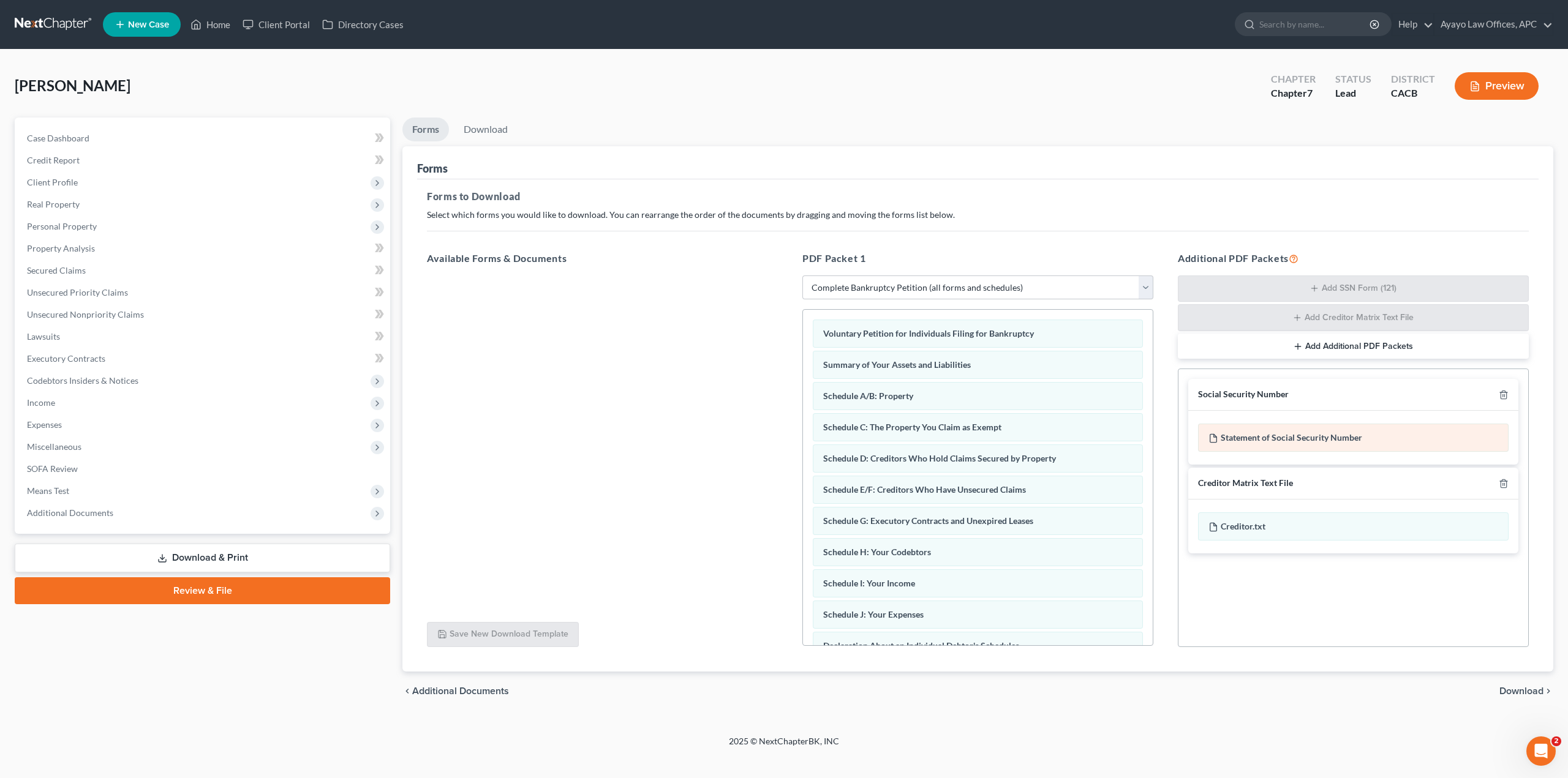
click at [1162, 433] on div "Statement of Social Security Number" at bounding box center [1353, 437] width 310 height 28
click at [1162, 438] on div "Statement of Social Security Number" at bounding box center [1353, 437] width 310 height 28
click at [928, 329] on span "Voluntary Petition for Individuals Filing for Bankruptcy" at bounding box center [928, 333] width 211 height 10
click at [500, 137] on link "Download" at bounding box center [485, 130] width 64 height 24
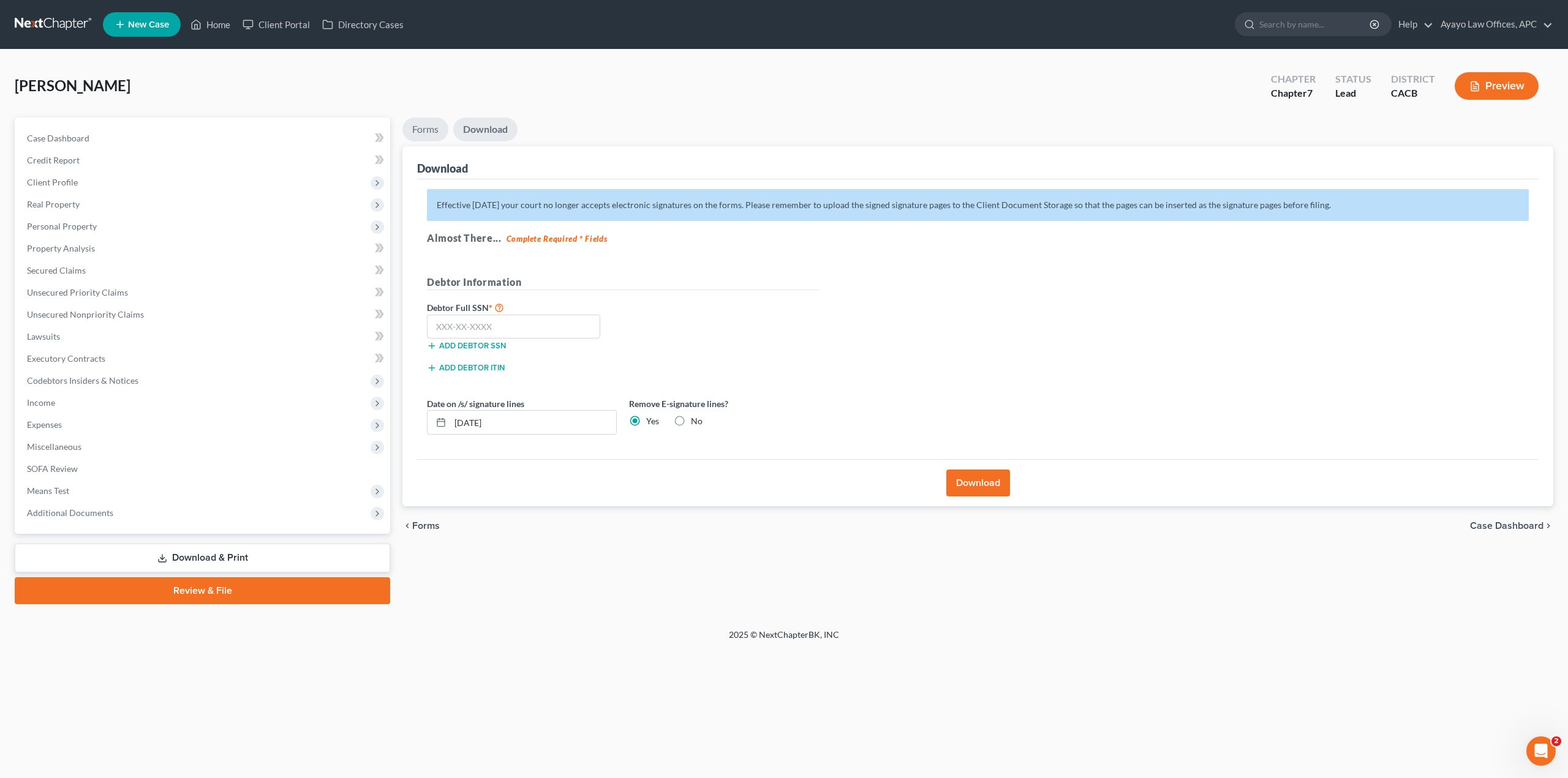
click at [422, 130] on link "Forms" at bounding box center [426, 130] width 46 height 24
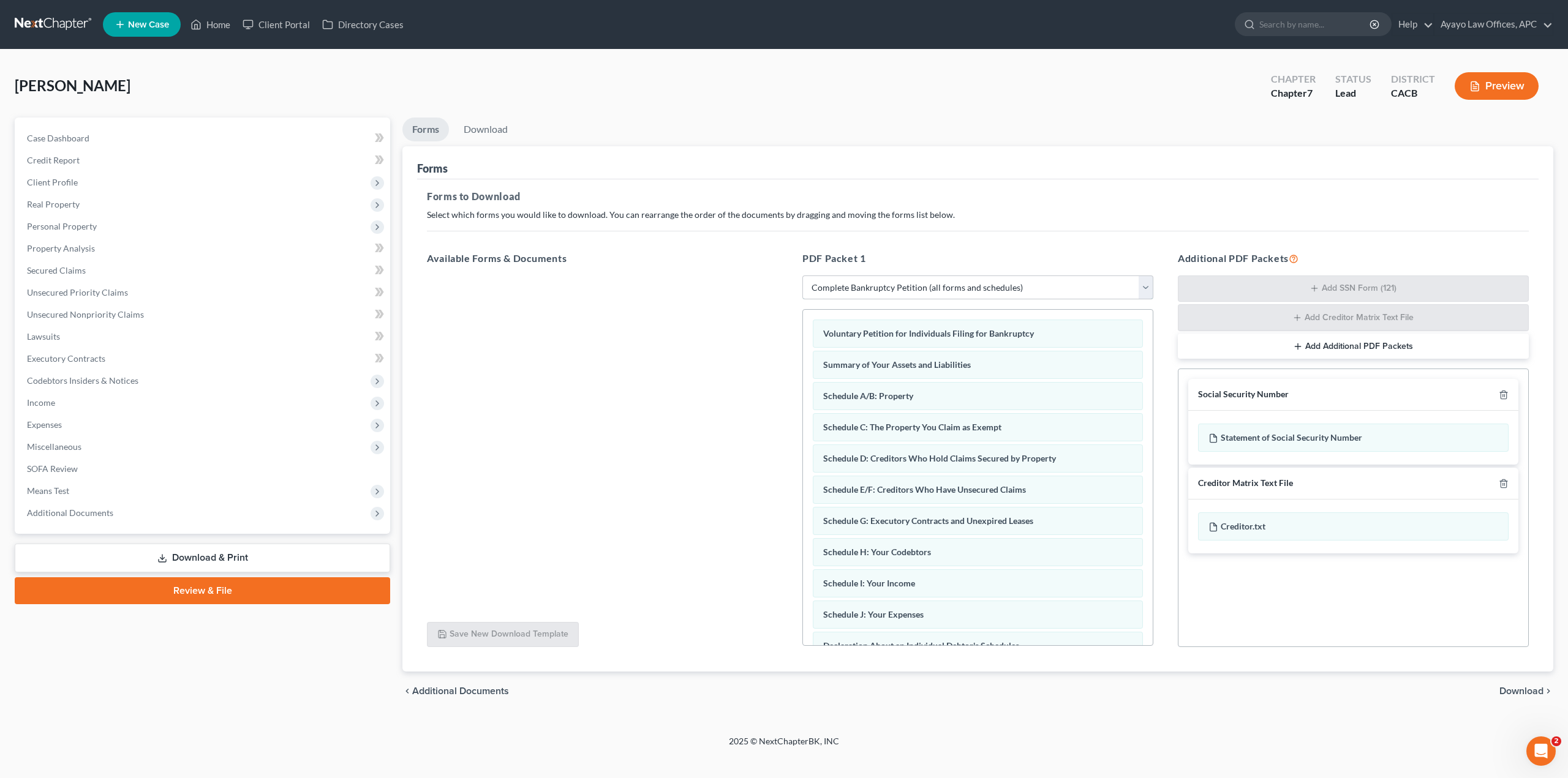
click at [1057, 298] on select "Choose Default Petition PDF Packet Complete Bankruptcy Petition (all forms and …" at bounding box center [977, 287] width 351 height 24
select select "4"
click at [802, 275] on select "Choose Default Petition PDF Packet Complete Bankruptcy Petition (all forms and …" at bounding box center [977, 287] width 351 height 24
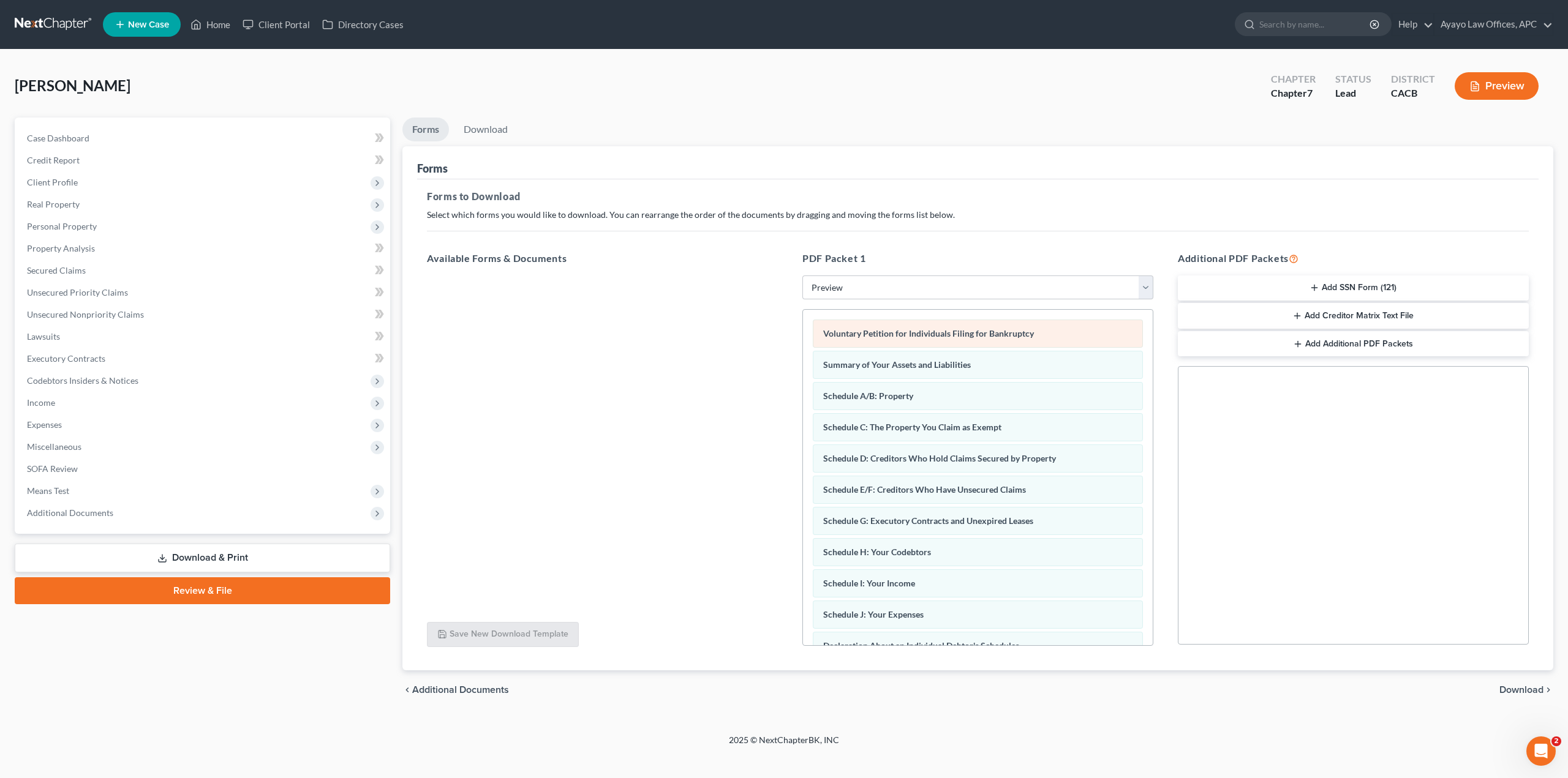
click at [1030, 323] on div "Voluntary Petition for Individuals Filing for Bankruptcy" at bounding box center [977, 333] width 330 height 28
click at [989, 332] on span "Voluntary Petition for Individuals Filing for Bankruptcy" at bounding box center [928, 333] width 211 height 10
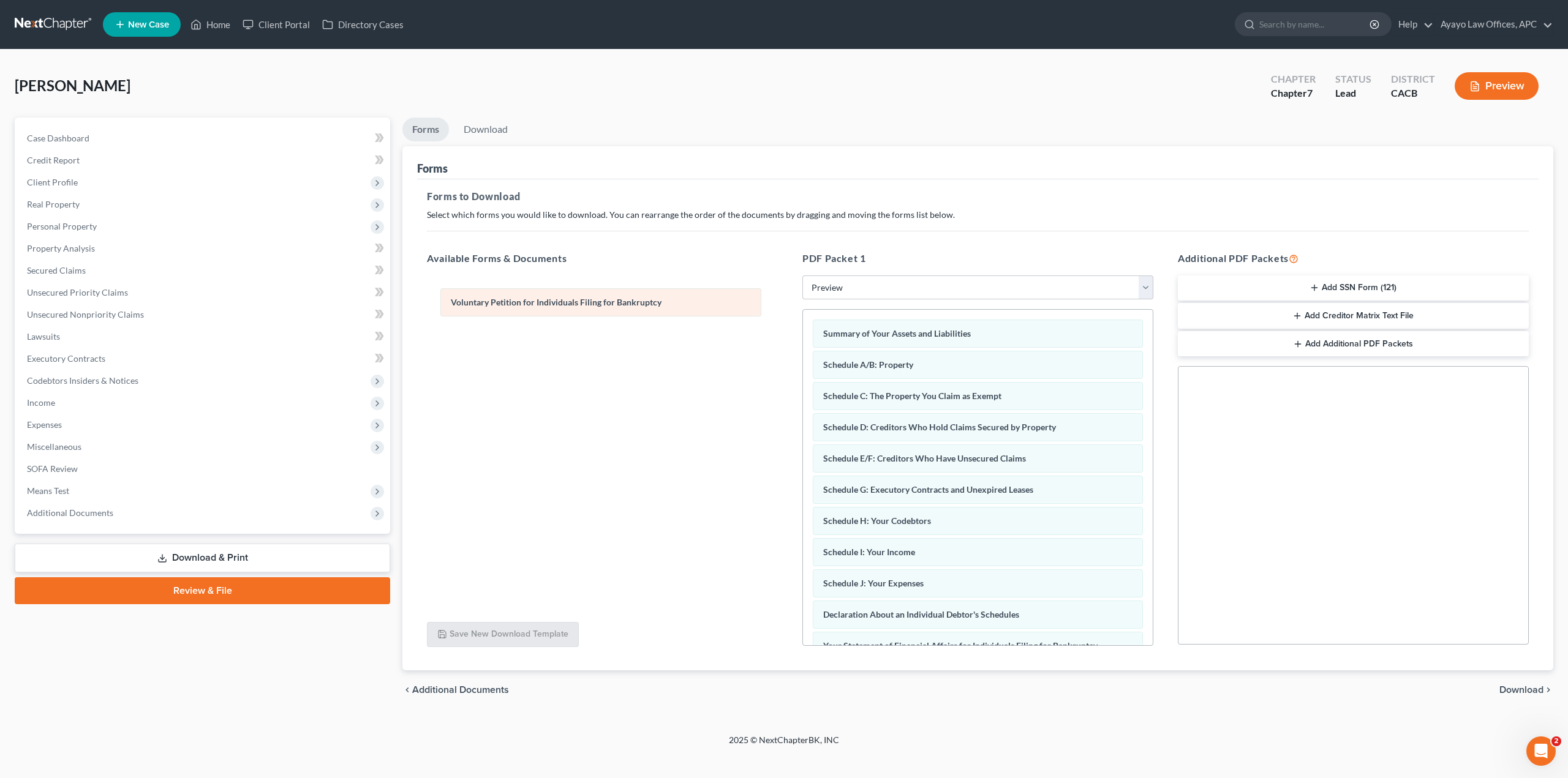
drag, startPoint x: 989, startPoint y: 332, endPoint x: 611, endPoint y: 301, distance: 379.3
click at [803, 309] on div "Voluntary Petition for Individuals Filing for Bankruptcy Voluntary Petition for…" at bounding box center [977, 608] width 350 height 597
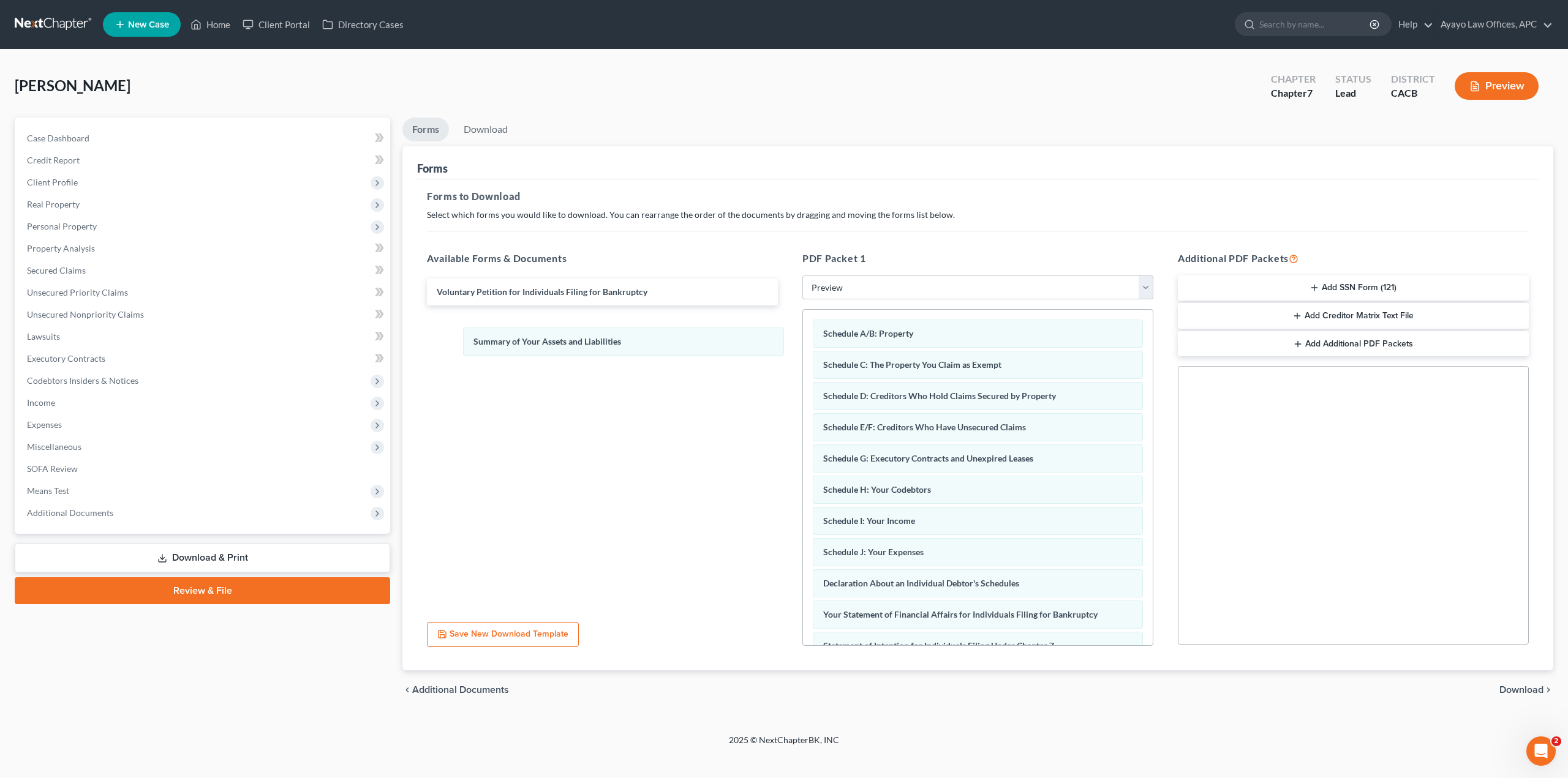
drag, startPoint x: 958, startPoint y: 346, endPoint x: 605, endPoint y: 353, distance: 353.1
click at [803, 354] on div "Summary of Your Assets and Liabilities Summary of Your Assets and Liabilities S…" at bounding box center [977, 592] width 350 height 566
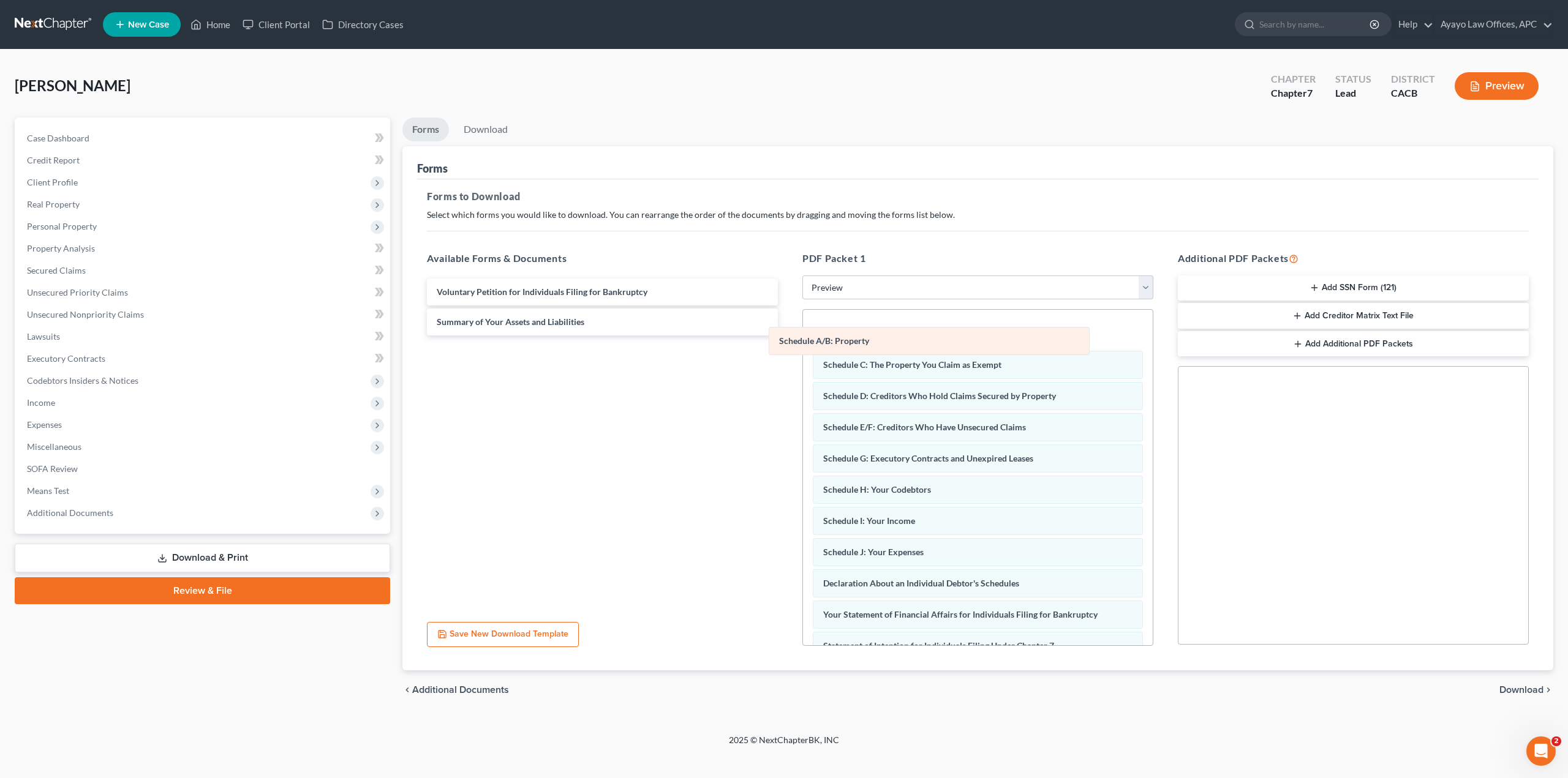
drag, startPoint x: 965, startPoint y: 344, endPoint x: 636, endPoint y: 384, distance: 331.4
click at [803, 384] on div "Schedule A/B: Property Schedule A/B: Property Schedule A/B: Property Schedule C…" at bounding box center [977, 592] width 350 height 566
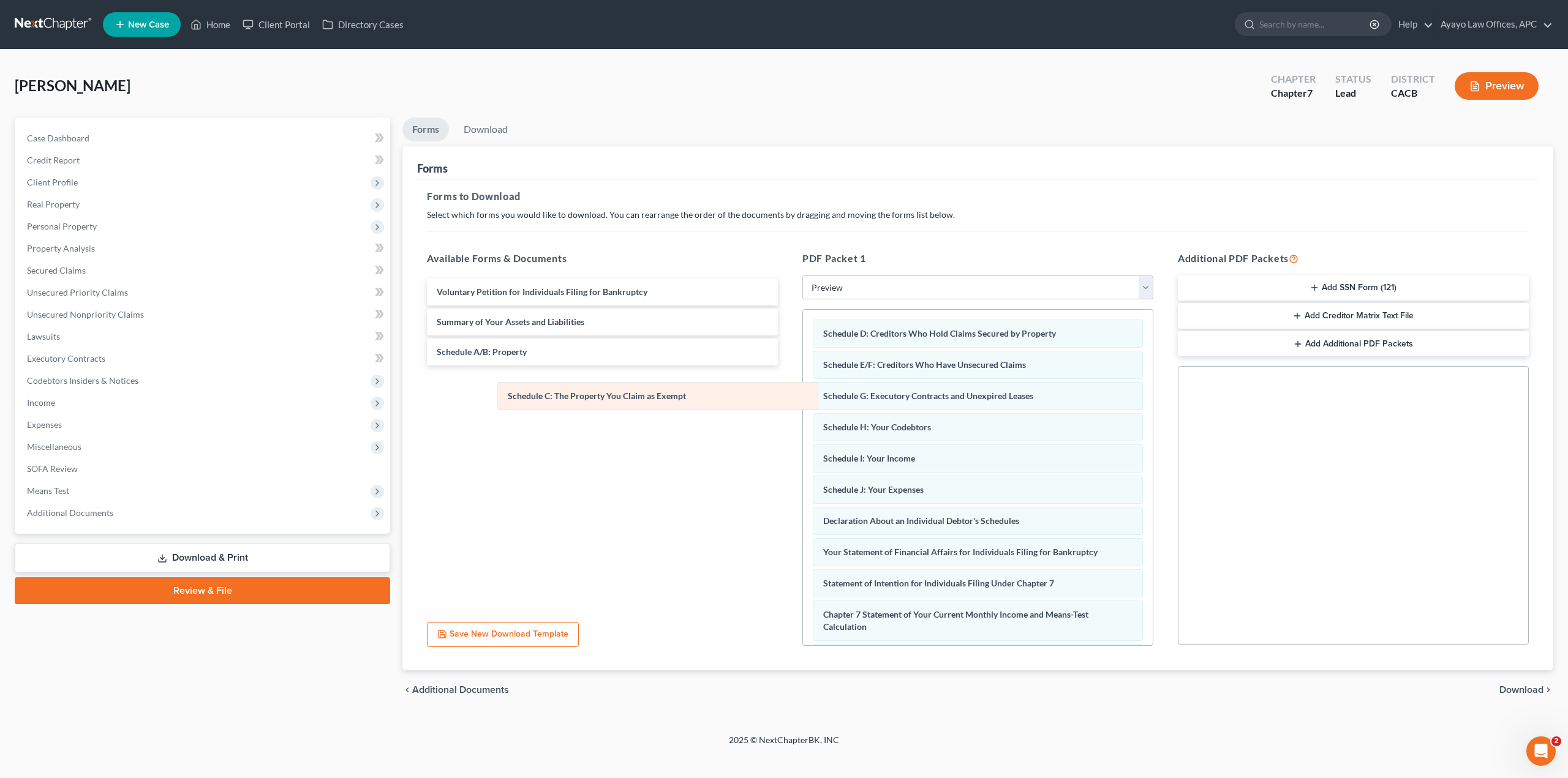
drag, startPoint x: 953, startPoint y: 343, endPoint x: 624, endPoint y: 406, distance: 335.0
click at [803, 406] on div "Schedule C: The Property You Claim as Exempt Schedule C: The Property You Claim…" at bounding box center [977, 561] width 350 height 504
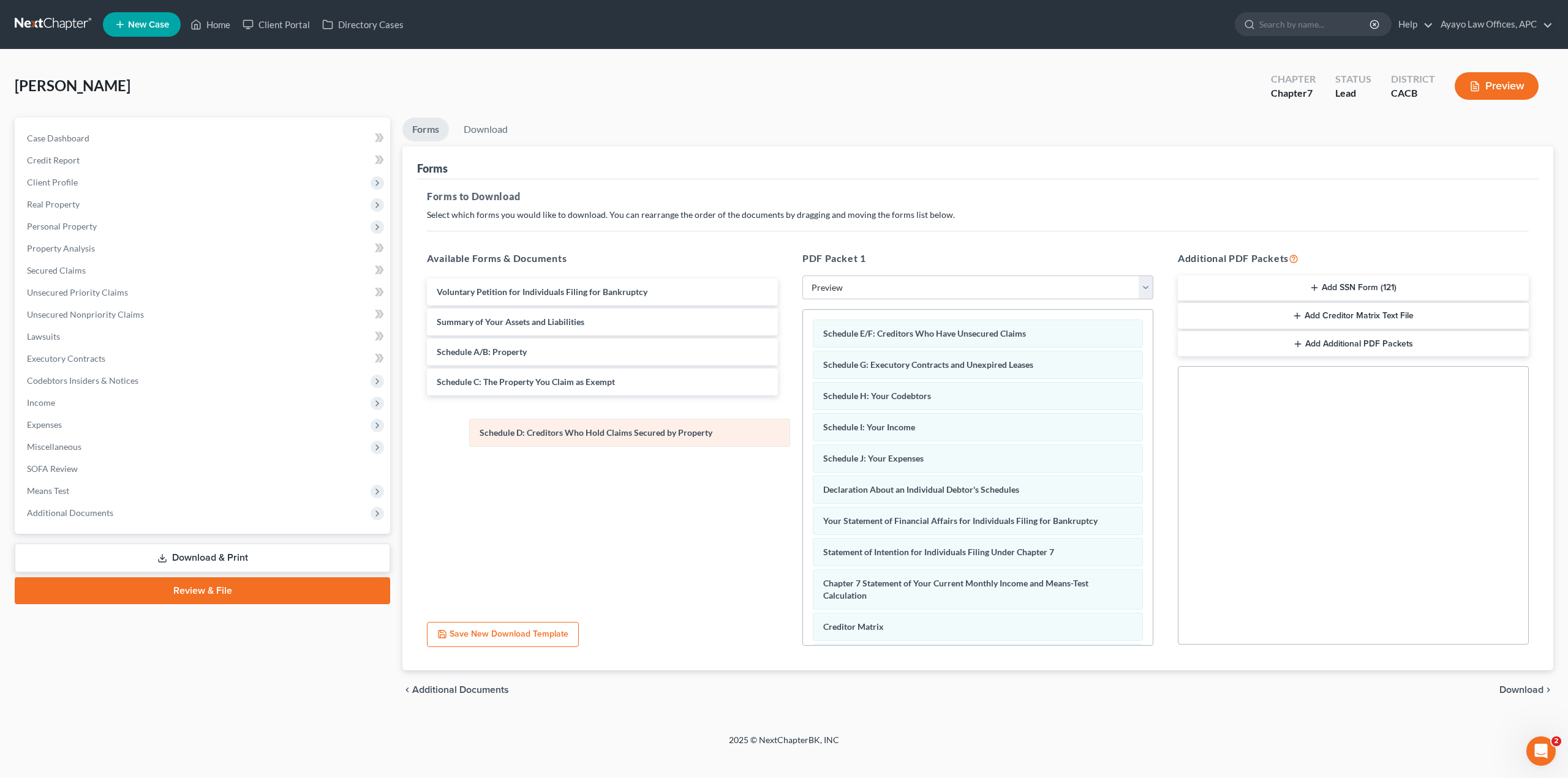
drag, startPoint x: 935, startPoint y: 325, endPoint x: 592, endPoint y: 424, distance: 357.0
click at [803, 424] on div "Schedule D: Creditors Who Hold Claims Secured by Property Schedule D: Creditors…" at bounding box center [977, 546] width 350 height 472
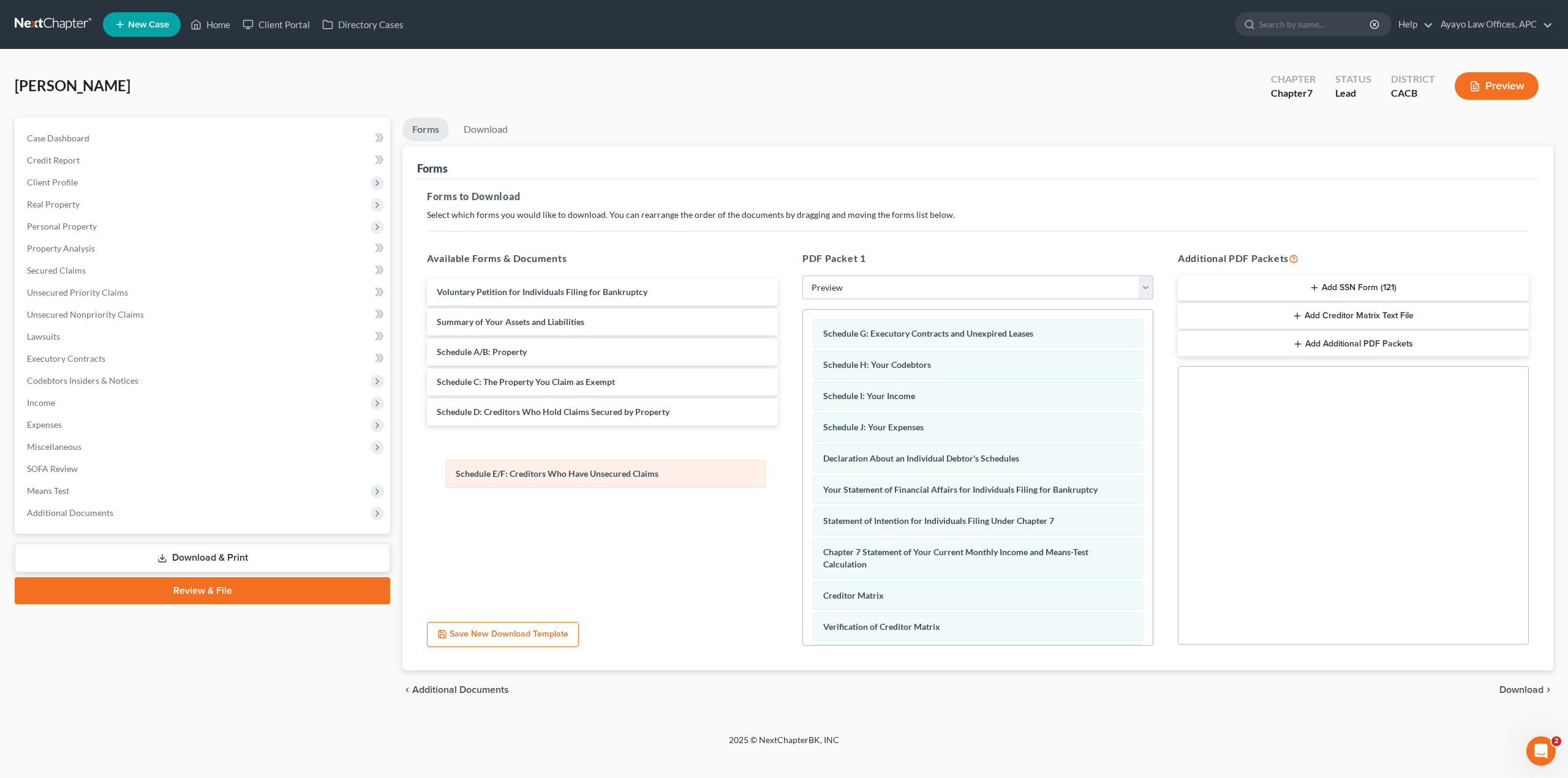
drag, startPoint x: 907, startPoint y: 335, endPoint x: 536, endPoint y: 432, distance: 383.5
click at [803, 437] on div "Schedule E/F: Creditors Who Have Unsecured Claims Schedule E/F: Creditors Who H…" at bounding box center [977, 530] width 350 height 441
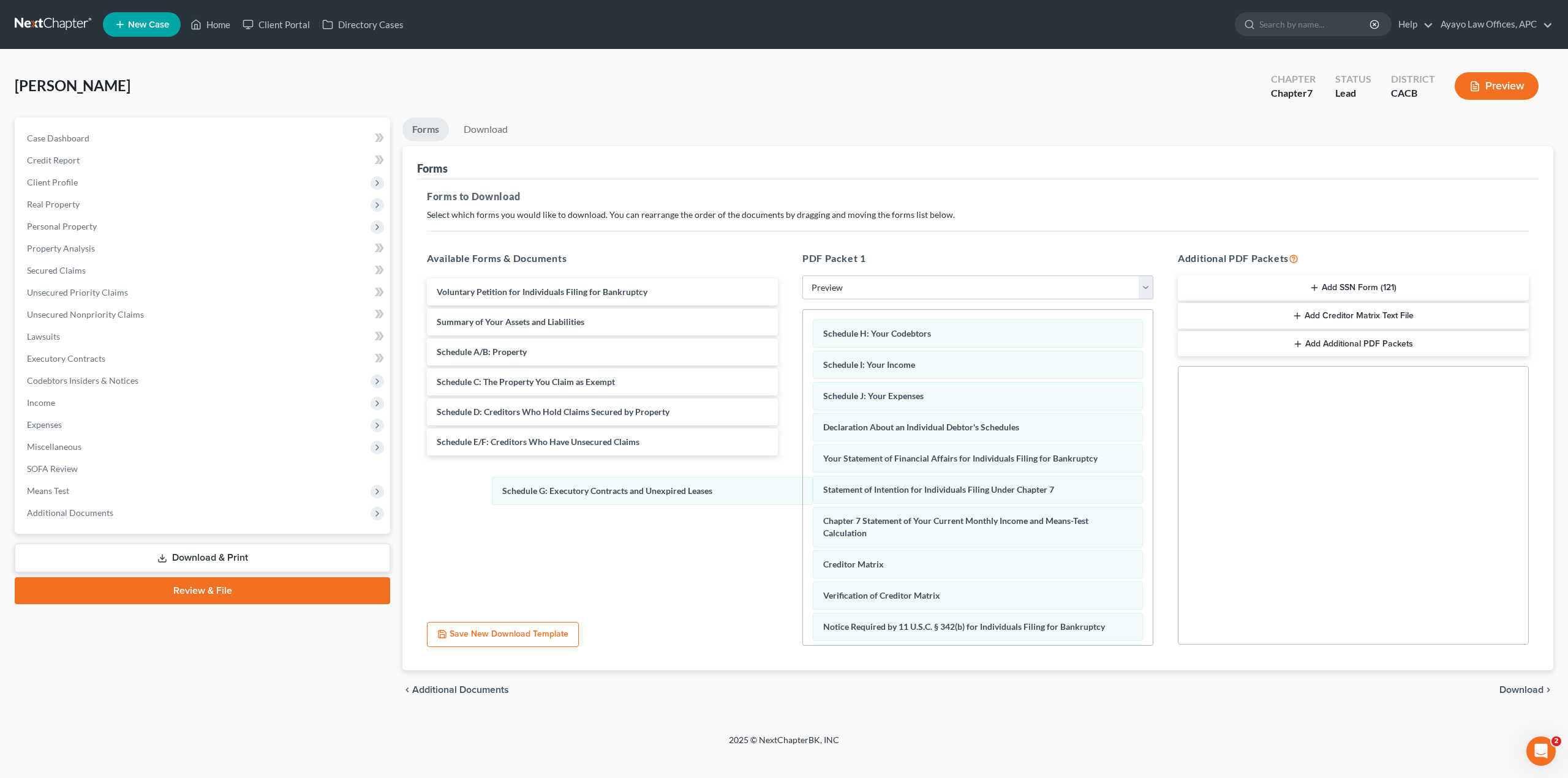
drag, startPoint x: 879, startPoint y: 327, endPoint x: 477, endPoint y: 457, distance: 422.5
click at [803, 470] on div "Schedule G: Executory Contracts and Unexpired Leases Schedule G: Executory Cont…" at bounding box center [977, 514] width 350 height 410
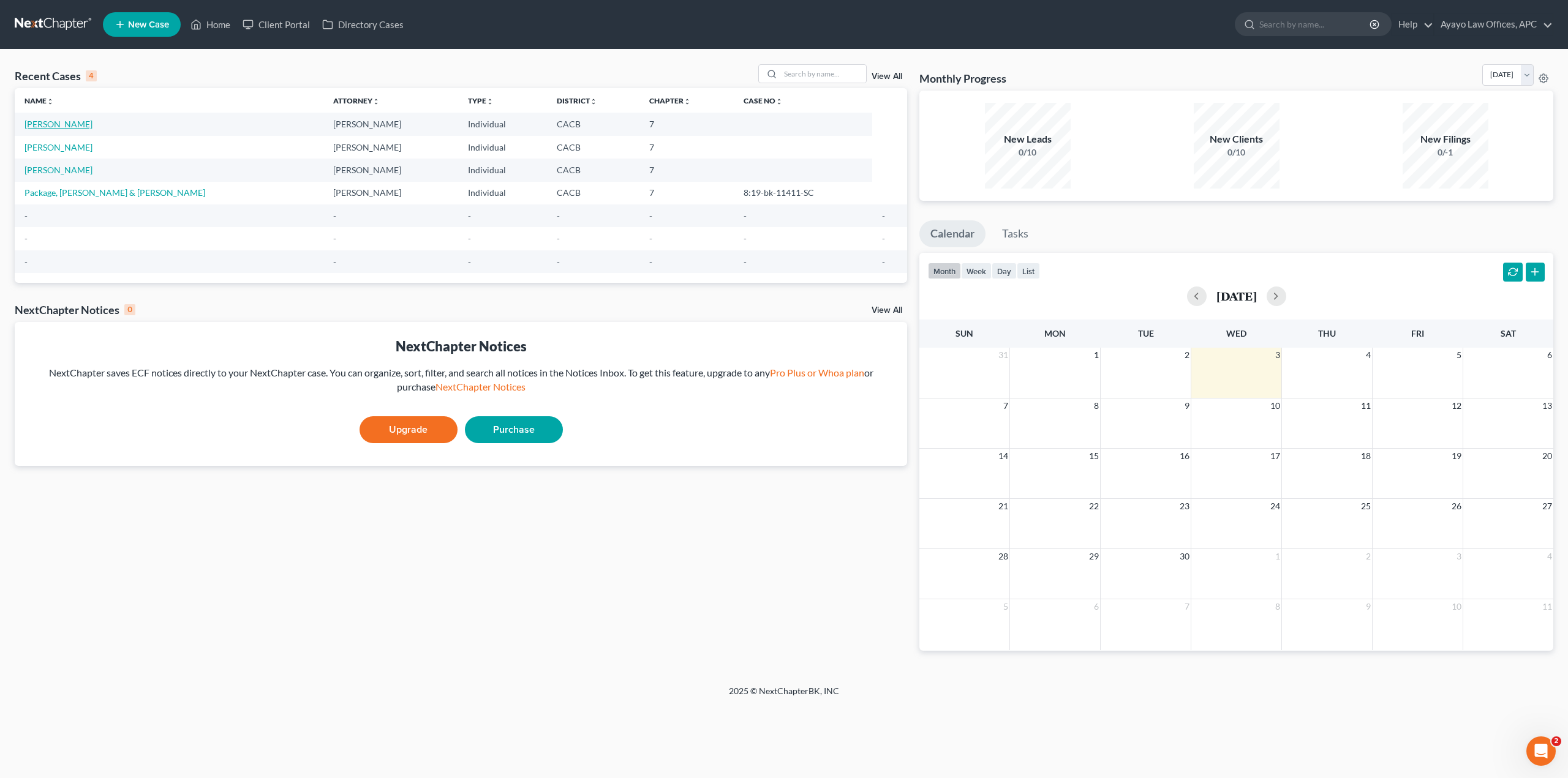
click at [71, 128] on link "[PERSON_NAME]" at bounding box center [58, 124] width 68 height 10
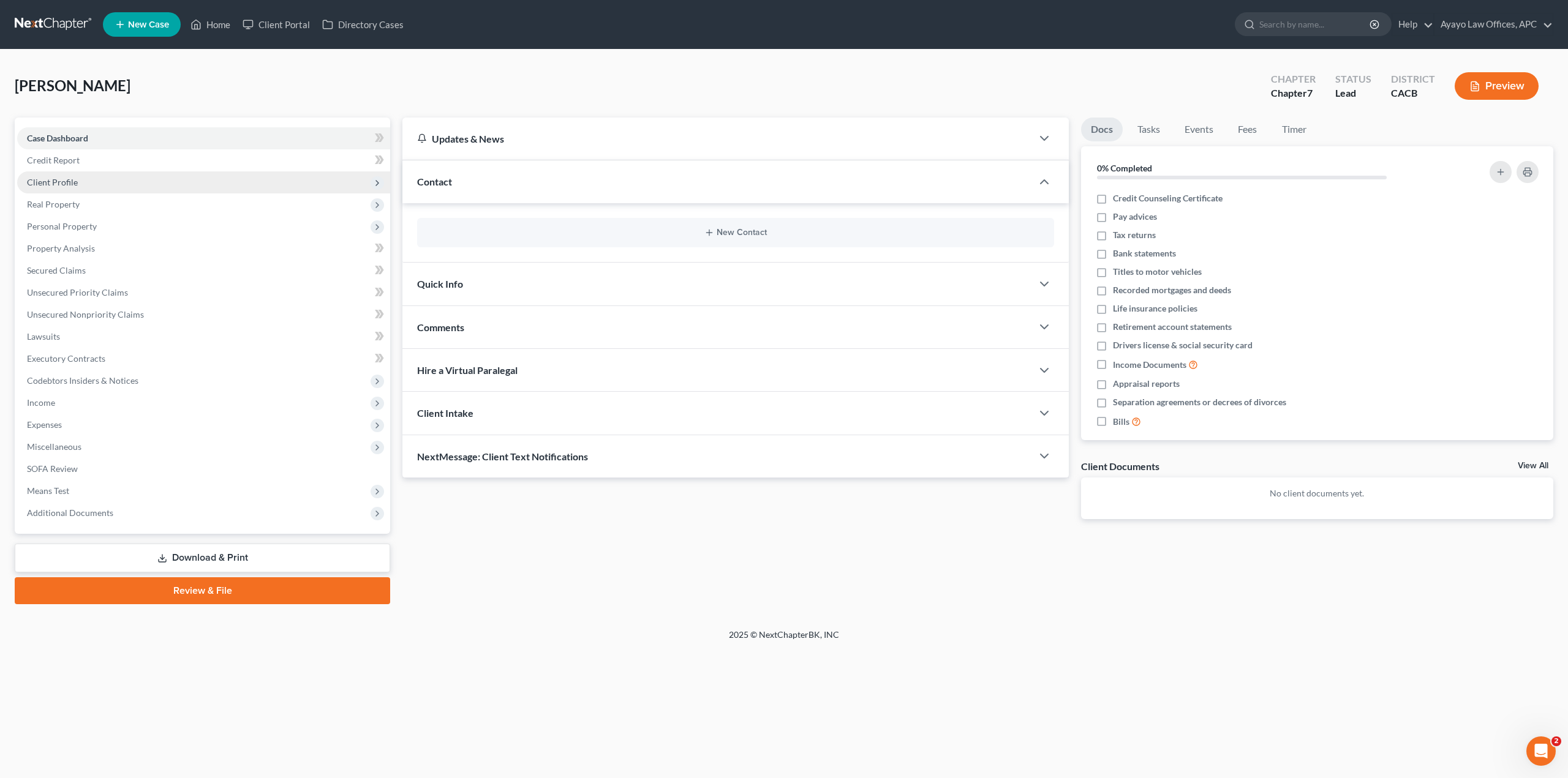
click at [90, 186] on span "Client Profile" at bounding box center [204, 183] width 373 height 22
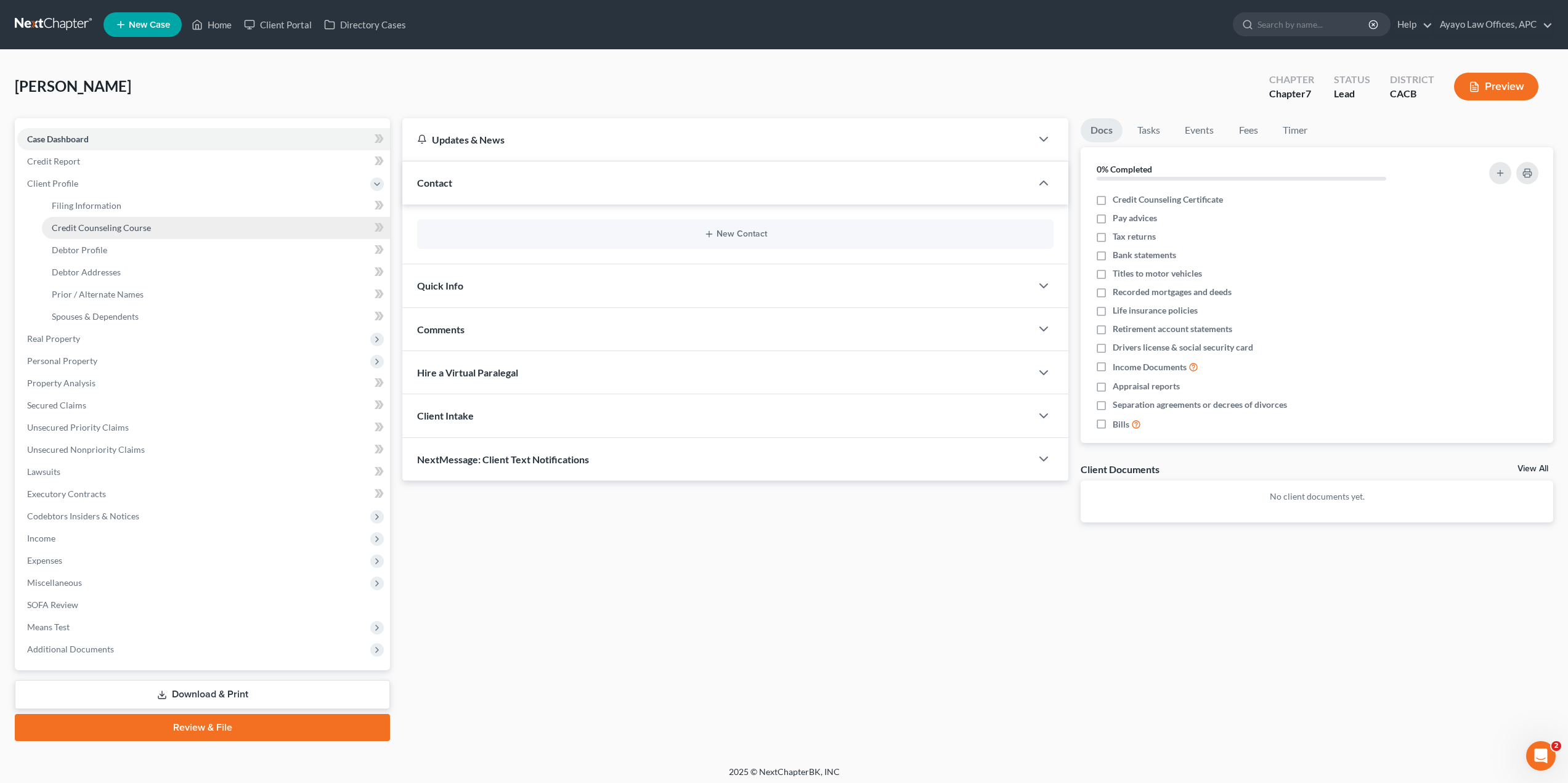
click at [99, 225] on span "Credit Counseling Course" at bounding box center [101, 228] width 99 height 11
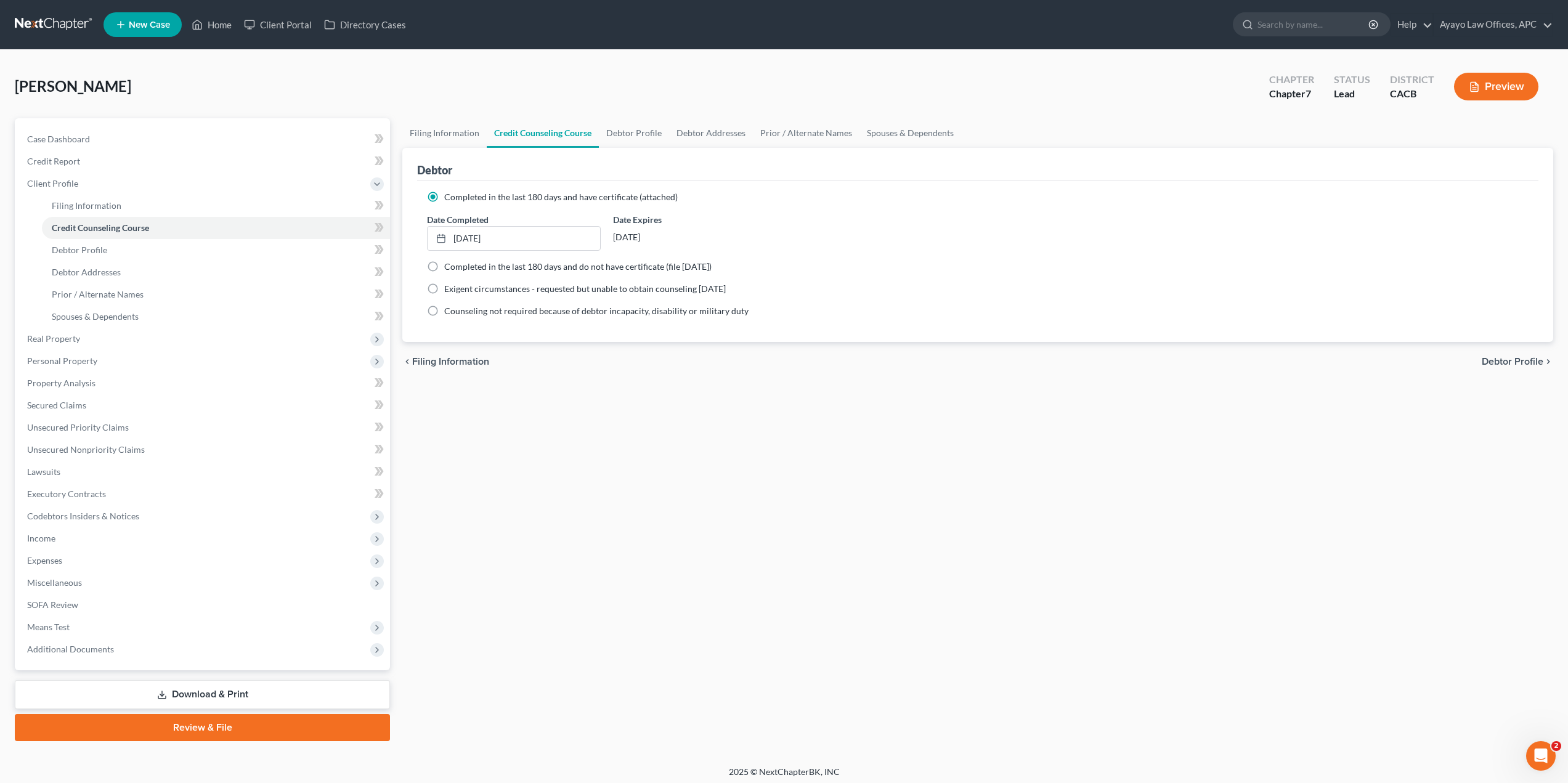
click at [1482, 84] on button "Preview" at bounding box center [1496, 86] width 84 height 28
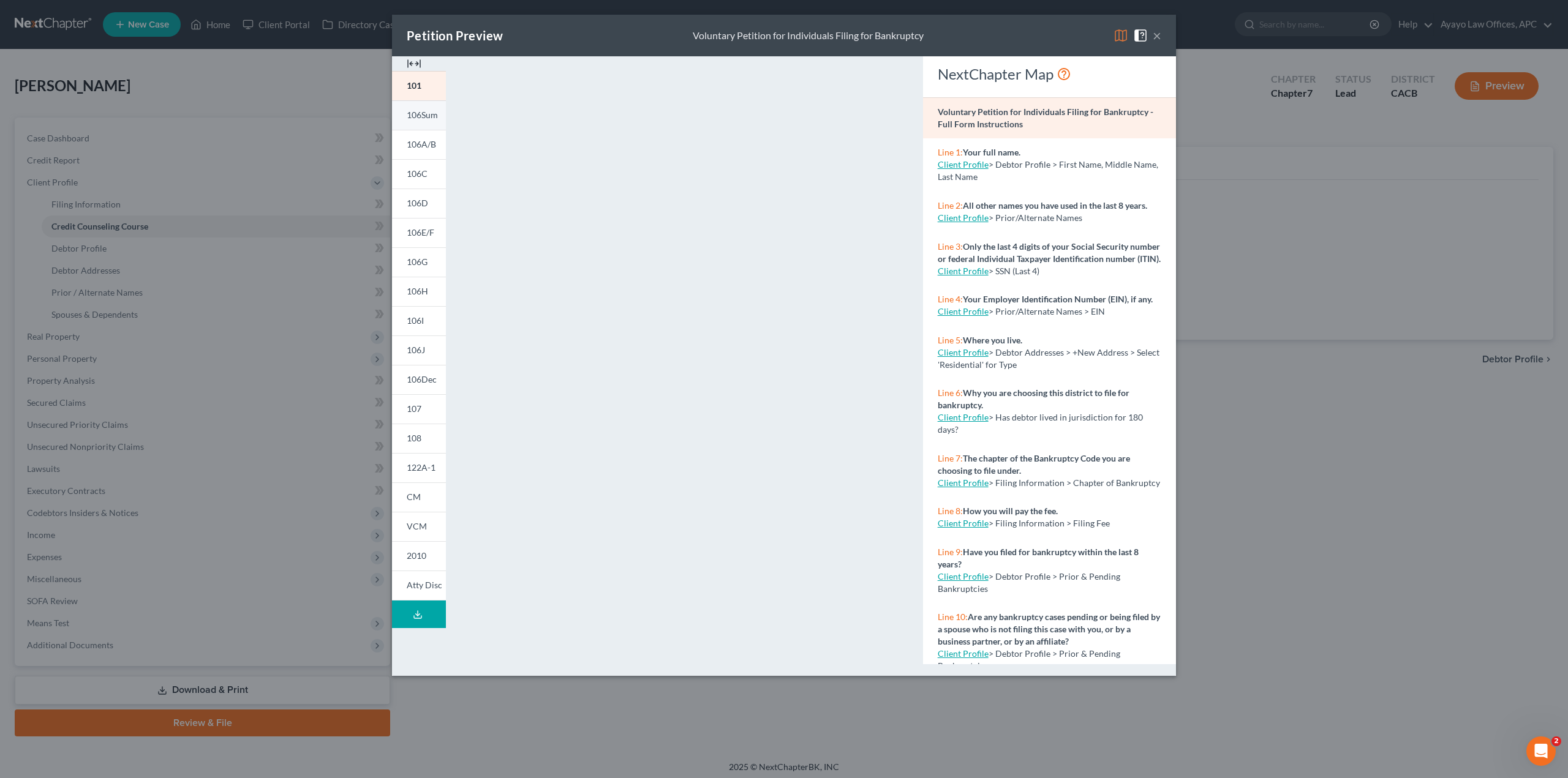
click at [424, 117] on span "106Sum" at bounding box center [422, 115] width 31 height 10
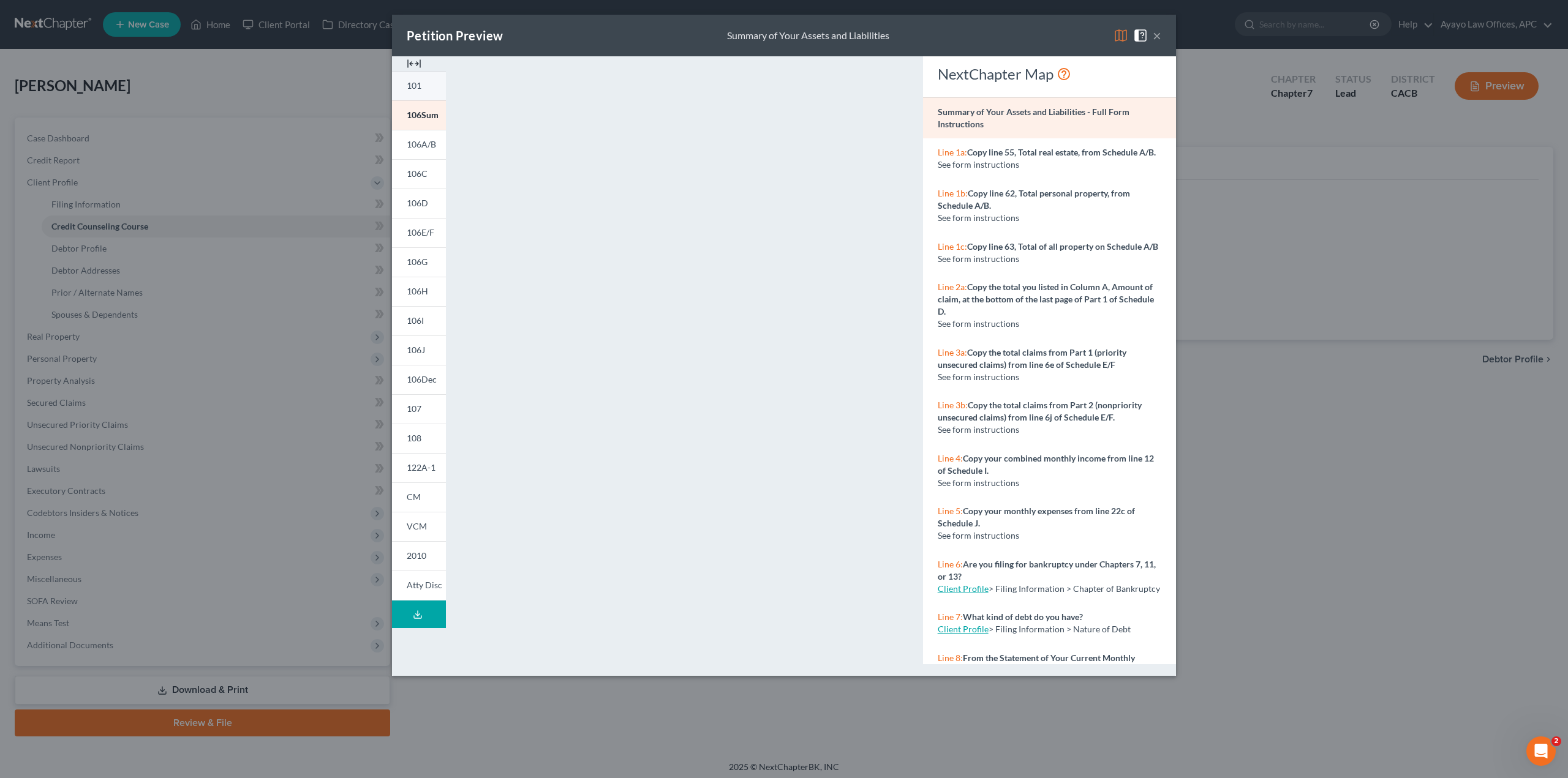
click at [426, 84] on link "101" at bounding box center [419, 86] width 54 height 29
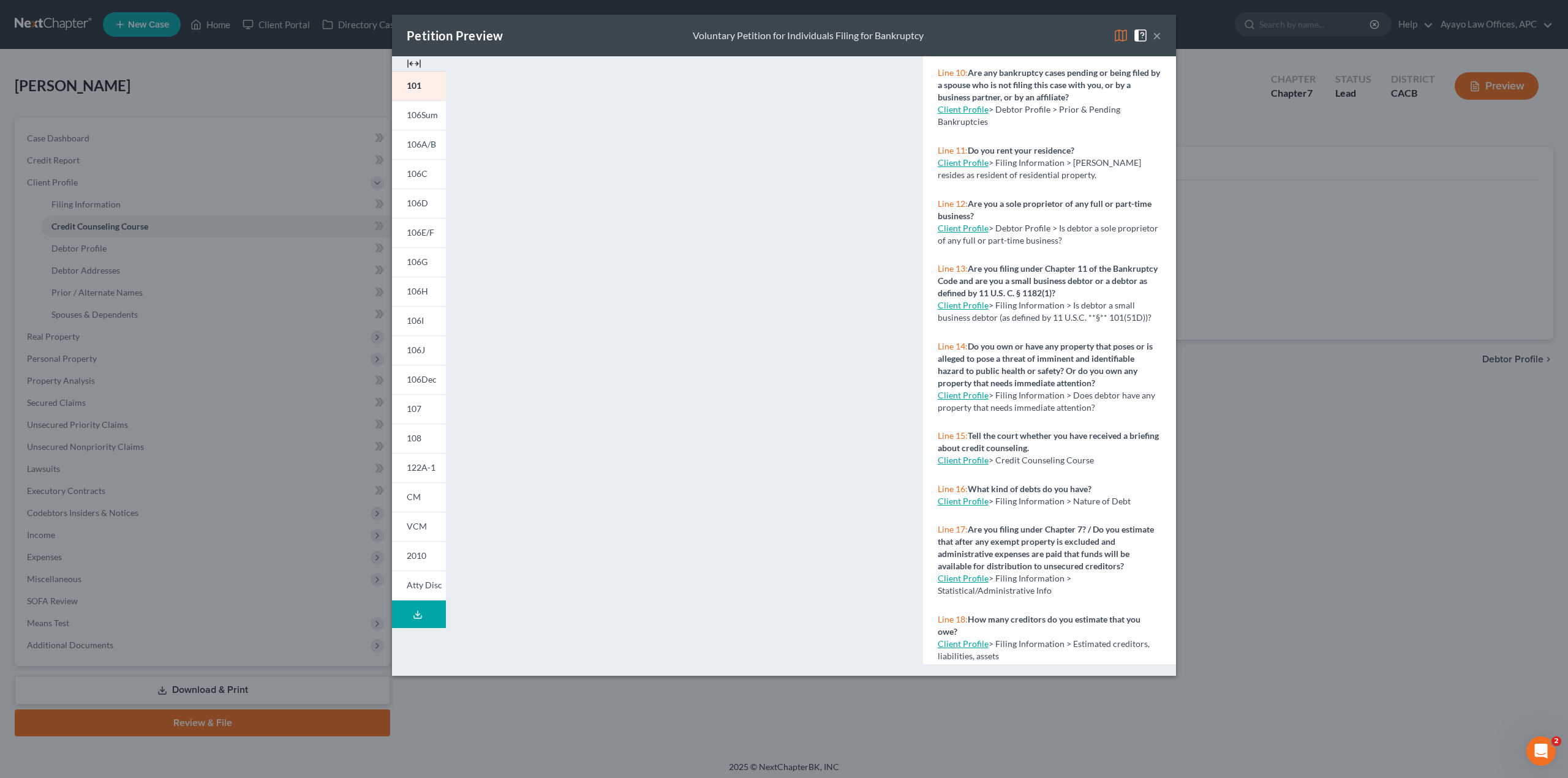
scroll to position [717, 0]
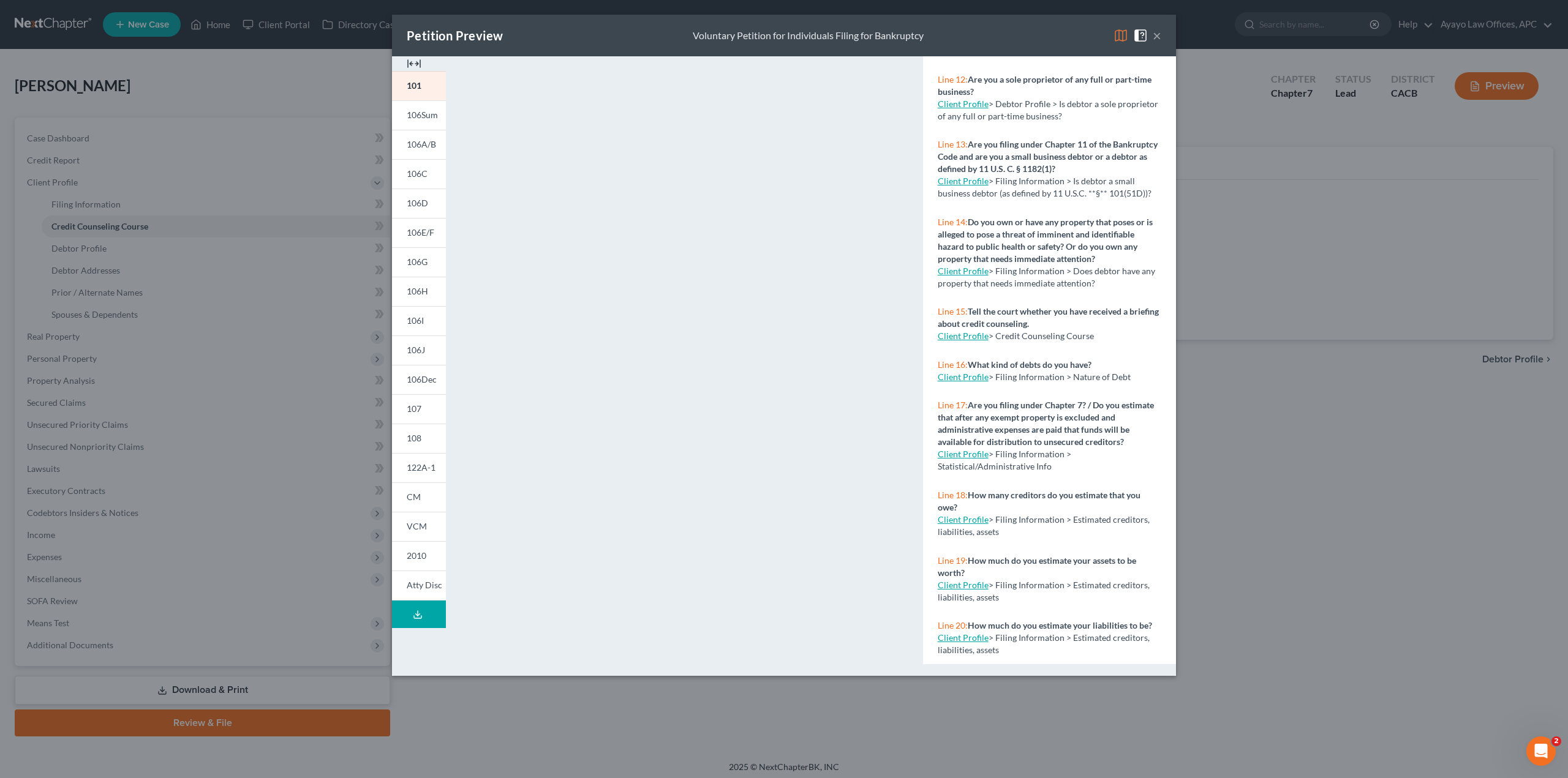
click at [1154, 33] on button "×" at bounding box center [1156, 35] width 9 height 14
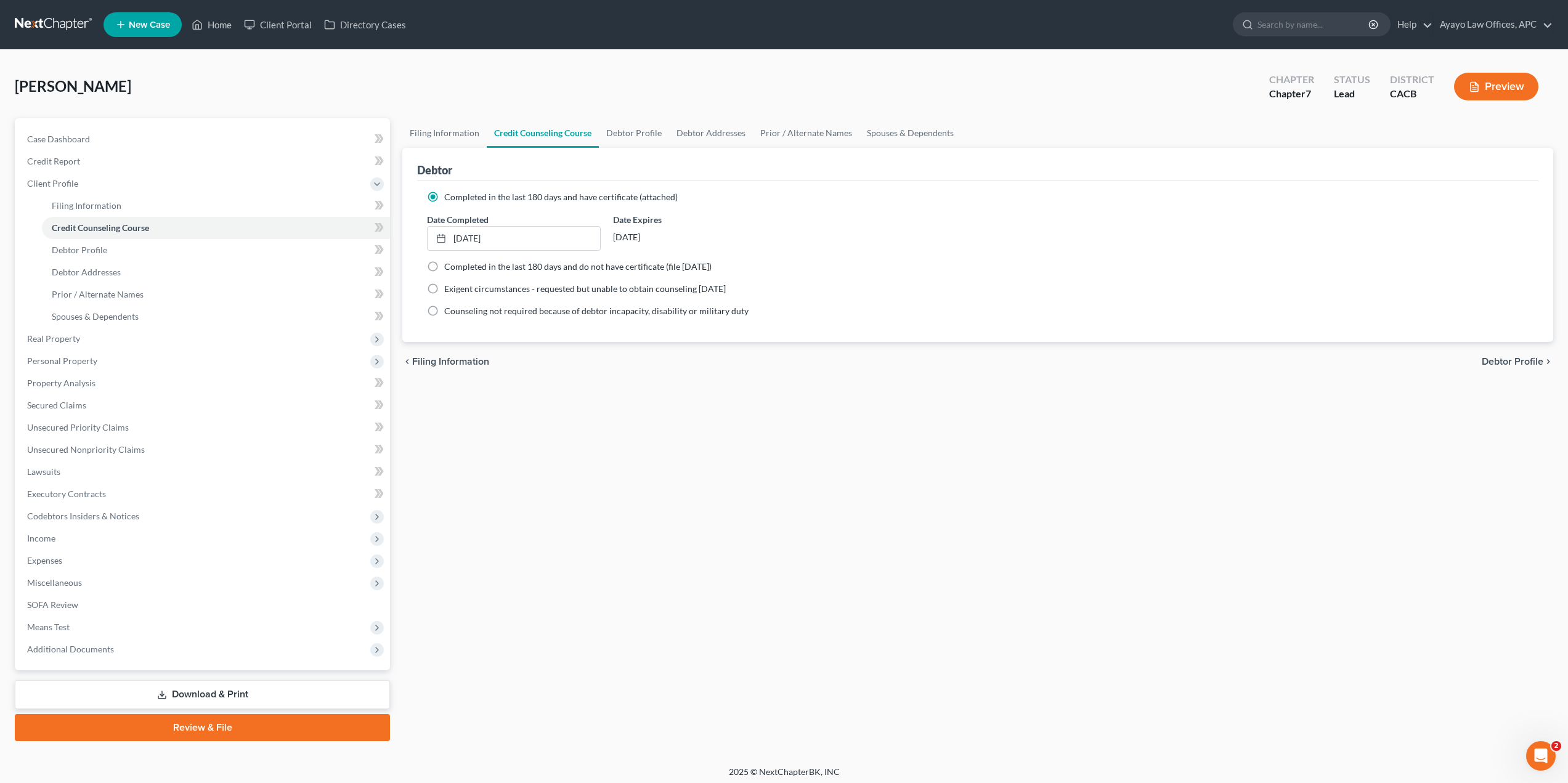
click at [573, 387] on div "Filing Information Credit Counseling Course Debtor Profile Debtor Addresses Pri…" at bounding box center [977, 430] width 1163 height 623
click at [973, 588] on div "Filing Information Credit Counseling Course Debtor Profile Debtor Addresses Pri…" at bounding box center [977, 430] width 1163 height 623
click at [224, 693] on link "Download & Print" at bounding box center [202, 695] width 375 height 29
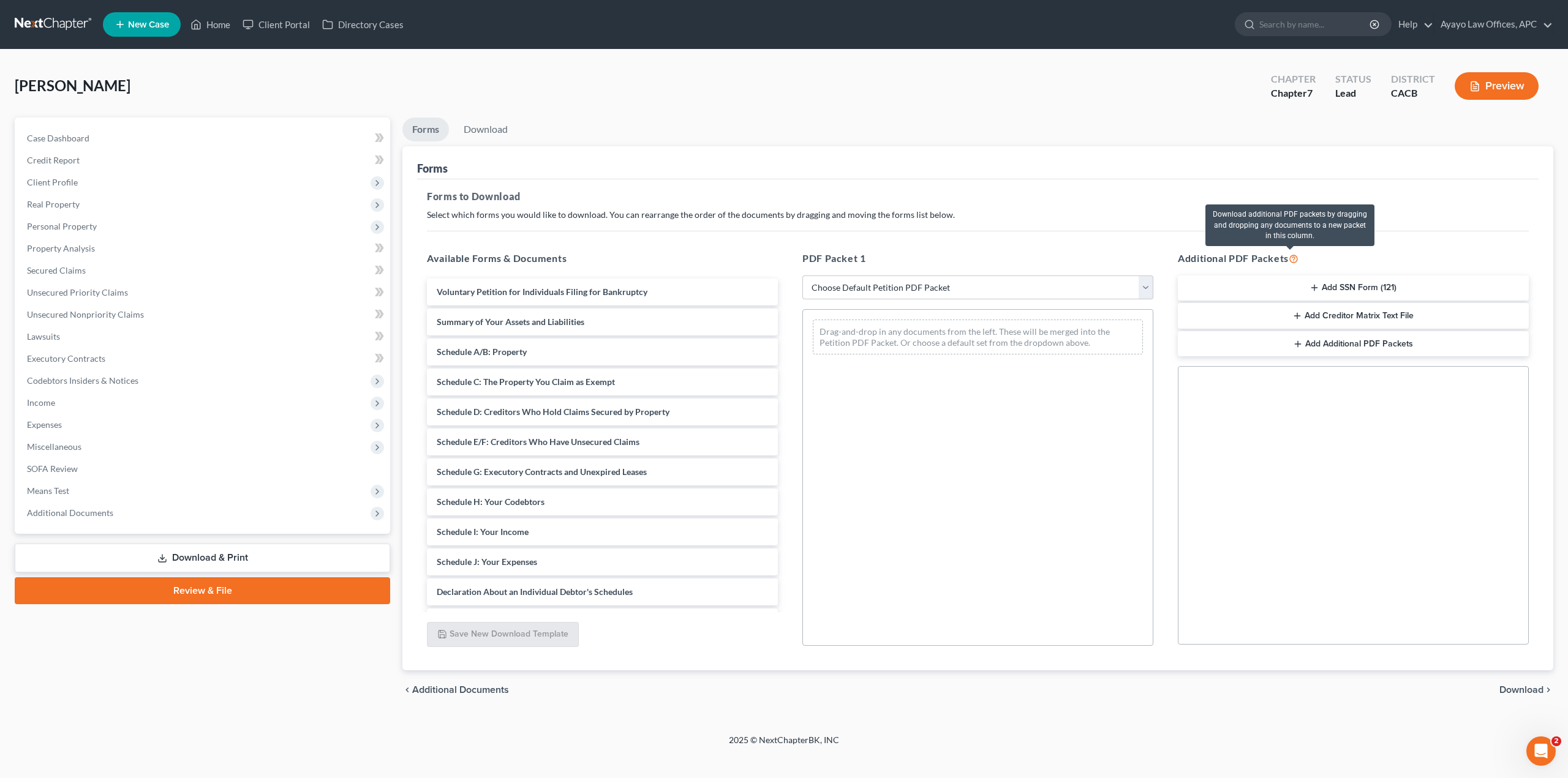
click at [1295, 257] on icon at bounding box center [1293, 258] width 10 height 12
click at [488, 132] on link "Download" at bounding box center [485, 130] width 64 height 24
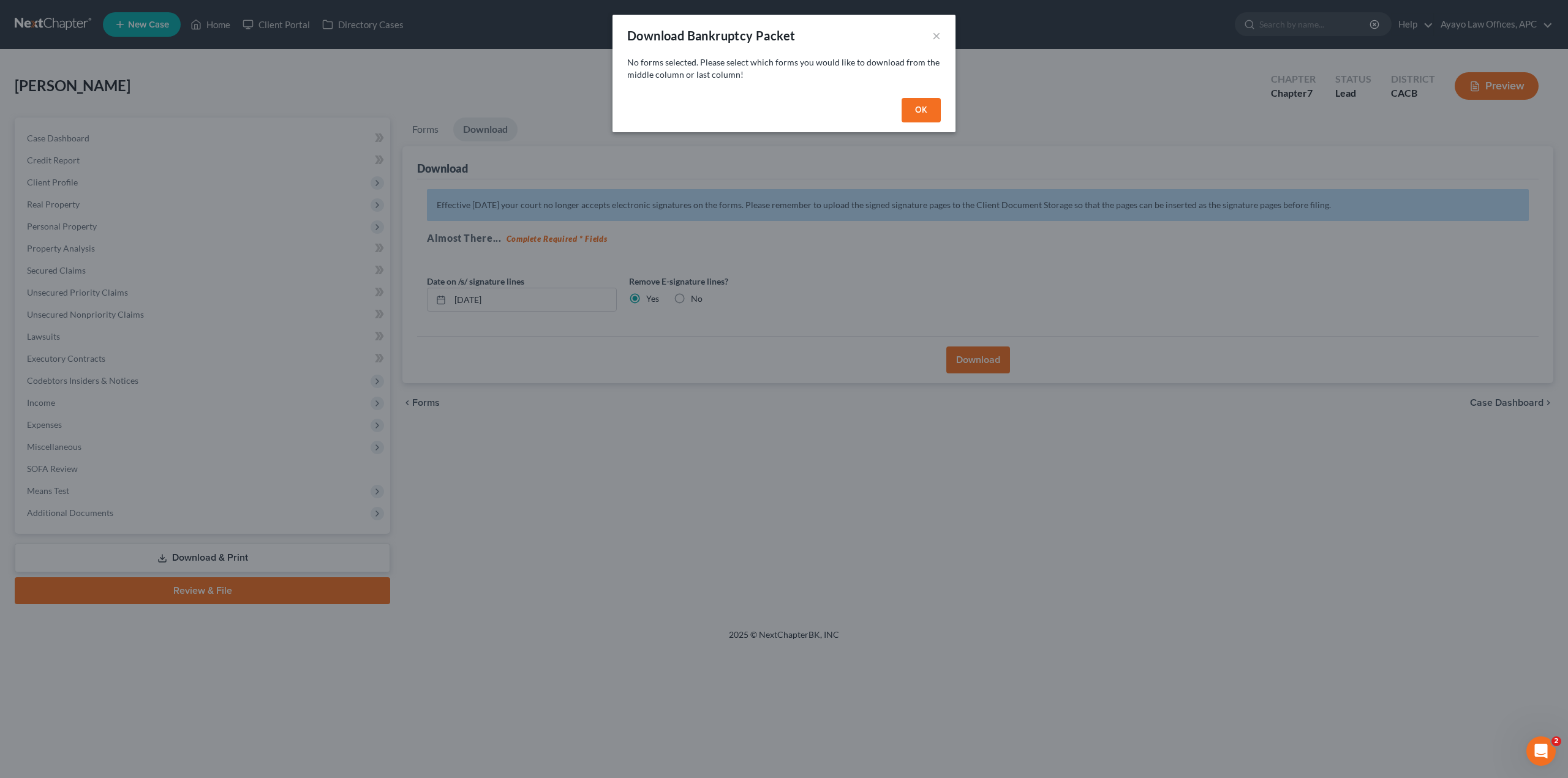
click at [926, 99] on button "OK" at bounding box center [921, 110] width 39 height 24
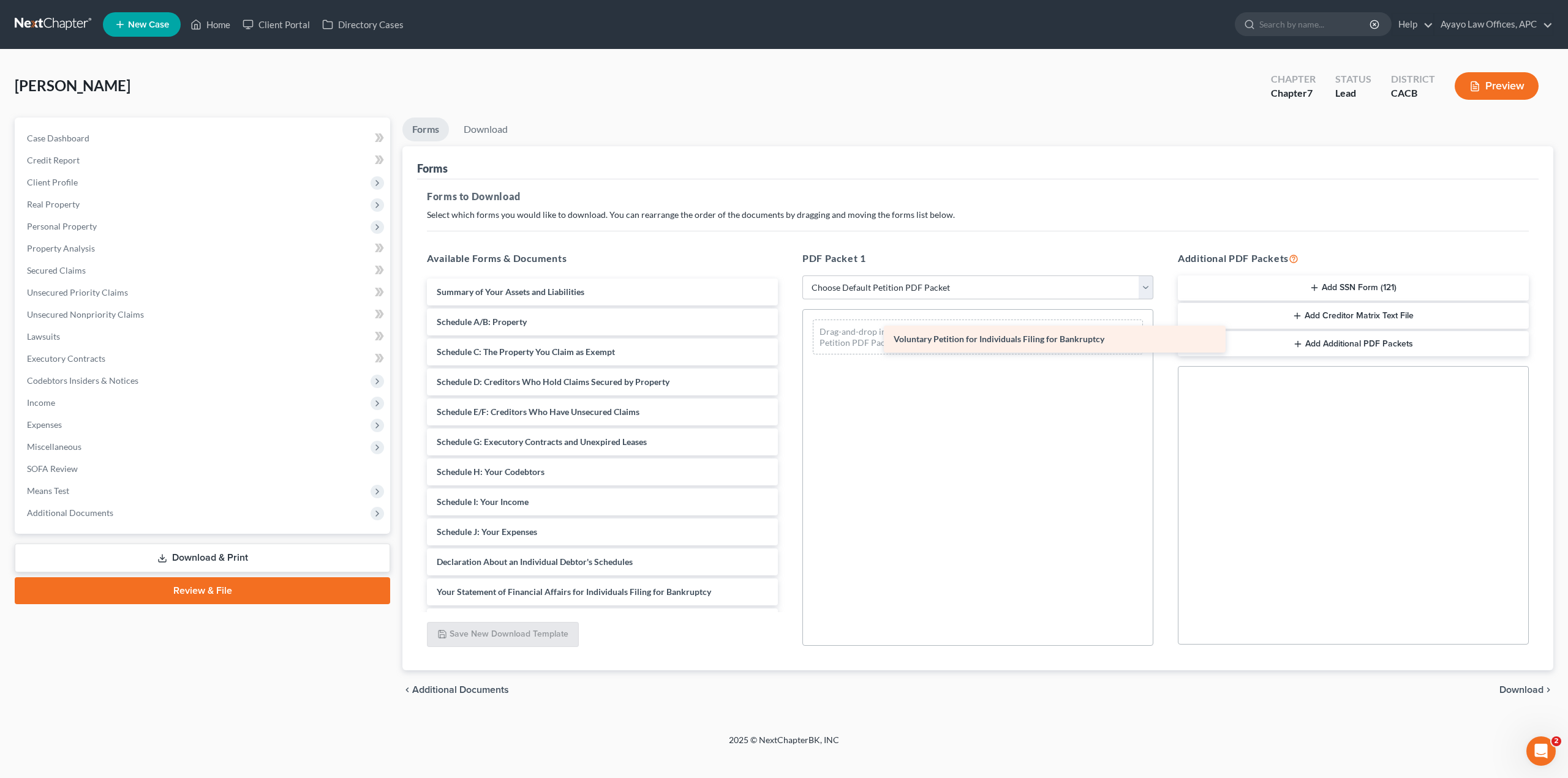
drag, startPoint x: 560, startPoint y: 287, endPoint x: 987, endPoint y: 341, distance: 430.4
click at [788, 342] on div "Voluntary Petition for Individuals Filing for Bankruptcy Voluntary Petition for…" at bounding box center [602, 532] width 371 height 507
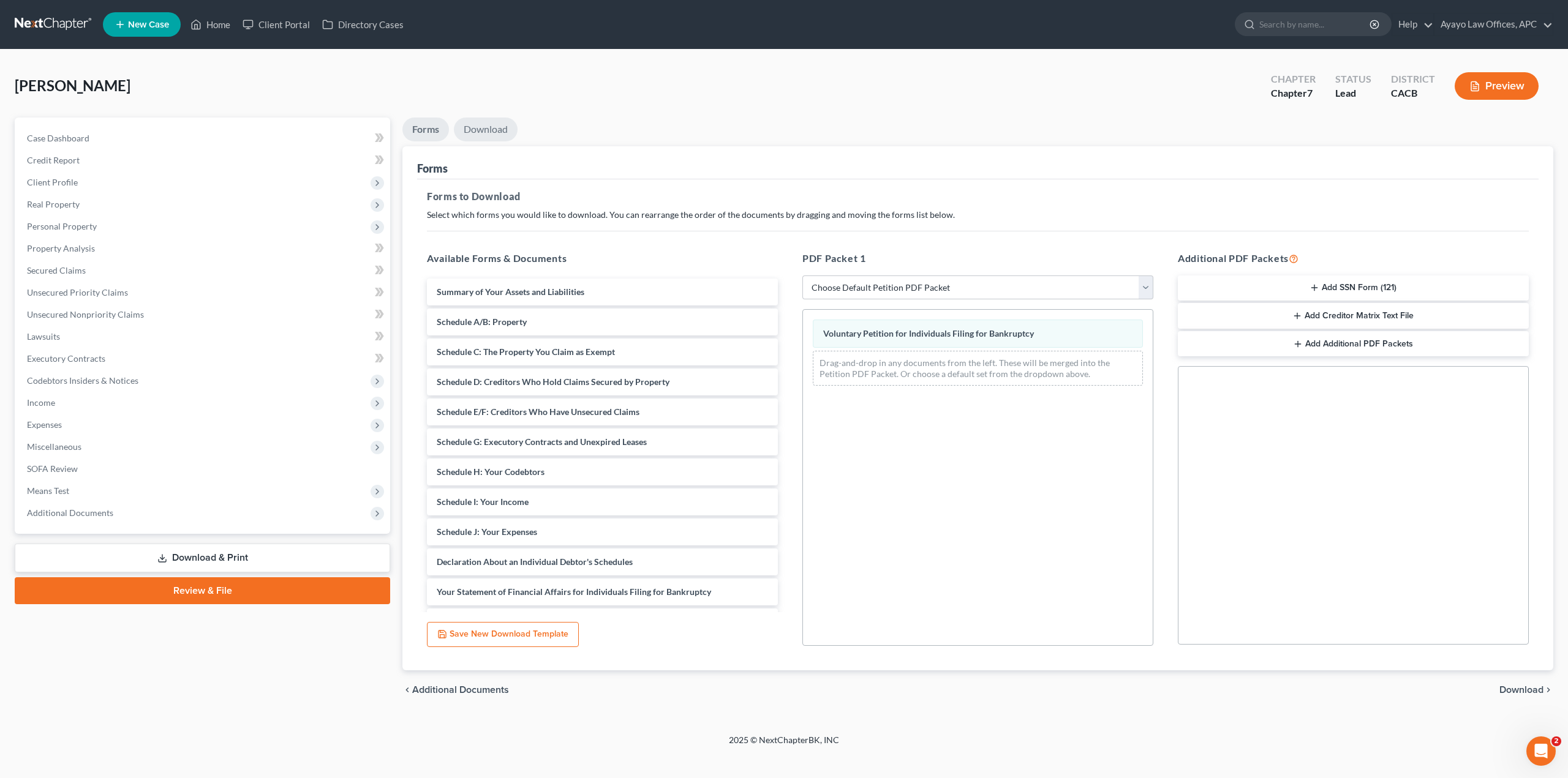
click at [493, 128] on link "Download" at bounding box center [485, 130] width 64 height 24
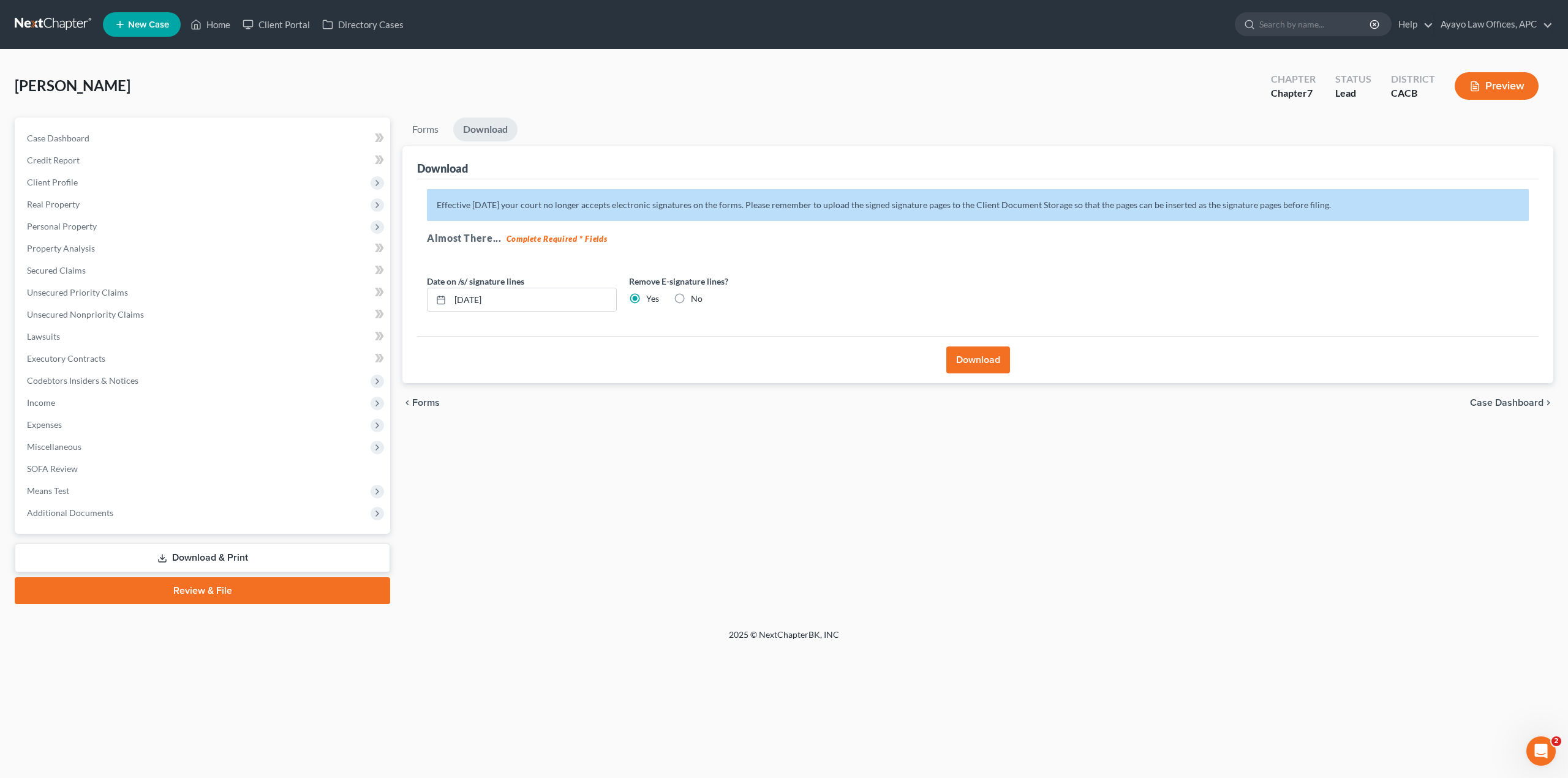
click at [983, 357] on button "Download" at bounding box center [977, 359] width 64 height 27
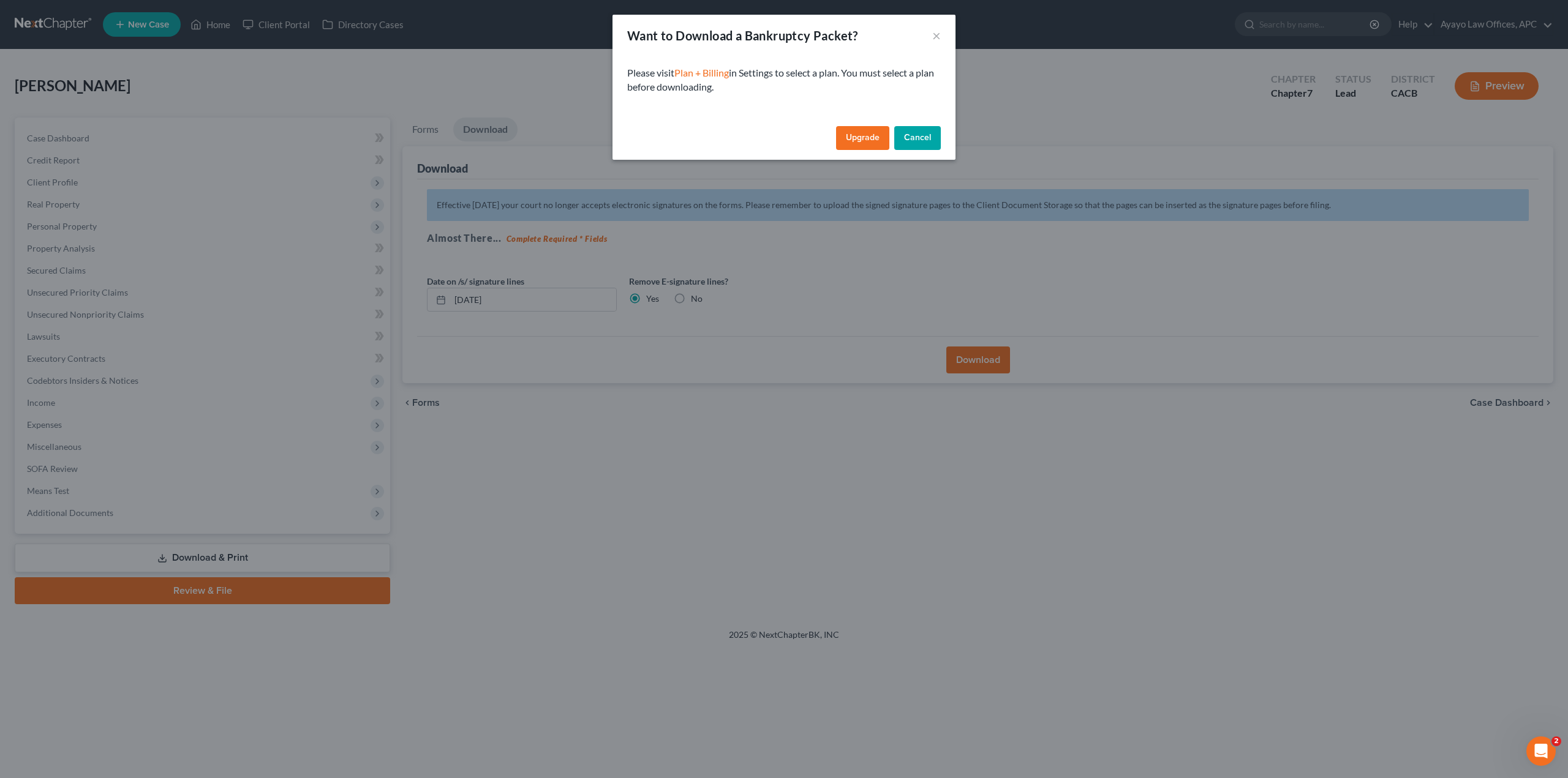
click at [943, 33] on div "Want to Download a Bankruptcy Packet? ×" at bounding box center [784, 35] width 343 height 42
click at [938, 36] on button "×" at bounding box center [936, 35] width 9 height 14
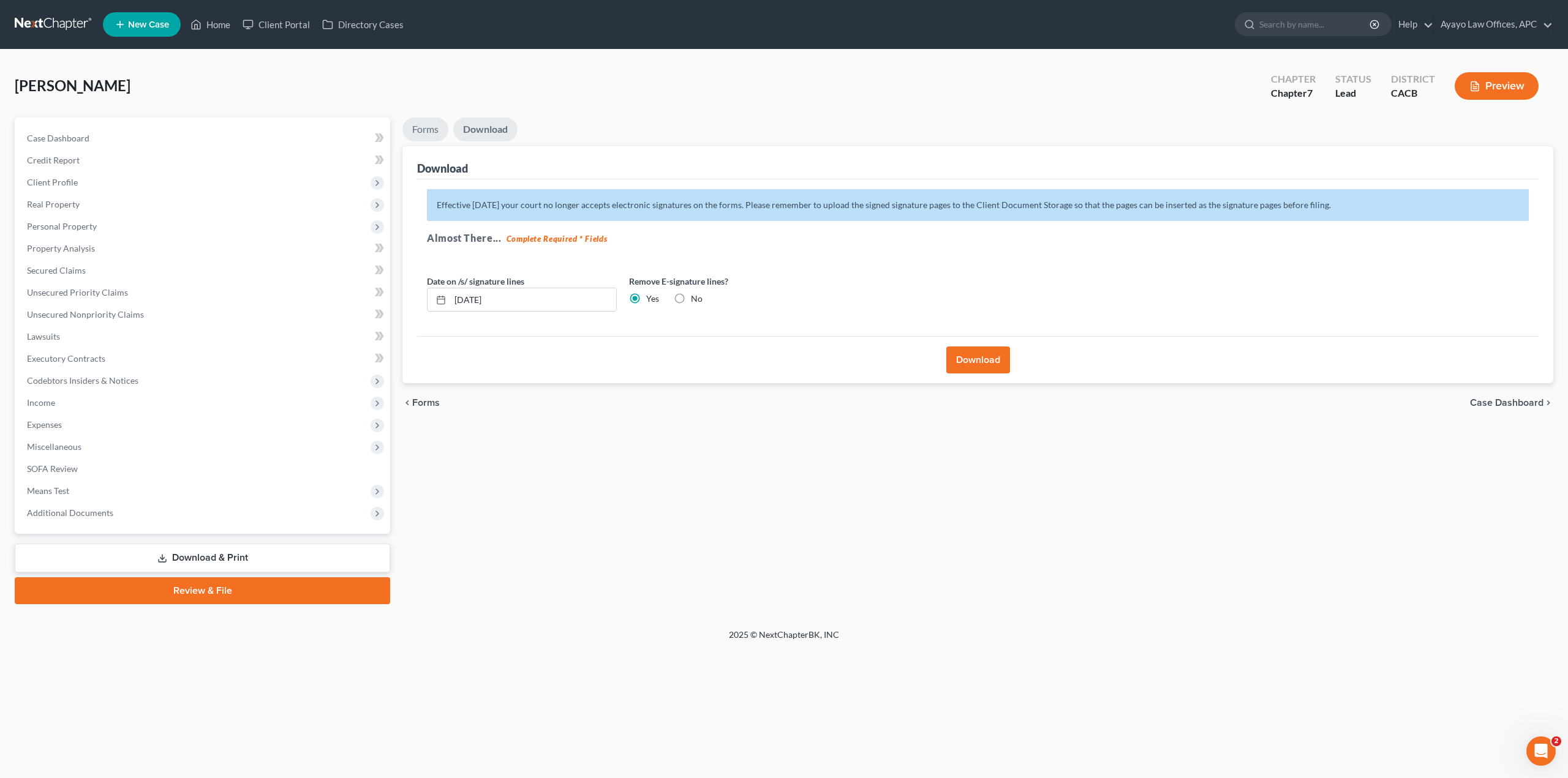
click at [434, 131] on link "Forms" at bounding box center [426, 130] width 46 height 24
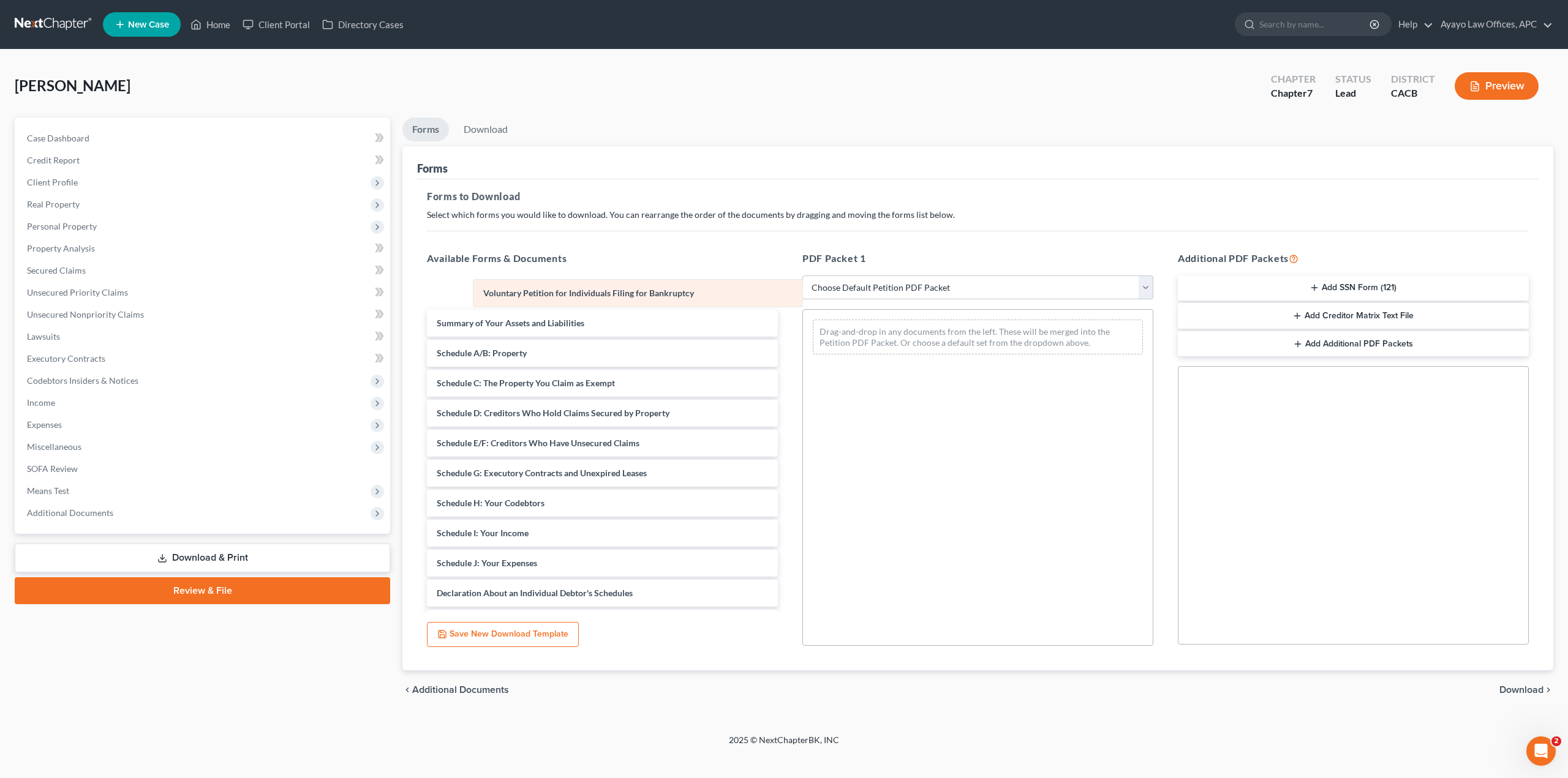
drag, startPoint x: 929, startPoint y: 327, endPoint x: 570, endPoint y: 285, distance: 361.4
click at [803, 309] on div "Voluntary Petition for Individuals Filing for Bankruptcy Voluntary Petition for…" at bounding box center [977, 336] width 350 height 54
click at [639, 136] on ul "Forms Download" at bounding box center [978, 132] width 1151 height 29
click at [561, 283] on div "Voluntary Petition for Individuals Filing for Bankruptcy Voluntary Petition for…" at bounding box center [602, 547] width 371 height 537
click at [488, 123] on link "Download" at bounding box center [485, 130] width 64 height 24
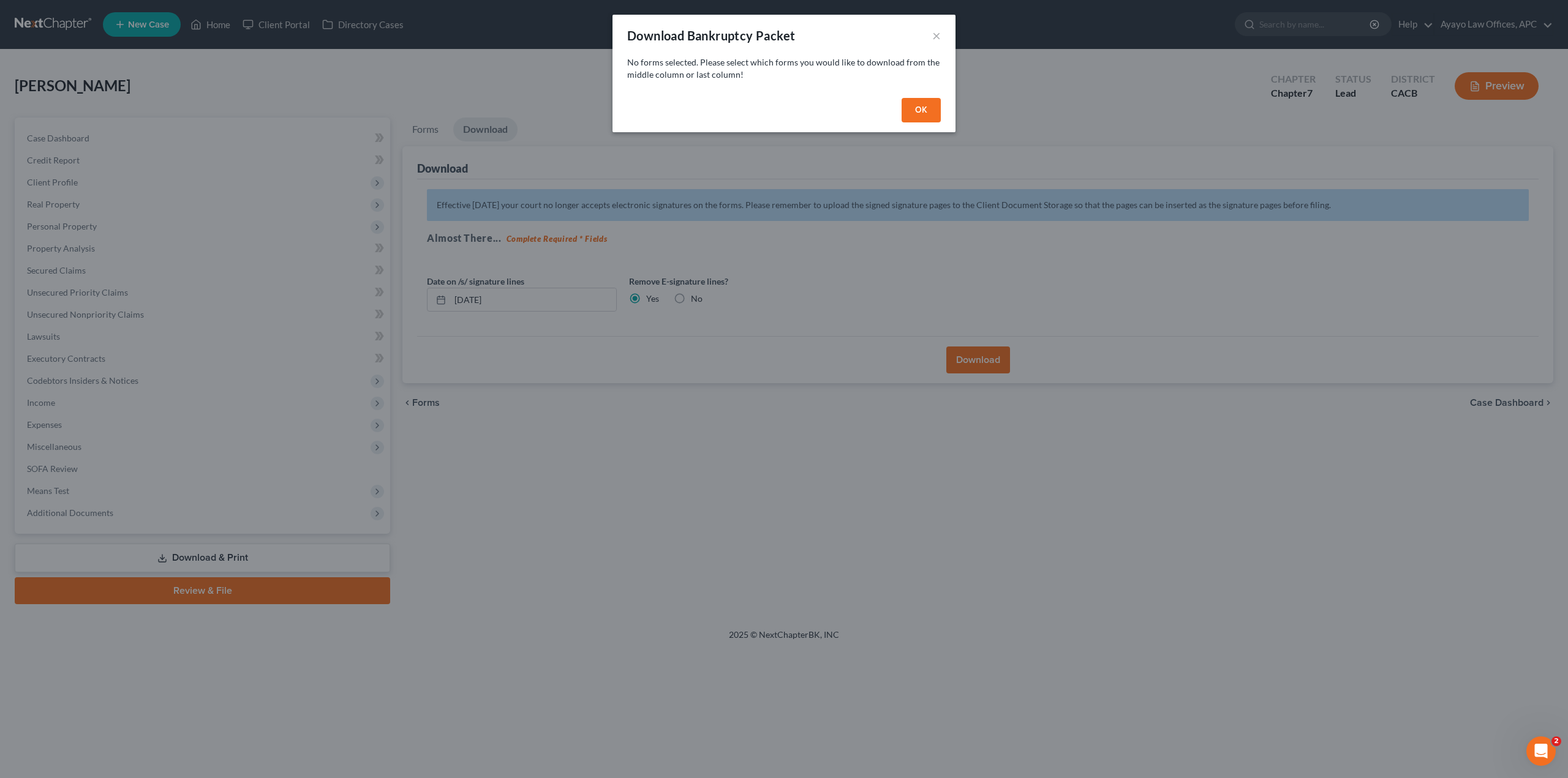
click at [906, 115] on button "OK" at bounding box center [921, 110] width 39 height 24
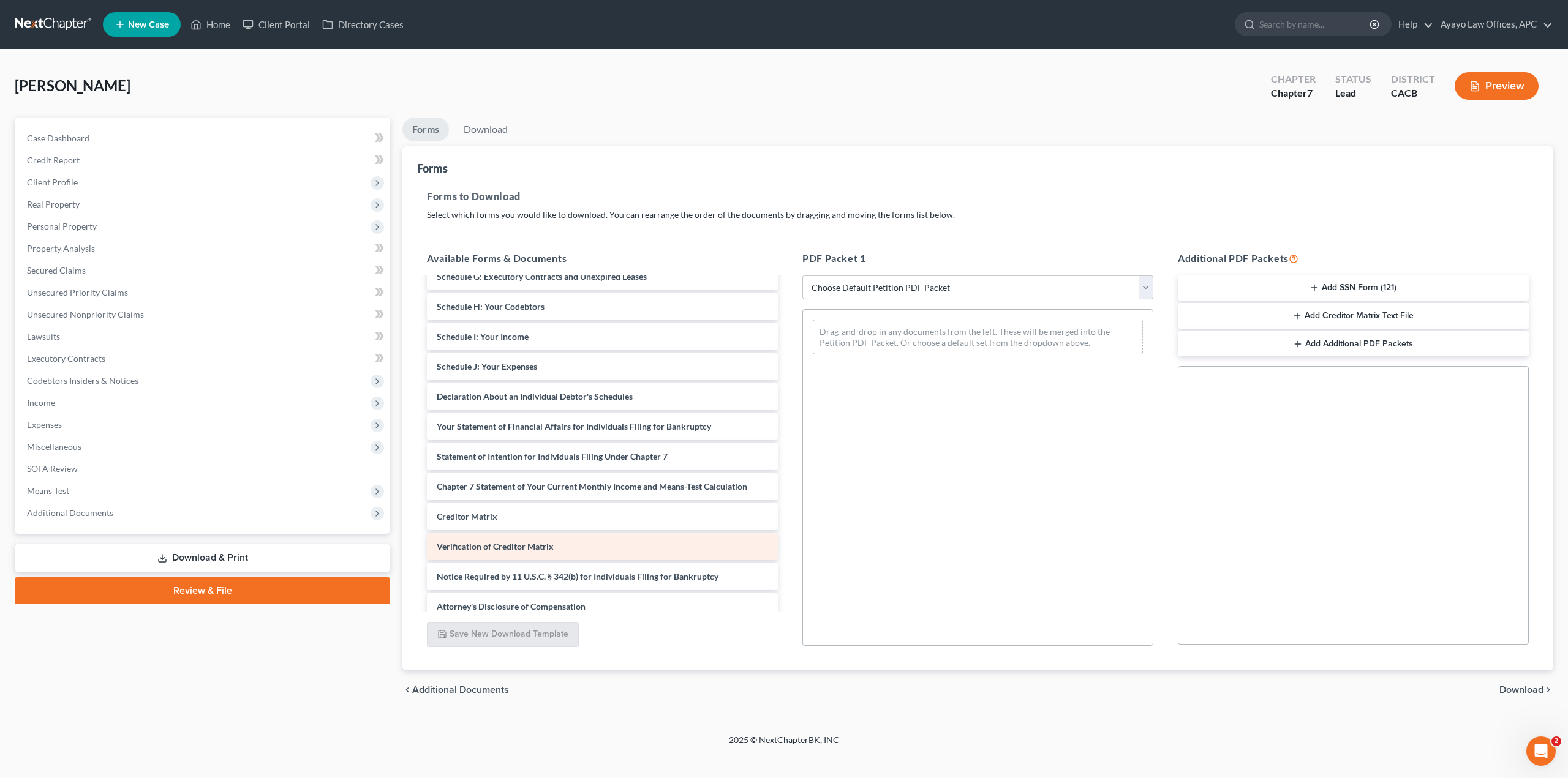
scroll to position [206, 0]
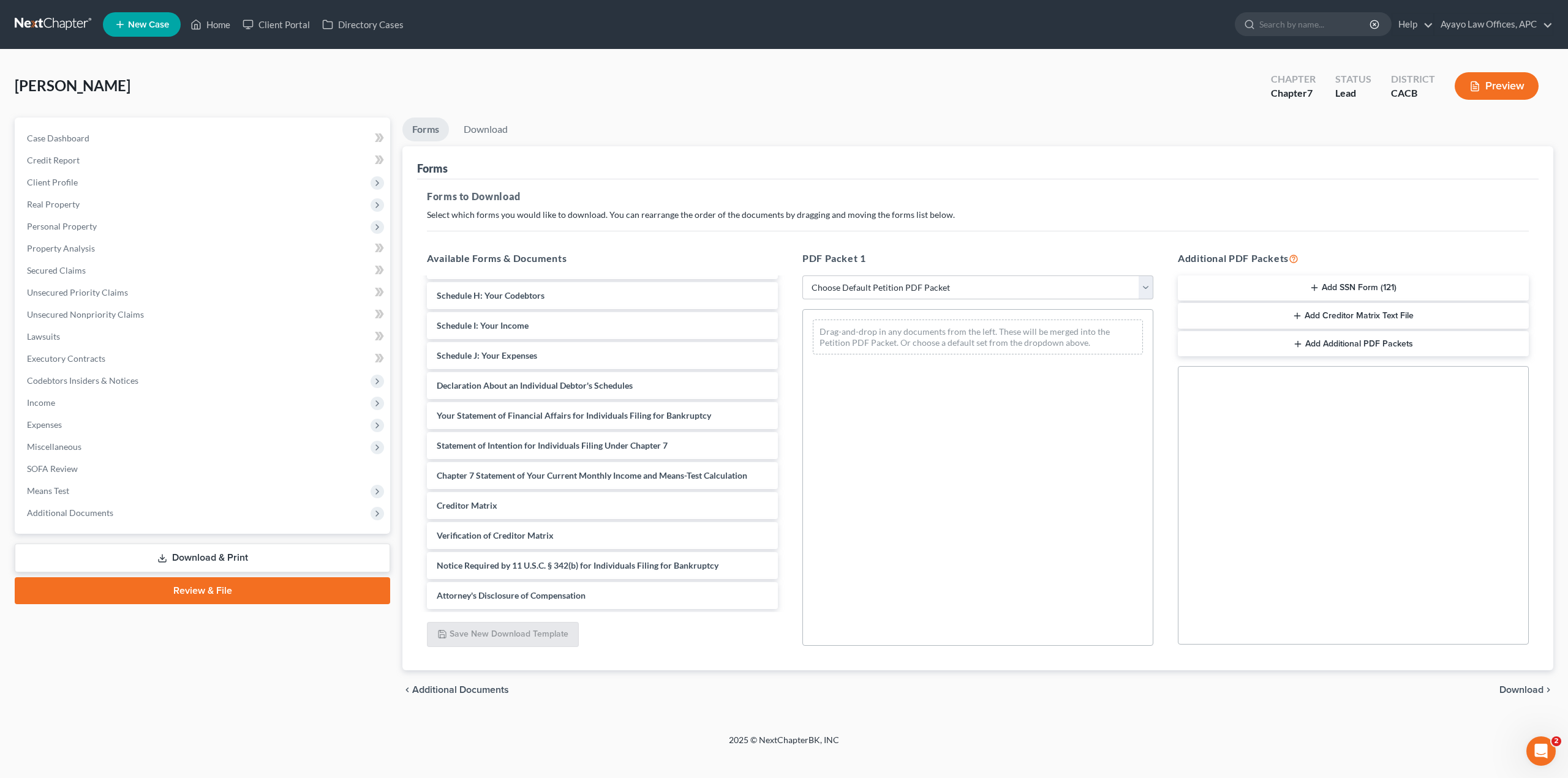
click at [1486, 92] on button "Preview" at bounding box center [1497, 86] width 84 height 27
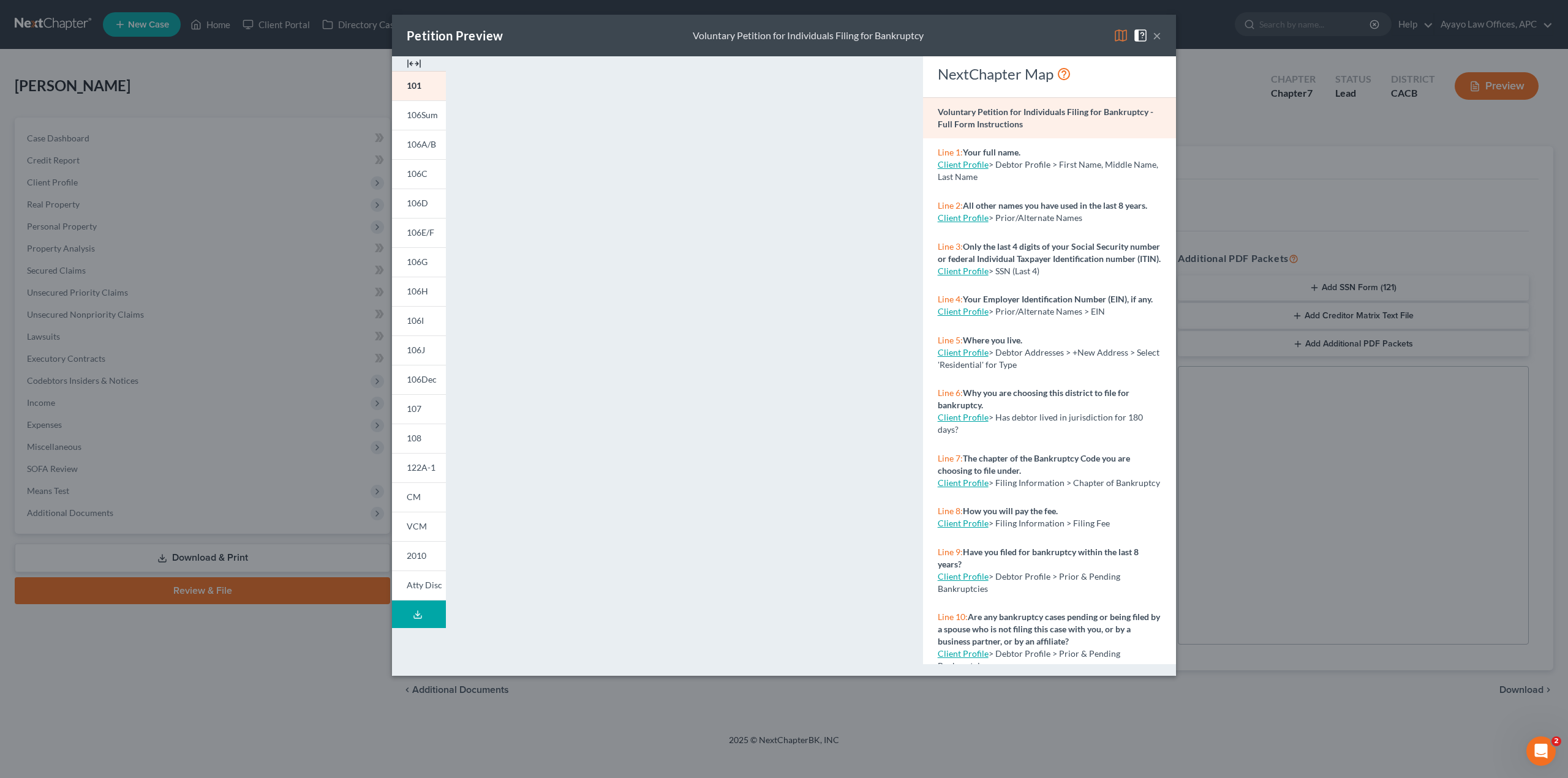
click at [1099, 729] on div "Petition Preview Voluntary Petition for Individuals Filing for Bankruptcy × 101…" at bounding box center [784, 389] width 1568 height 778
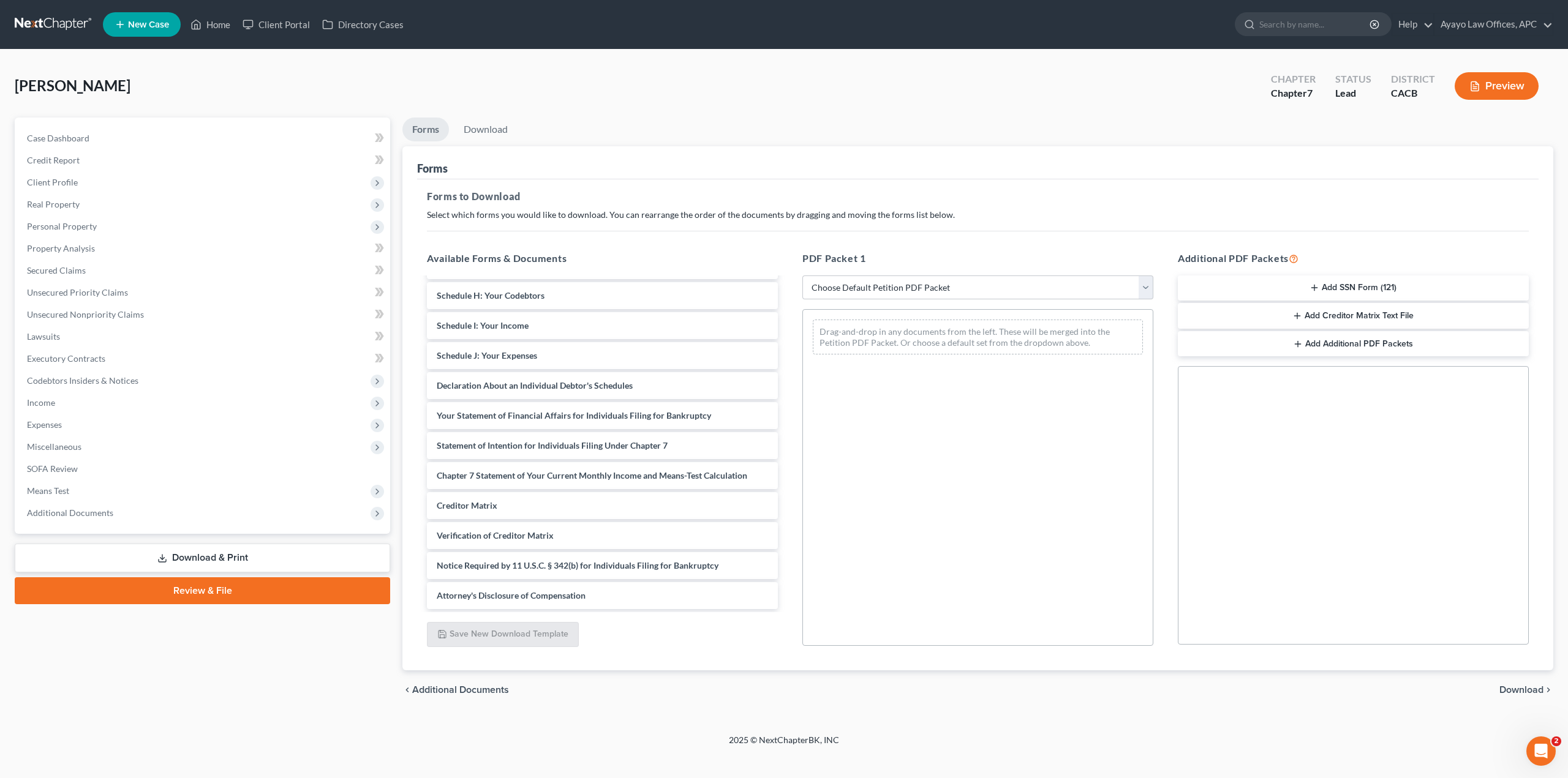
click at [1093, 38] on ul "New Case Home Client Portal Directory Cases - No Result - See all results Or Pr…" at bounding box center [828, 24] width 1450 height 32
click at [1313, 286] on icon "button" at bounding box center [1314, 287] width 10 height 10
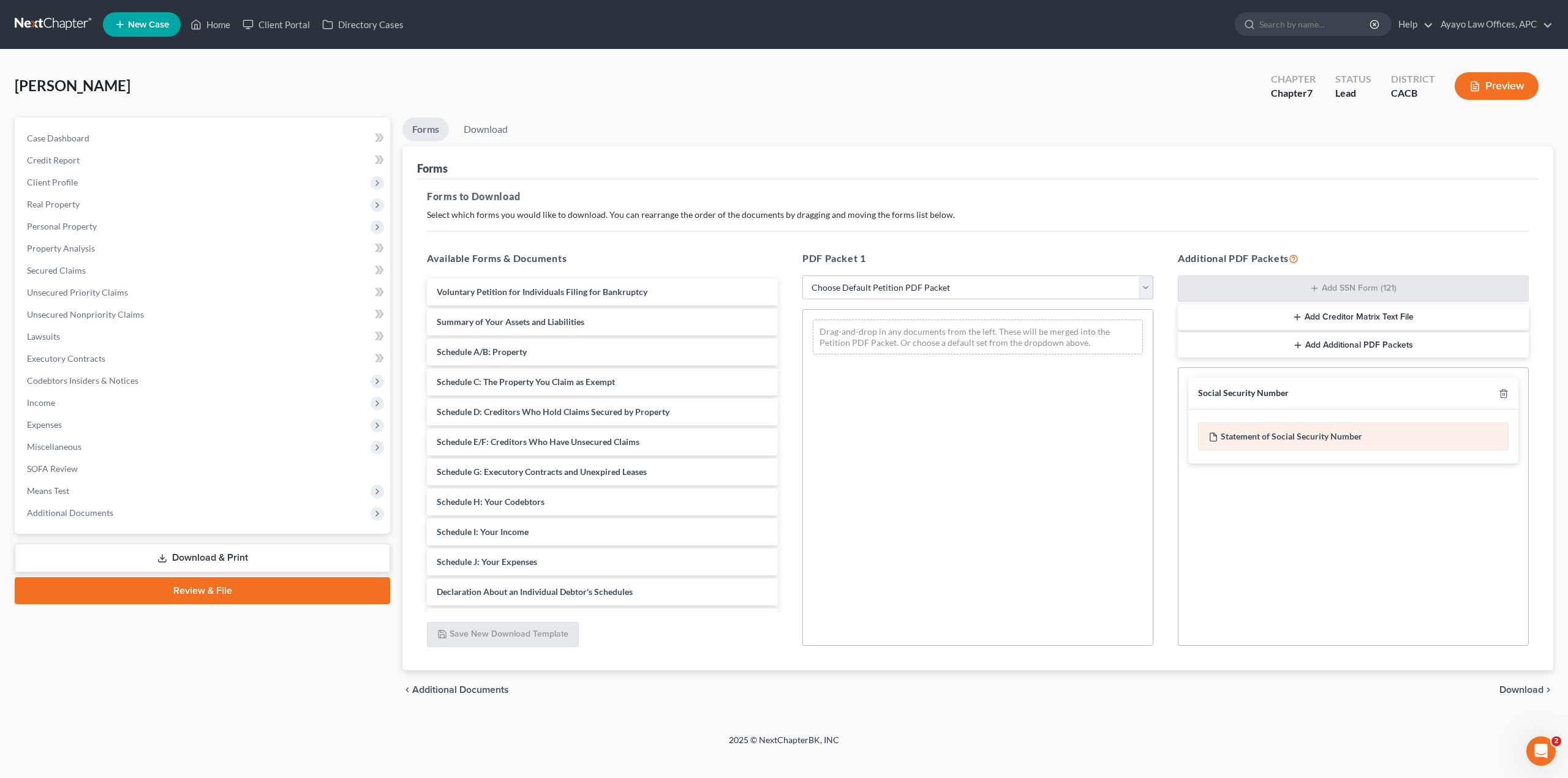
click at [1322, 438] on div "Statement of Social Security Number" at bounding box center [1353, 436] width 310 height 28
drag, startPoint x: 1276, startPoint y: 438, endPoint x: 1321, endPoint y: 429, distance: 45.9
click at [1166, 540] on div "Additional PDF Packets Add SSN Form (121) Add Creditor Matrix Text File Add Add…" at bounding box center [1353, 449] width 375 height 415
click at [1345, 473] on div "Social Security Number Statement of Social Security Number Creditor Matrix Text…" at bounding box center [1353, 420] width 350 height 105
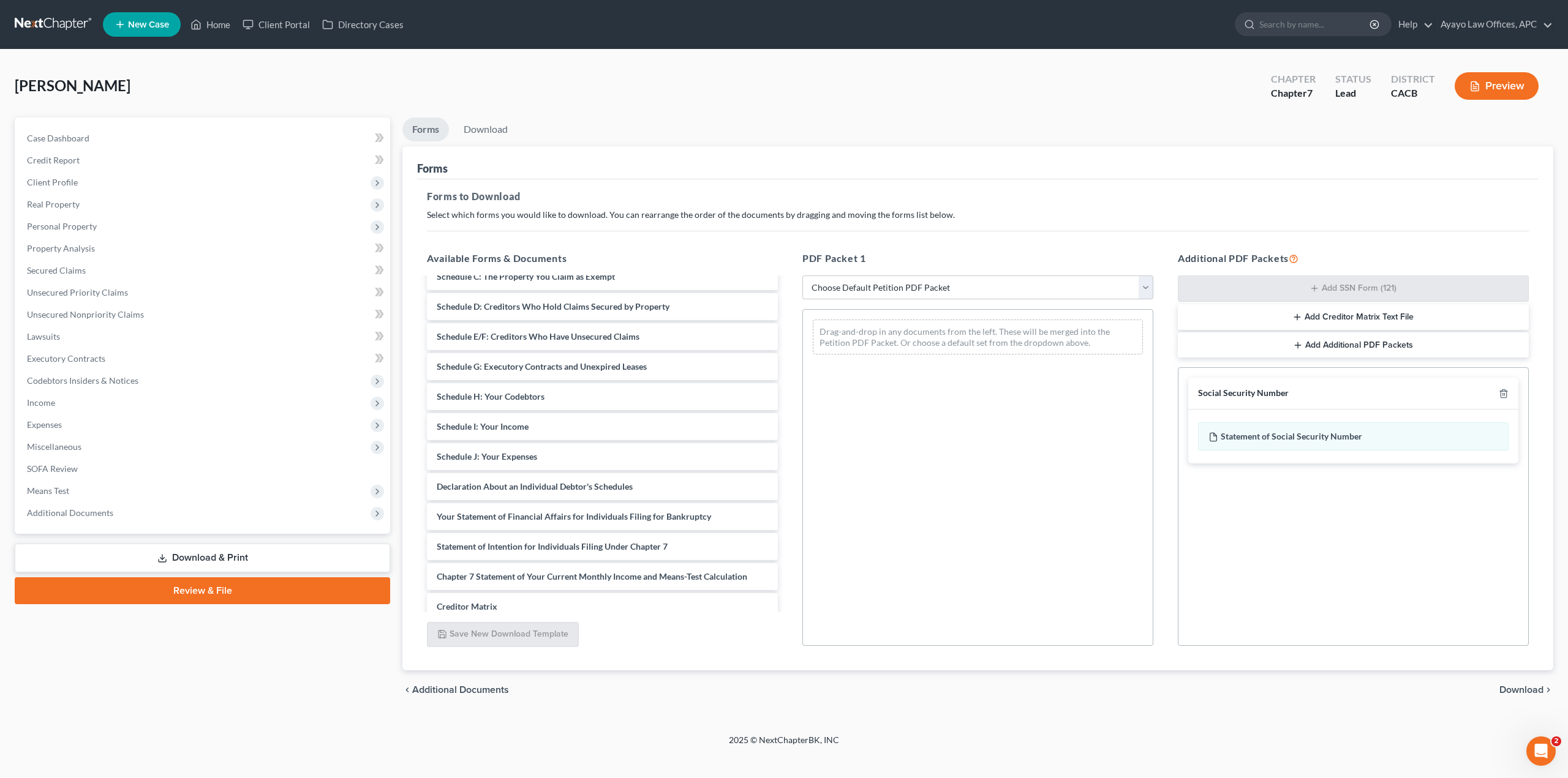
scroll to position [206, 0]
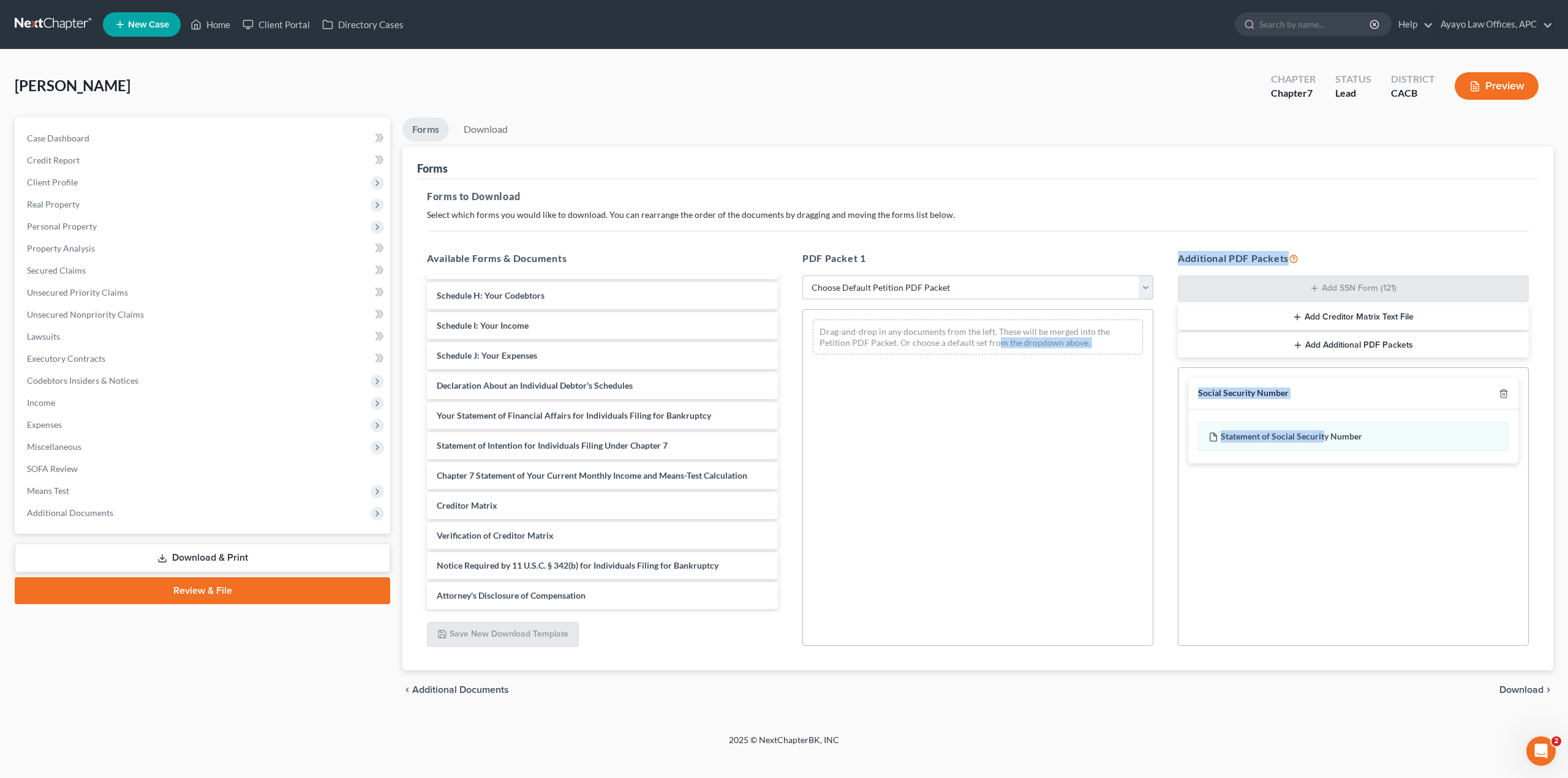
drag, startPoint x: 1323, startPoint y: 442, endPoint x: 1355, endPoint y: 483, distance: 52.0
click at [1074, 380] on div "Available Forms & Documents Voluntary Petition for Individuals Filing for Bankr…" at bounding box center [977, 449] width 1126 height 415
click at [1379, 506] on div "Social Security Number Statement of Social Security Number Creditor Matrix Text…" at bounding box center [1353, 506] width 351 height 279
drag, startPoint x: 1278, startPoint y: 437, endPoint x: 884, endPoint y: 311, distance: 413.7
click at [884, 311] on div "Available Forms & Documents Voluntary Petition for Individuals Filing for Bankr…" at bounding box center [977, 449] width 1126 height 415
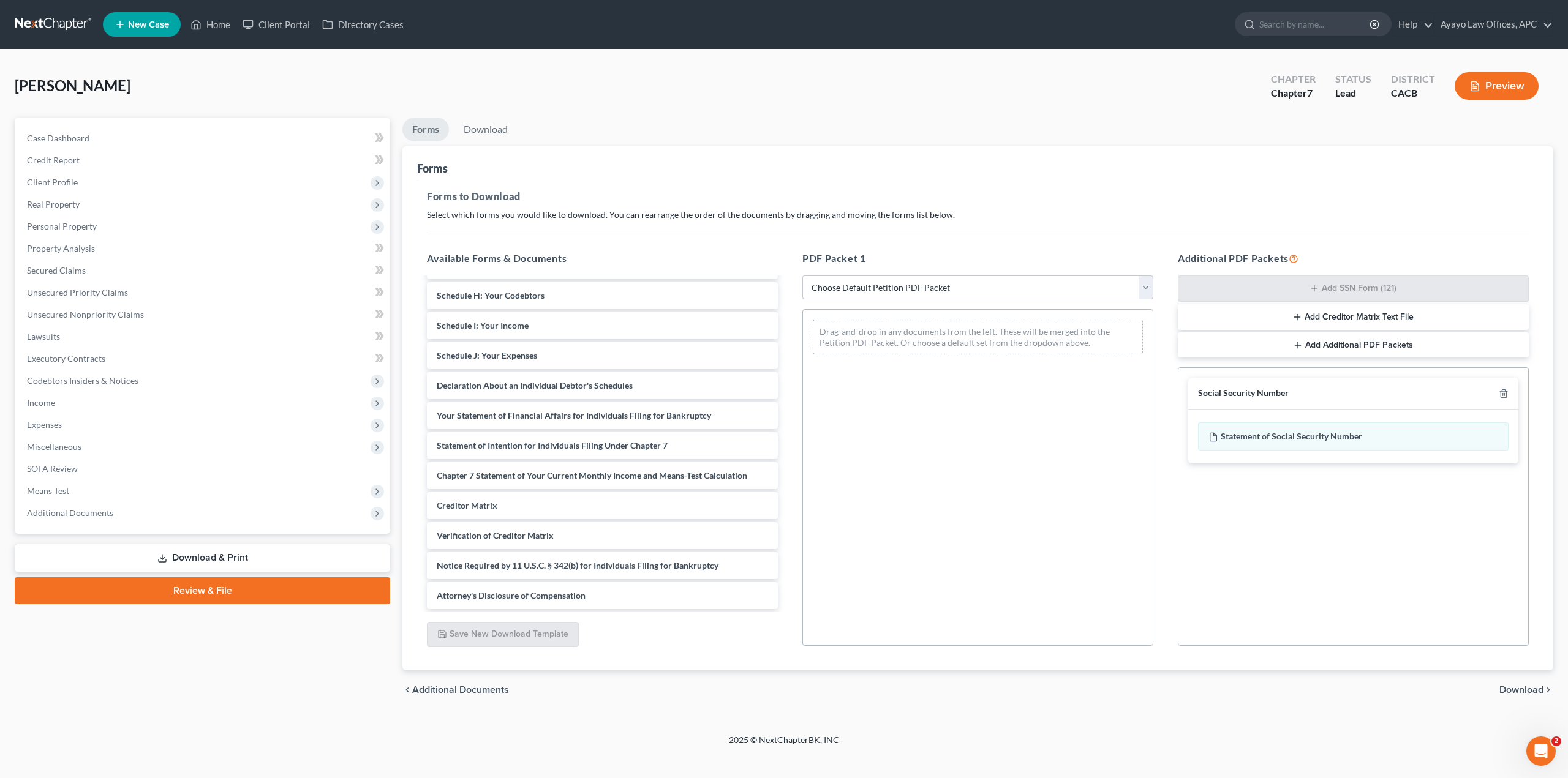
click at [1294, 476] on div "Social Security Number Statement of Social Security Number Creditor Matrix Text…" at bounding box center [1353, 506] width 351 height 279
click at [1272, 439] on div "Statement of Social Security Number" at bounding box center [1353, 436] width 310 height 28
drag, startPoint x: 1272, startPoint y: 434, endPoint x: 1051, endPoint y: 423, distance: 221.3
click at [1051, 423] on div "Available Forms & Documents Voluntary Petition for Individuals Filing for Bankr…" at bounding box center [977, 449] width 1126 height 415
click at [1467, 543] on div "Social Security Number Statement of Social Security Number Creditor Matrix Text…" at bounding box center [1353, 506] width 351 height 279
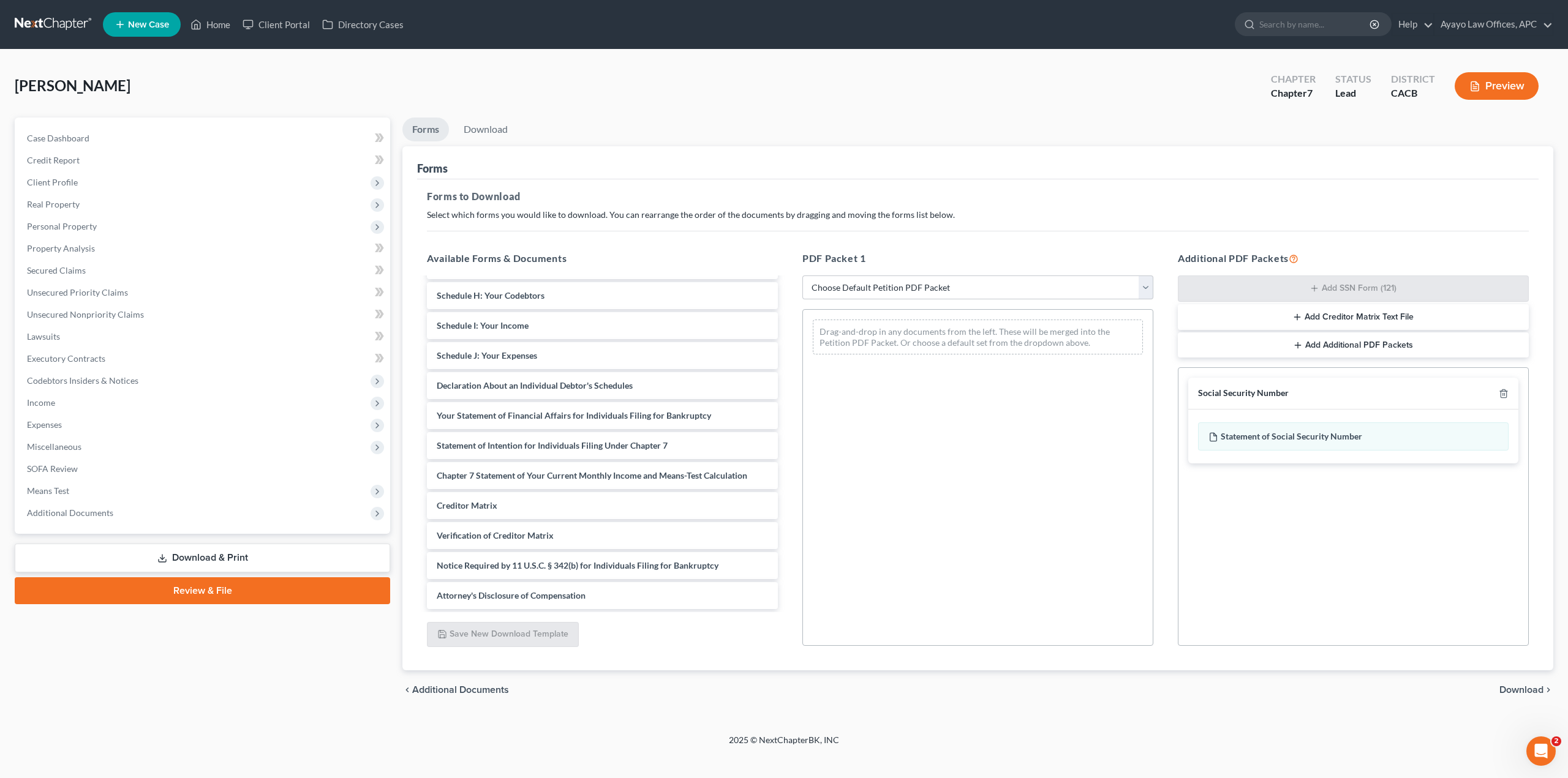
click at [1535, 694] on span "Download" at bounding box center [1521, 690] width 44 height 10
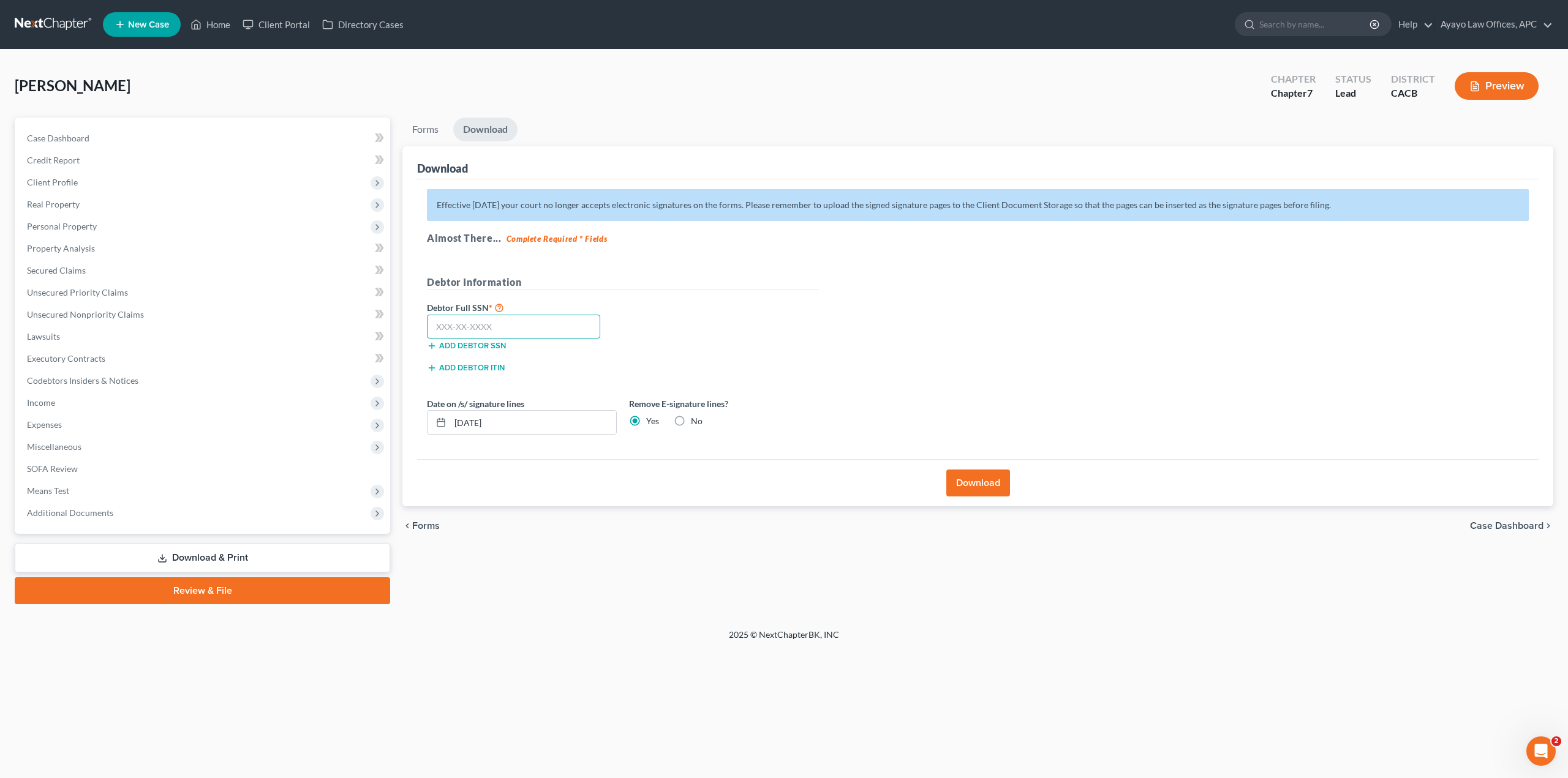
click at [558, 322] on input "text" at bounding box center [513, 327] width 173 height 24
click at [434, 126] on link "Forms" at bounding box center [426, 130] width 46 height 24
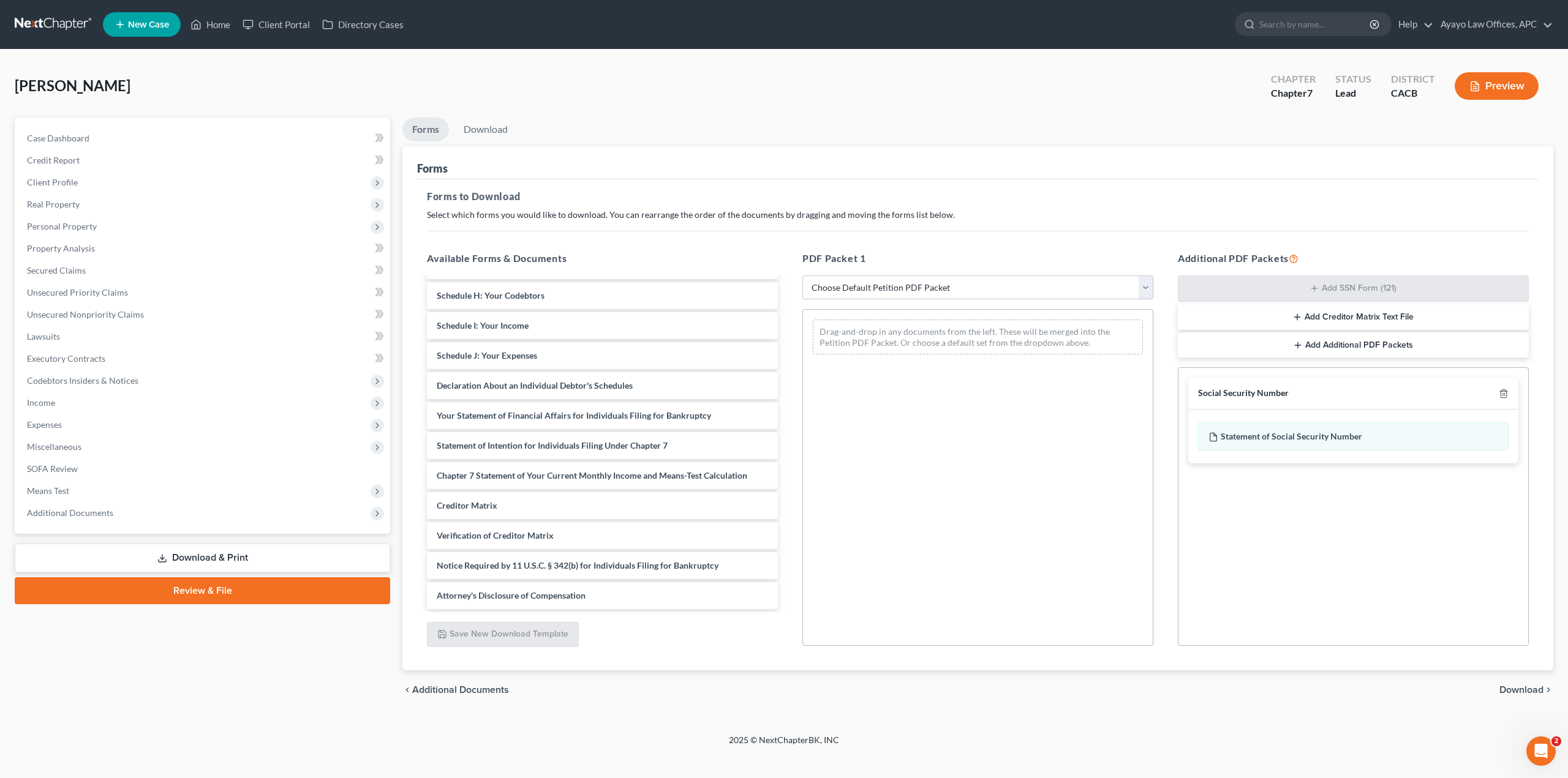
click at [1343, 559] on div "Social Security Number Statement of Social Security Number Creditor Matrix Text…" at bounding box center [1353, 506] width 351 height 279
